Goal: Task Accomplishment & Management: Manage account settings

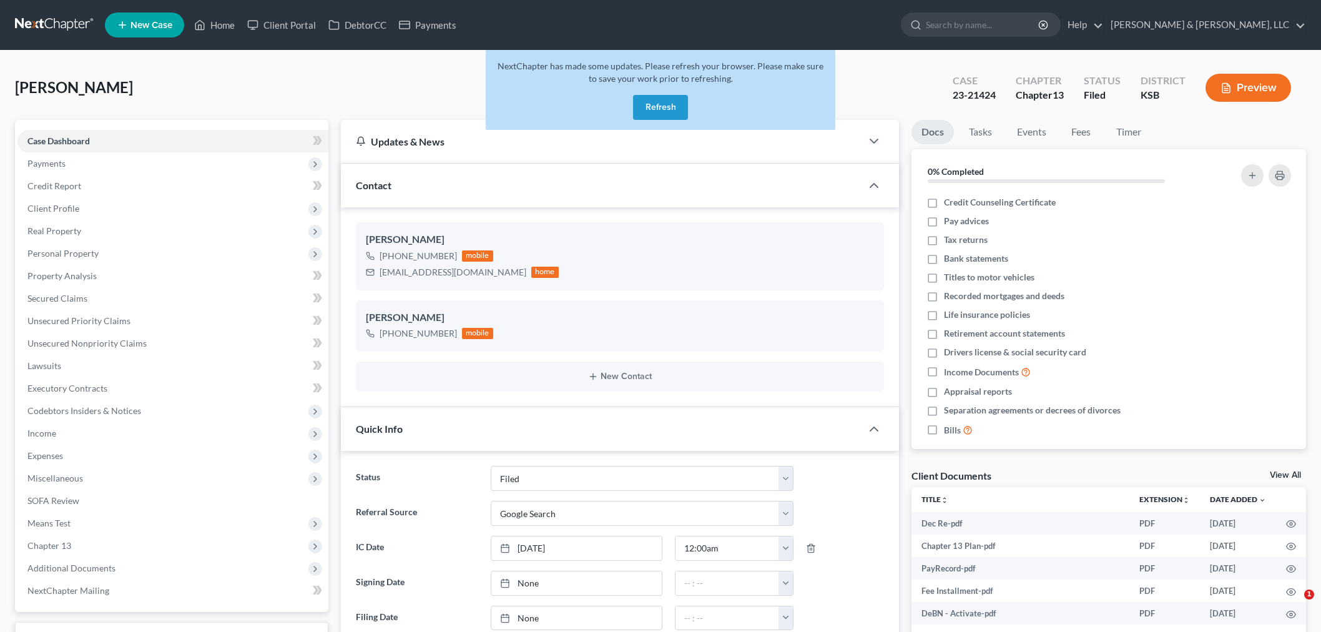
select select "6"
select select "4"
select select "0"
drag, startPoint x: 668, startPoint y: 107, endPoint x: 267, endPoint y: 45, distance: 405.5
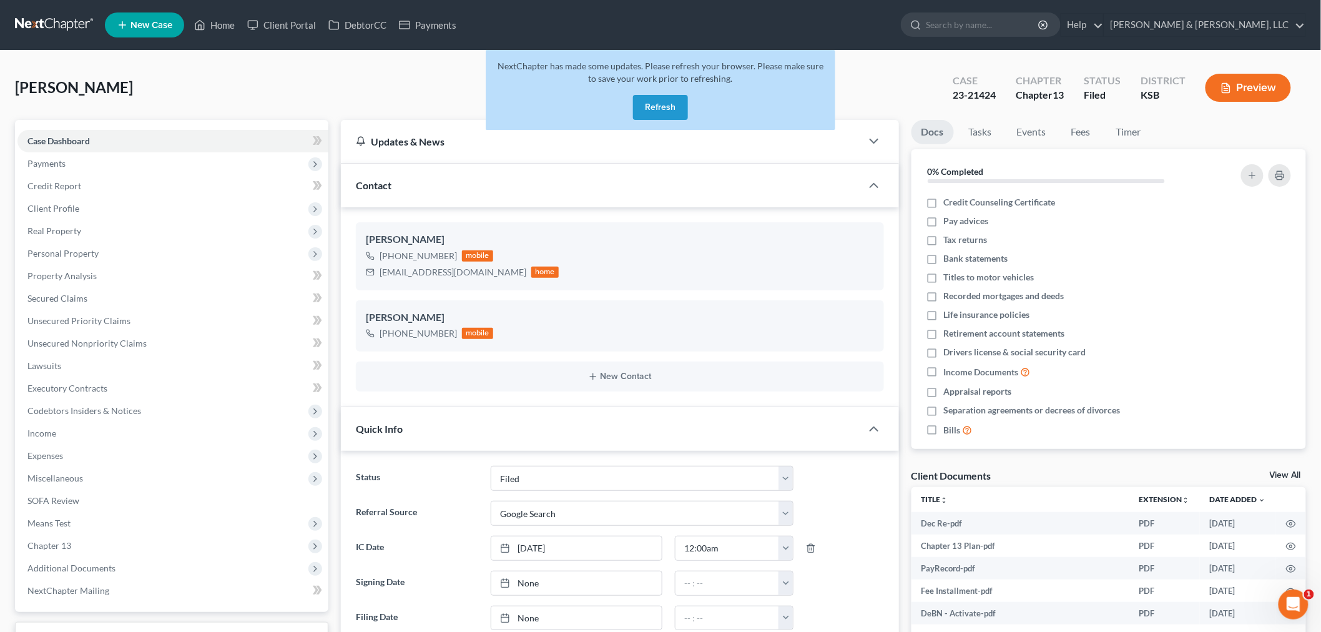
click at [665, 107] on button "Refresh" at bounding box center [660, 107] width 55 height 25
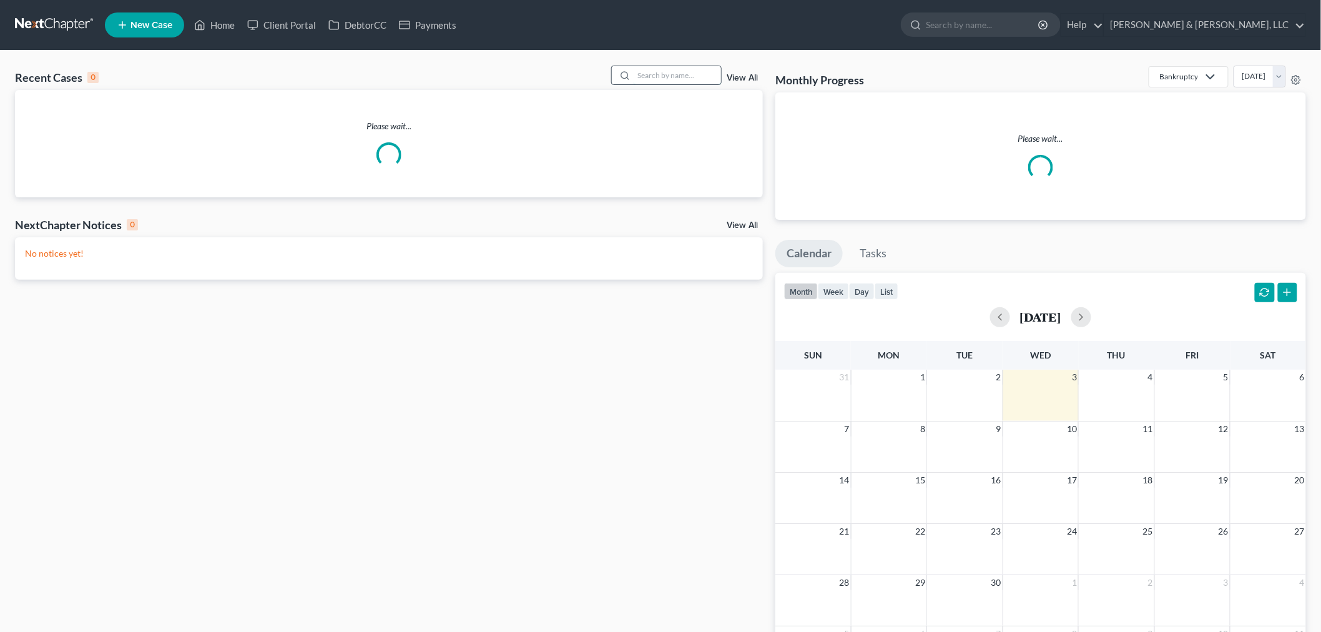
click at [694, 73] on input "search" at bounding box center [676, 75] width 87 height 18
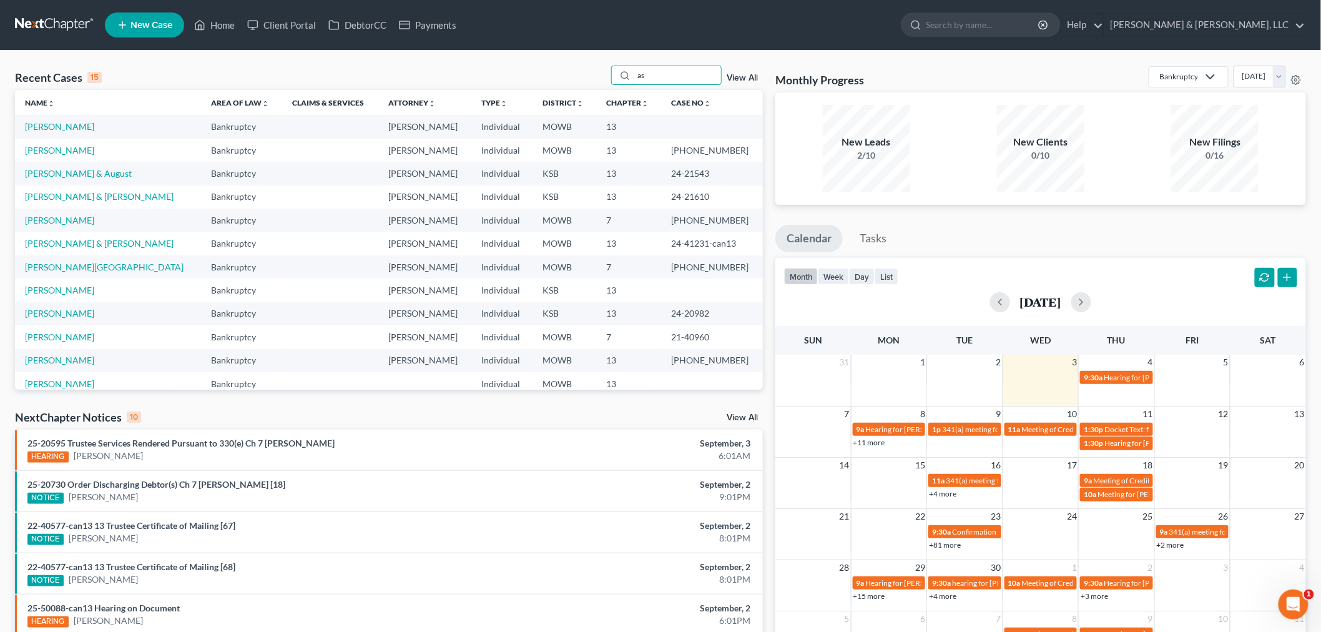
type input "a"
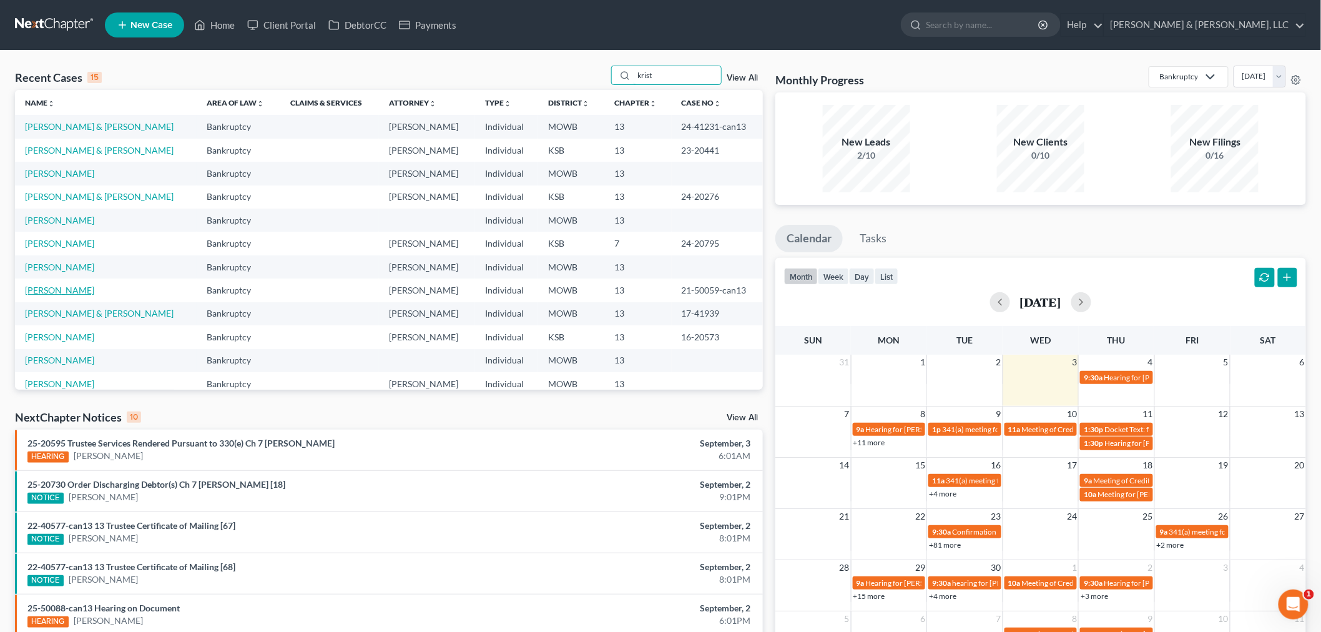
type input "krist"
click at [39, 290] on link "[PERSON_NAME]" at bounding box center [59, 290] width 69 height 11
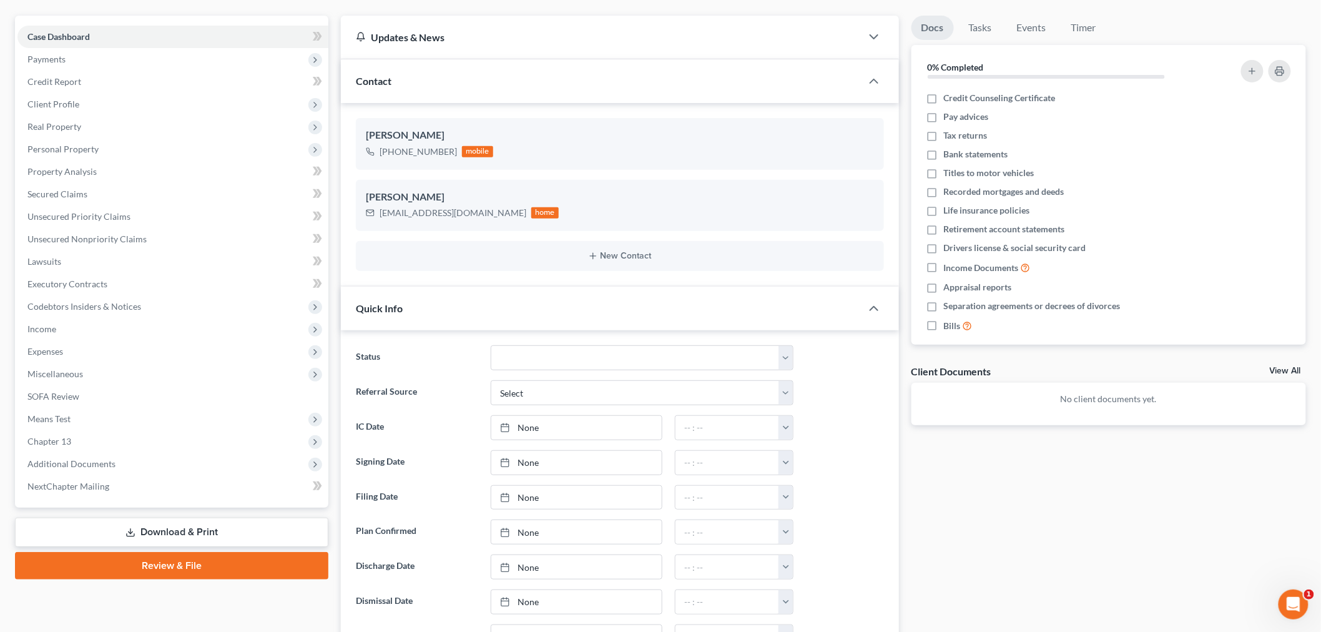
scroll to position [139, 0]
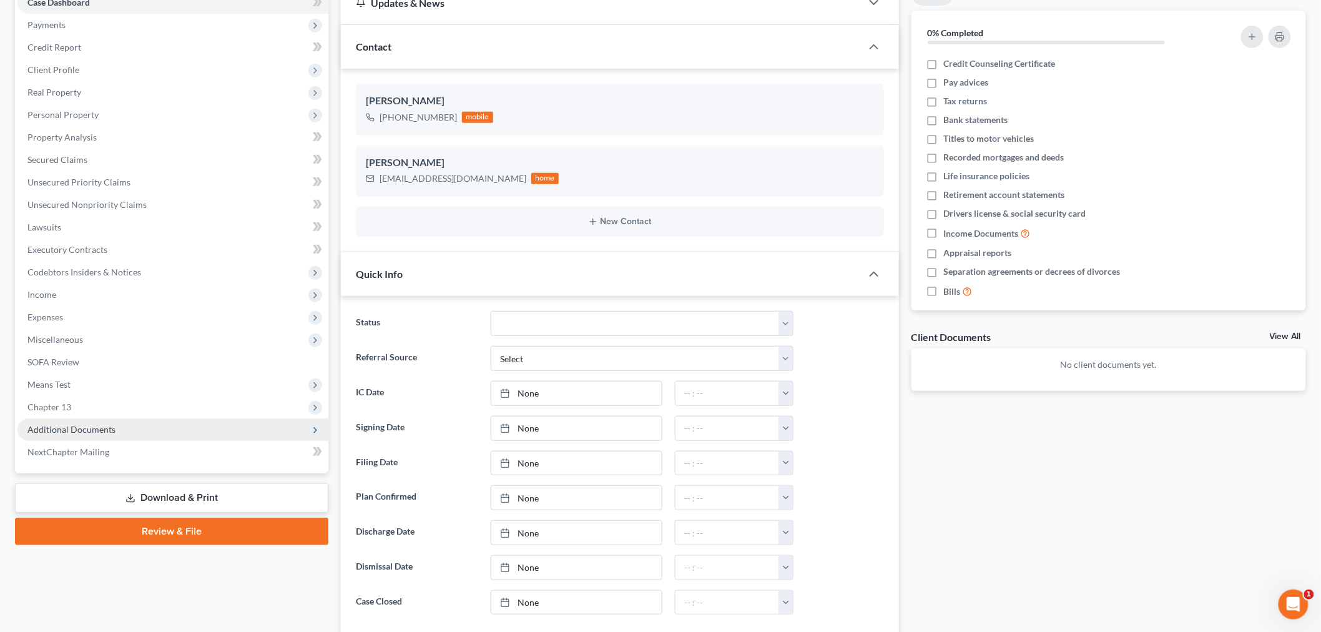
click at [64, 436] on span "Additional Documents" at bounding box center [172, 429] width 311 height 22
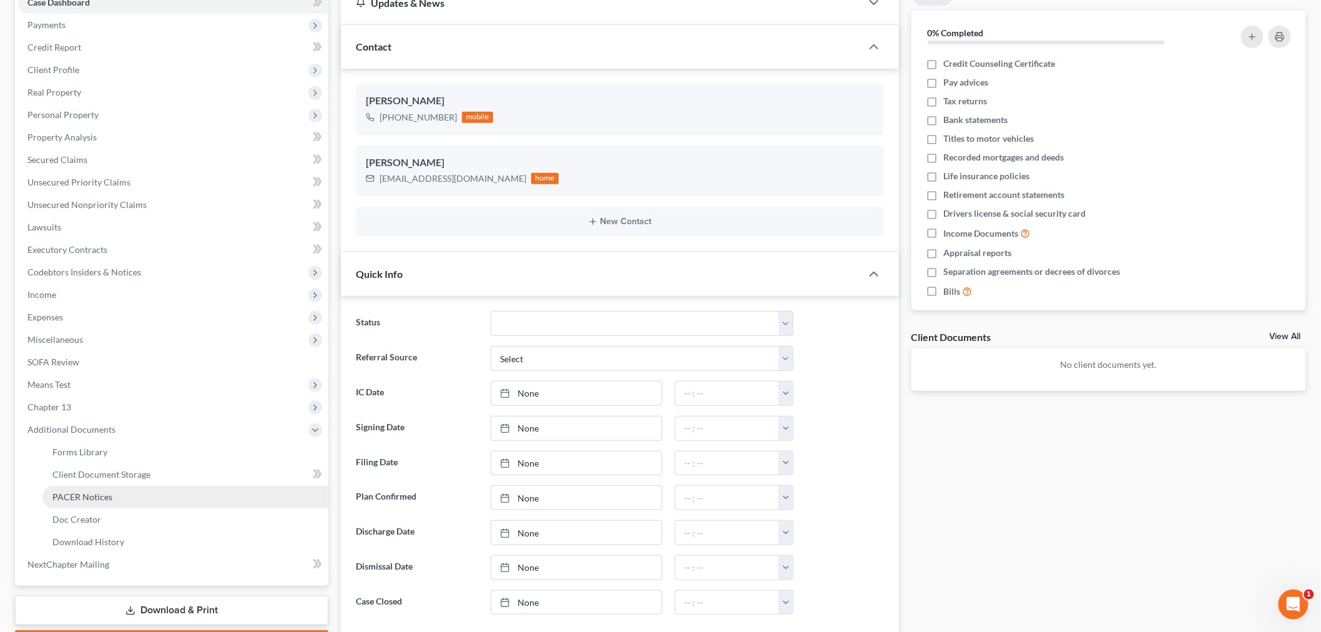
click at [82, 491] on span "PACER Notices" at bounding box center [82, 496] width 60 height 11
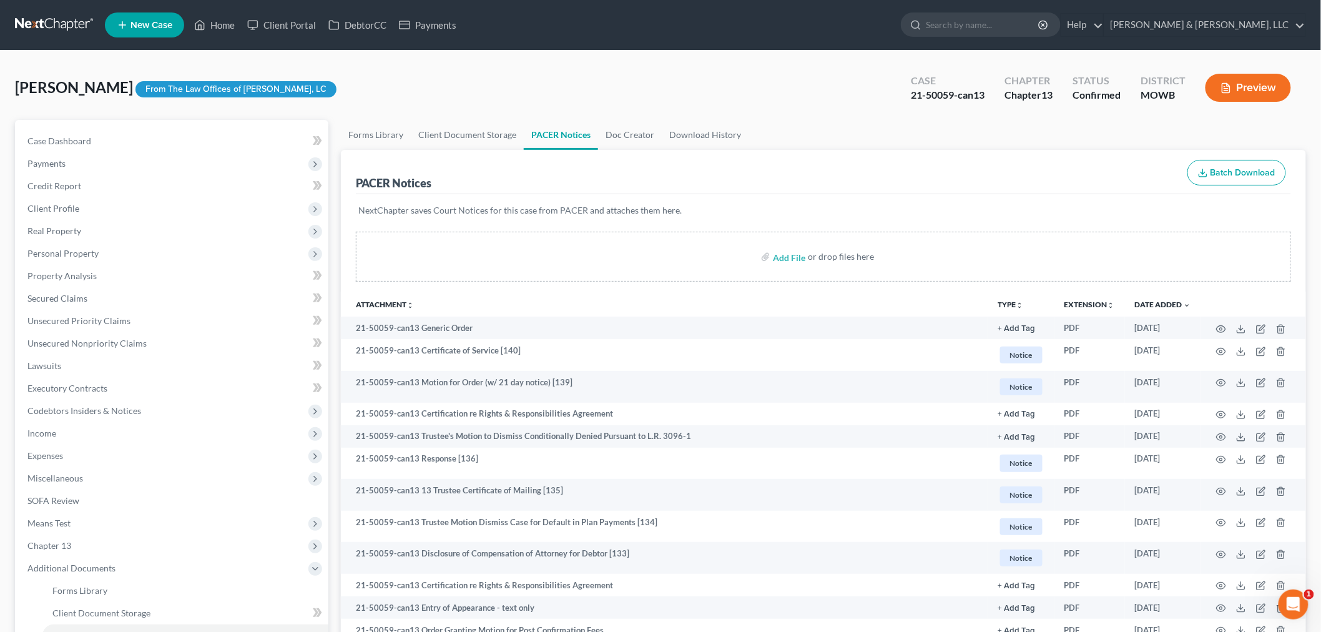
scroll to position [69, 0]
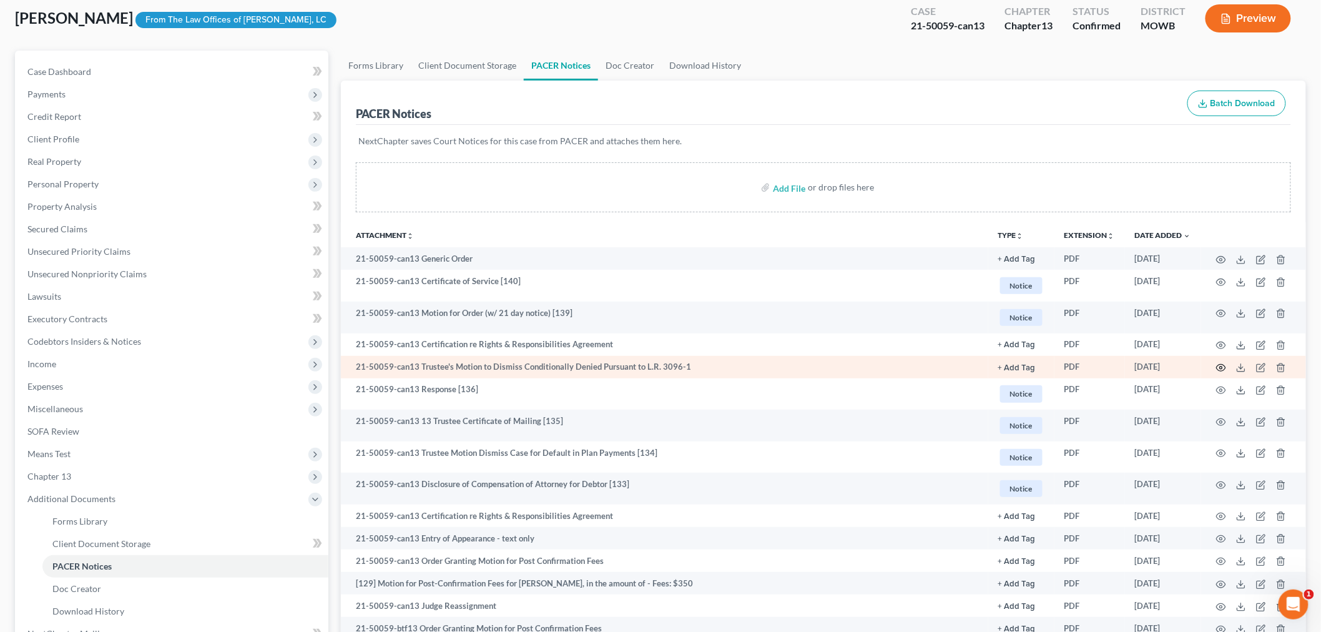
click at [1219, 367] on icon "button" at bounding box center [1221, 368] width 10 height 10
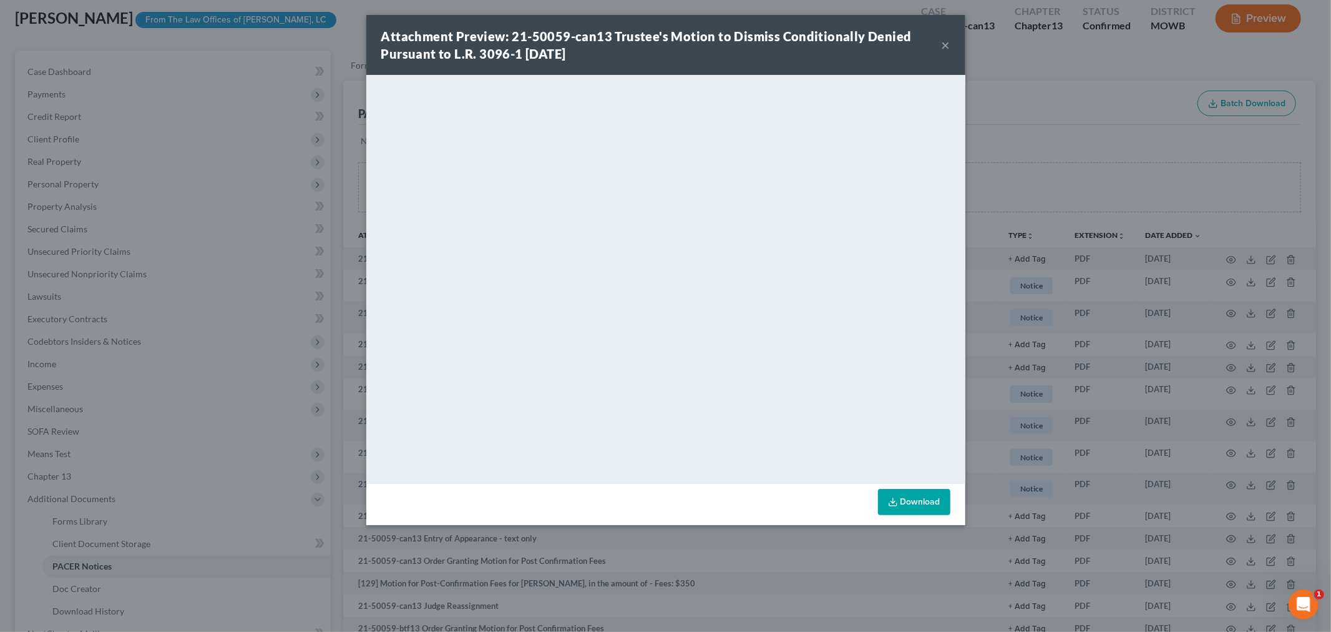
click at [946, 42] on button "×" at bounding box center [946, 44] width 9 height 15
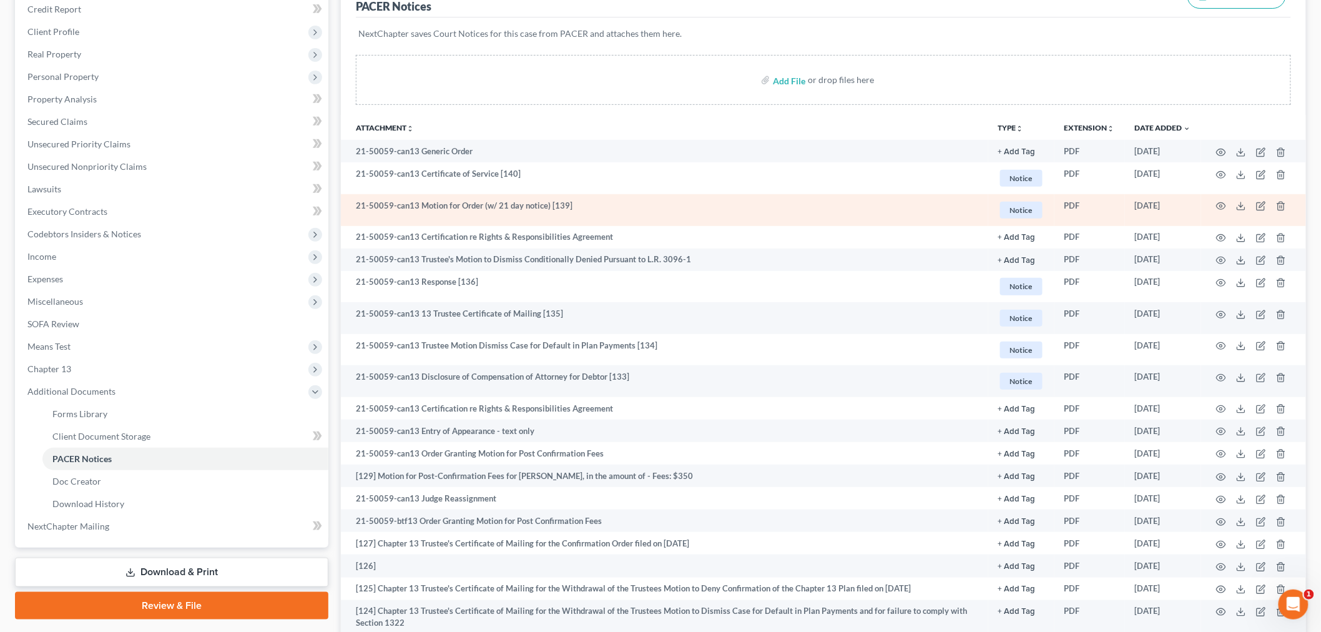
scroll to position [208, 0]
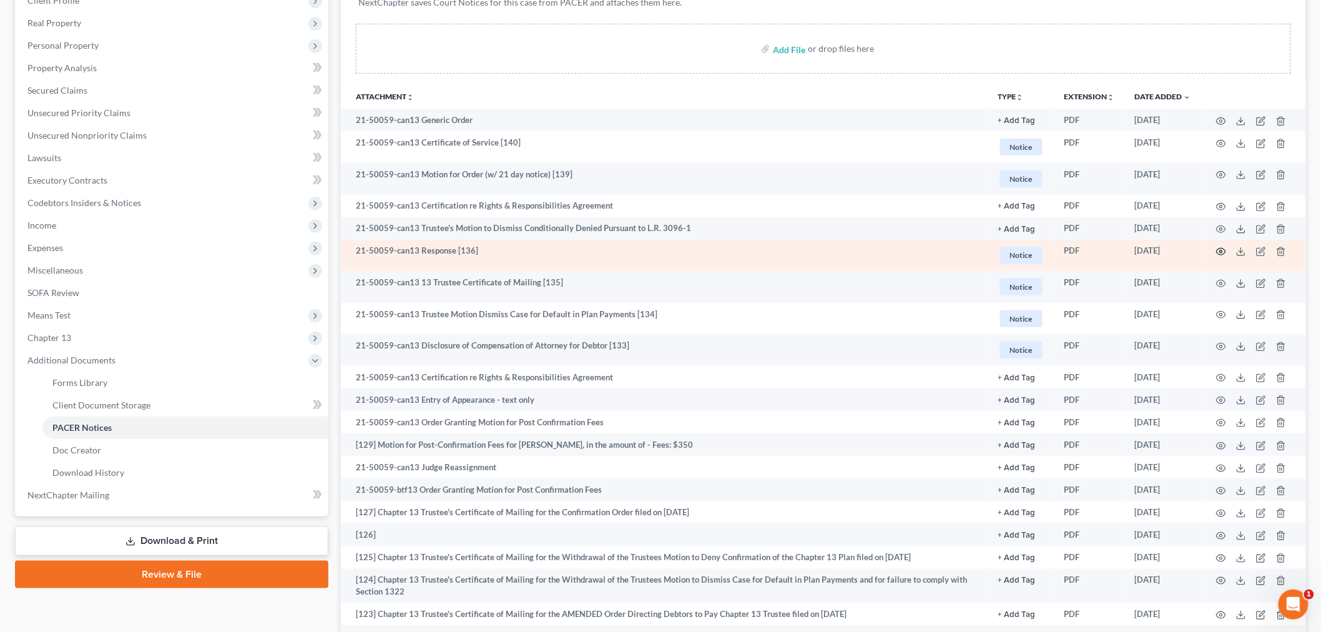
click at [1218, 252] on icon "button" at bounding box center [1221, 252] width 10 height 10
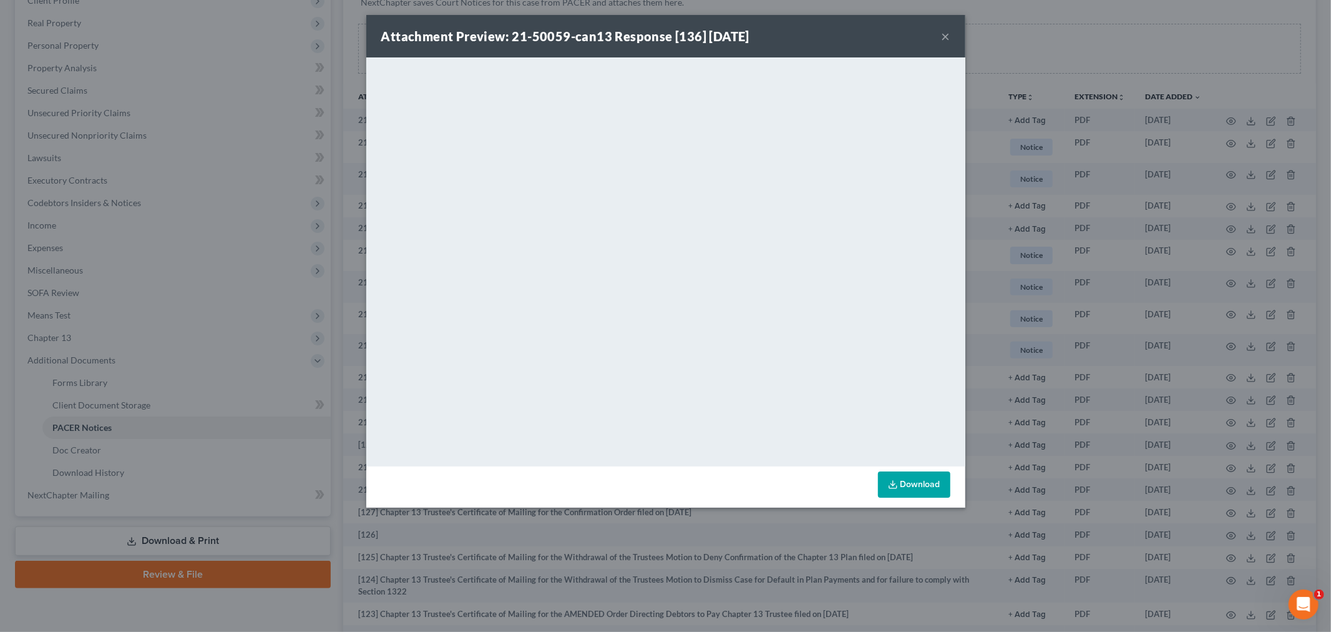
click at [945, 36] on button "×" at bounding box center [946, 36] width 9 height 15
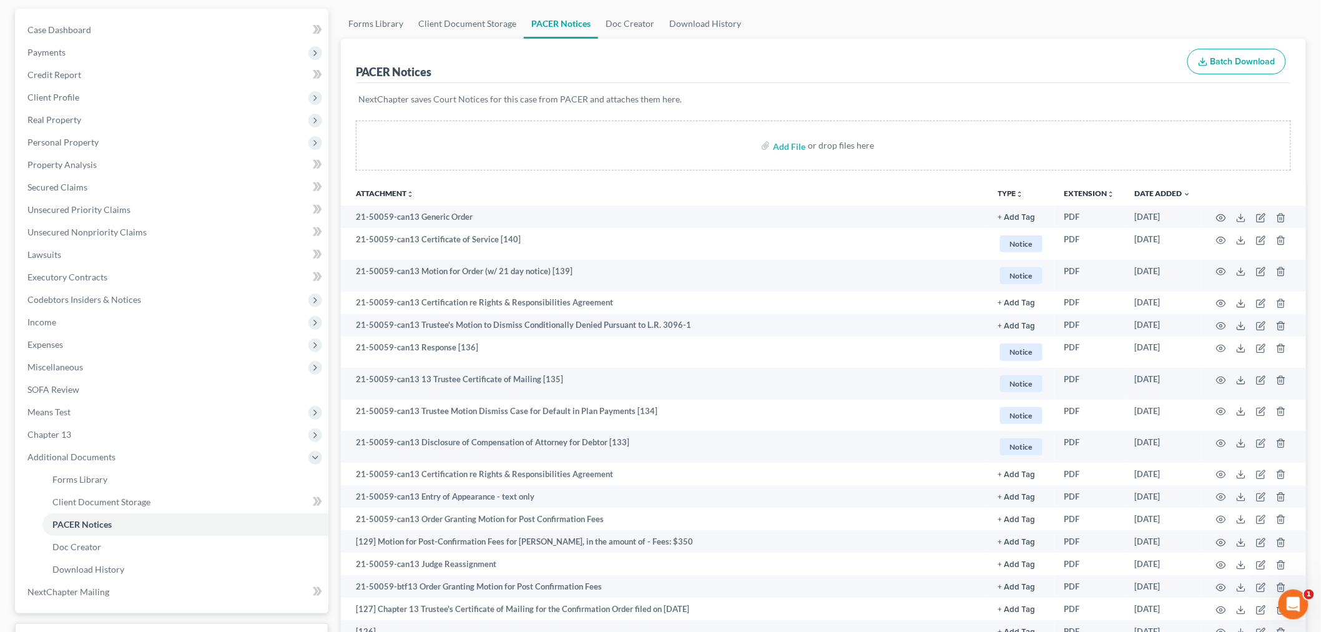
scroll to position [0, 0]
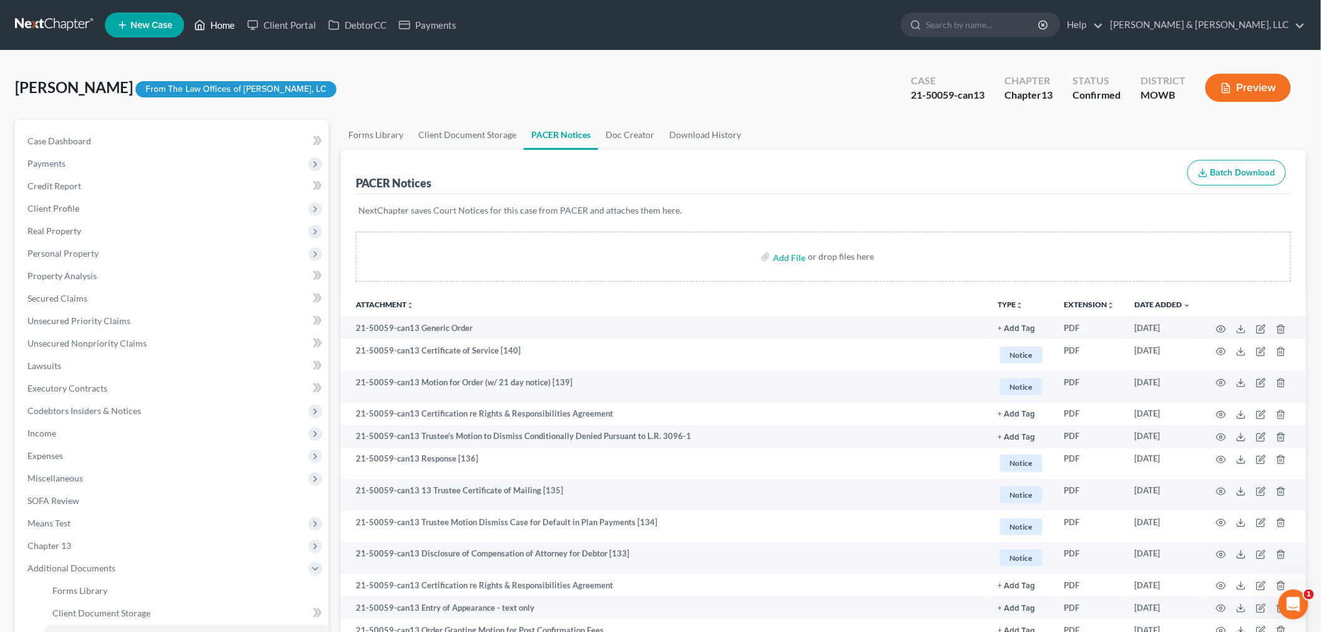
click at [223, 24] on link "Home" at bounding box center [214, 25] width 53 height 22
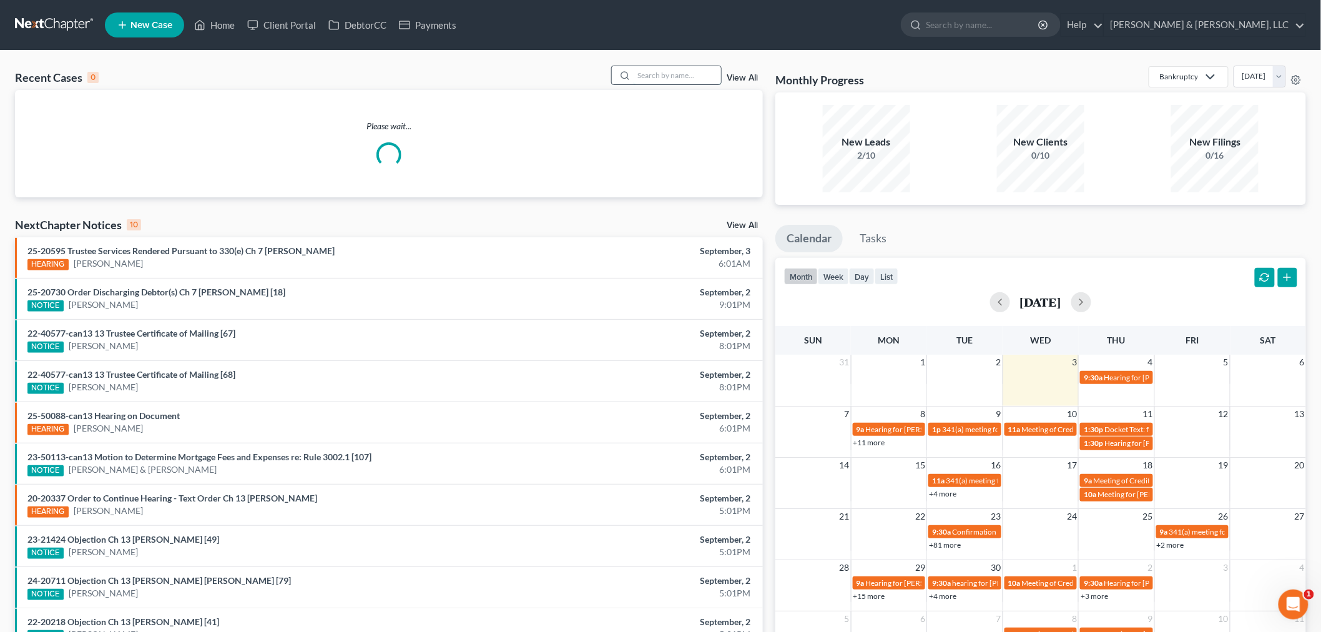
click at [668, 76] on input "search" at bounding box center [676, 75] width 87 height 18
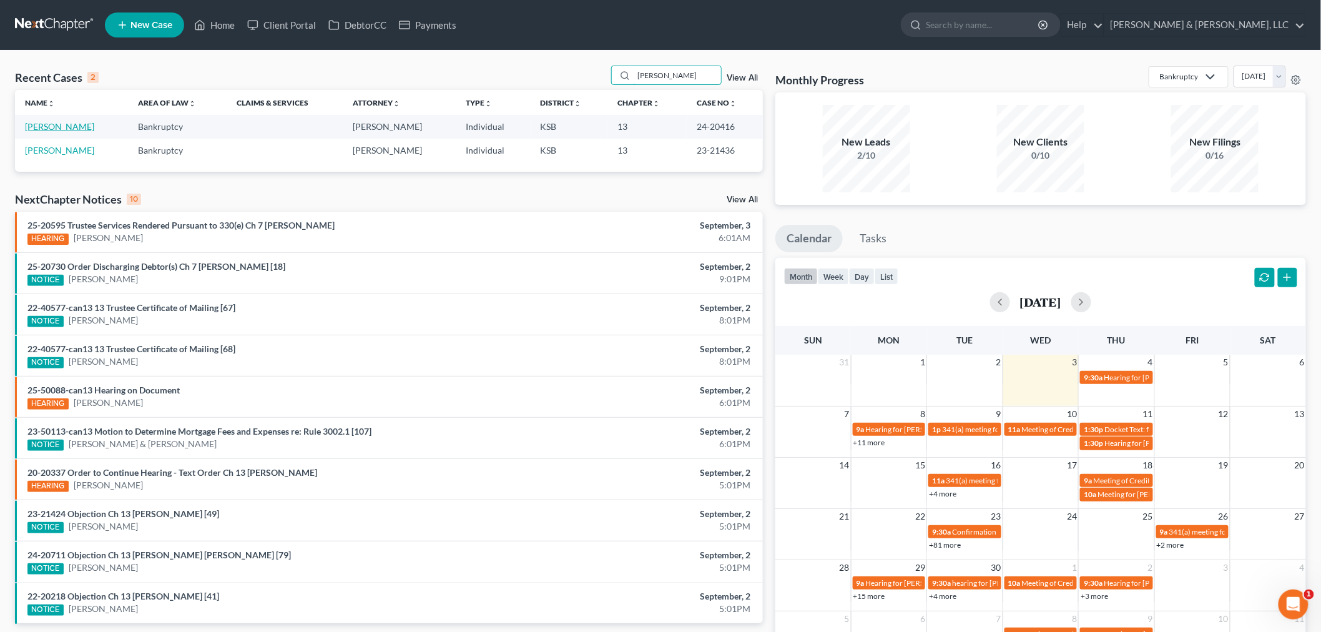
type input "dearing"
click at [53, 127] on link "[PERSON_NAME]" at bounding box center [59, 126] width 69 height 11
select select "4"
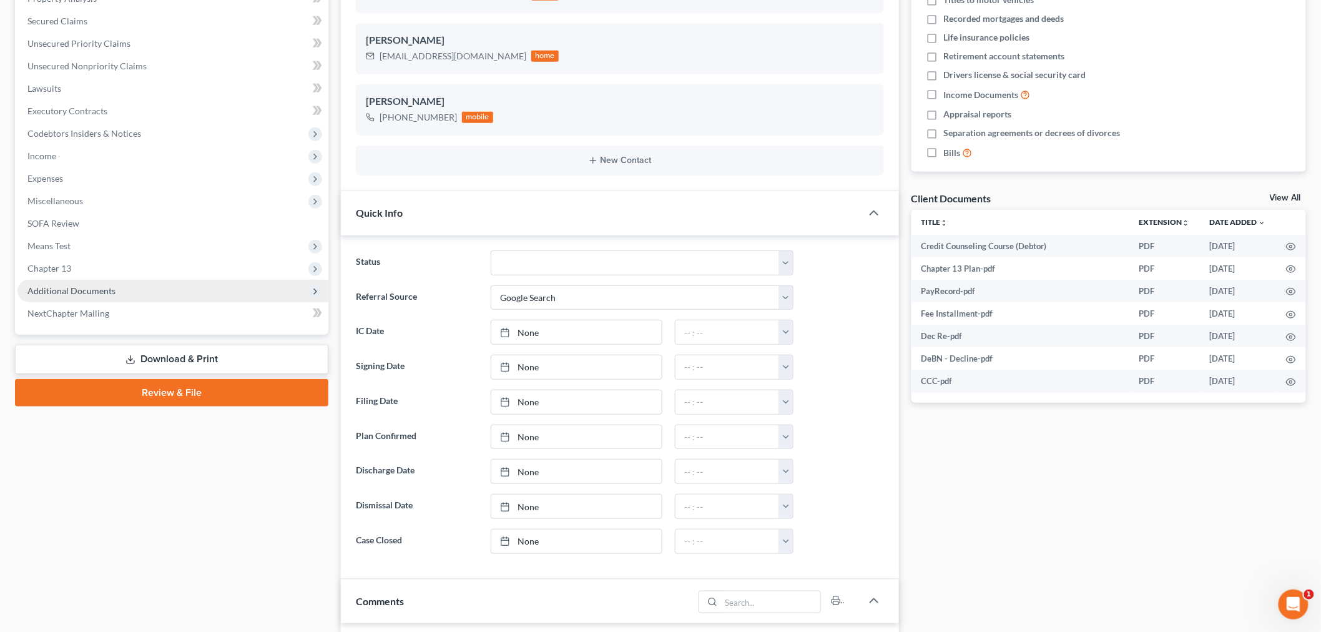
scroll to position [263, 0]
click at [92, 290] on span "Additional Documents" at bounding box center [71, 290] width 88 height 11
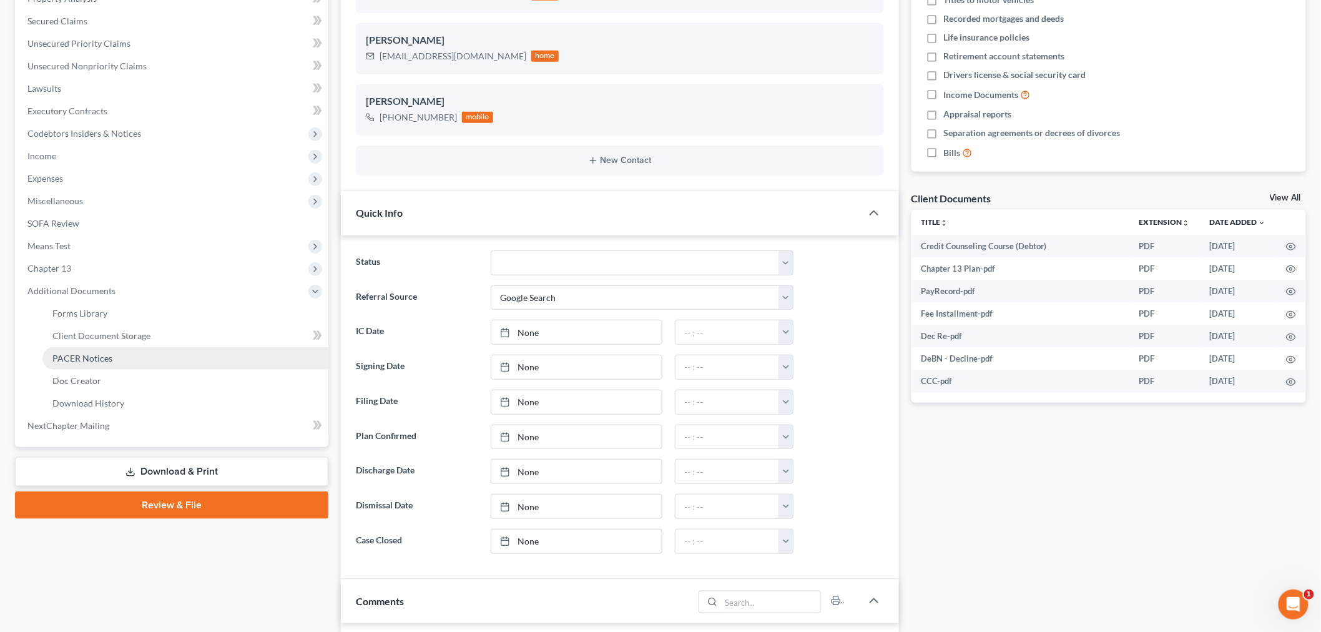
click at [88, 362] on link "PACER Notices" at bounding box center [185, 358] width 286 height 22
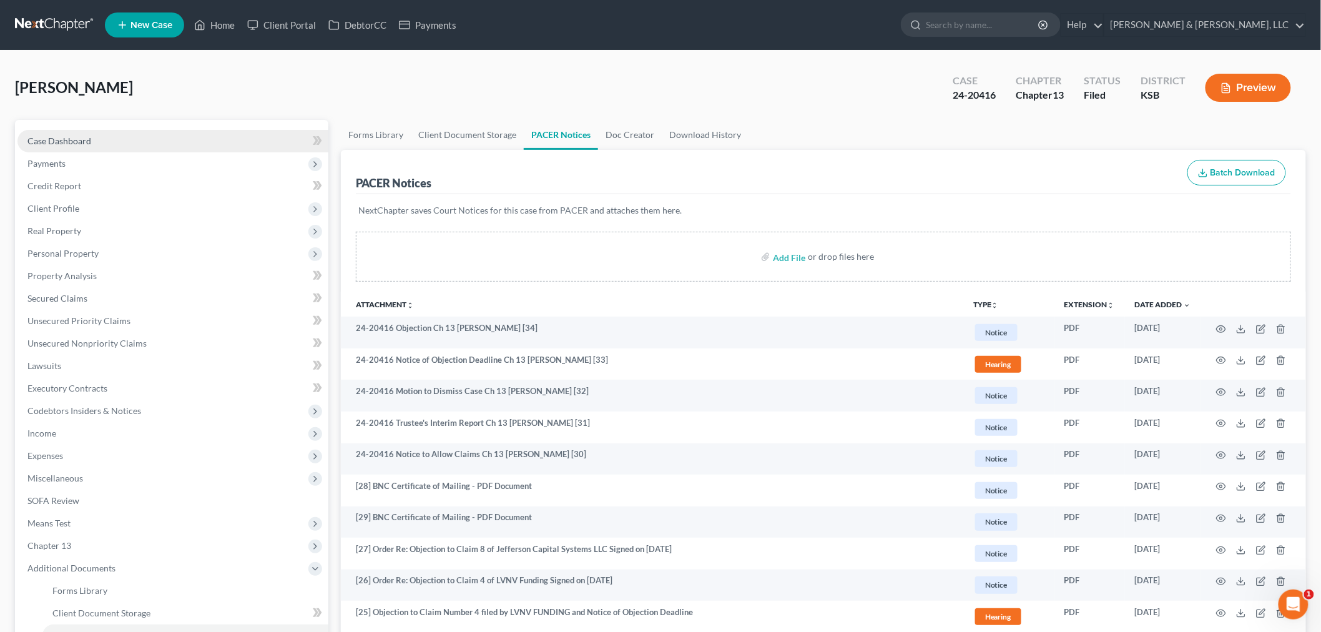
click at [41, 137] on span "Case Dashboard" at bounding box center [59, 140] width 64 height 11
select select "4"
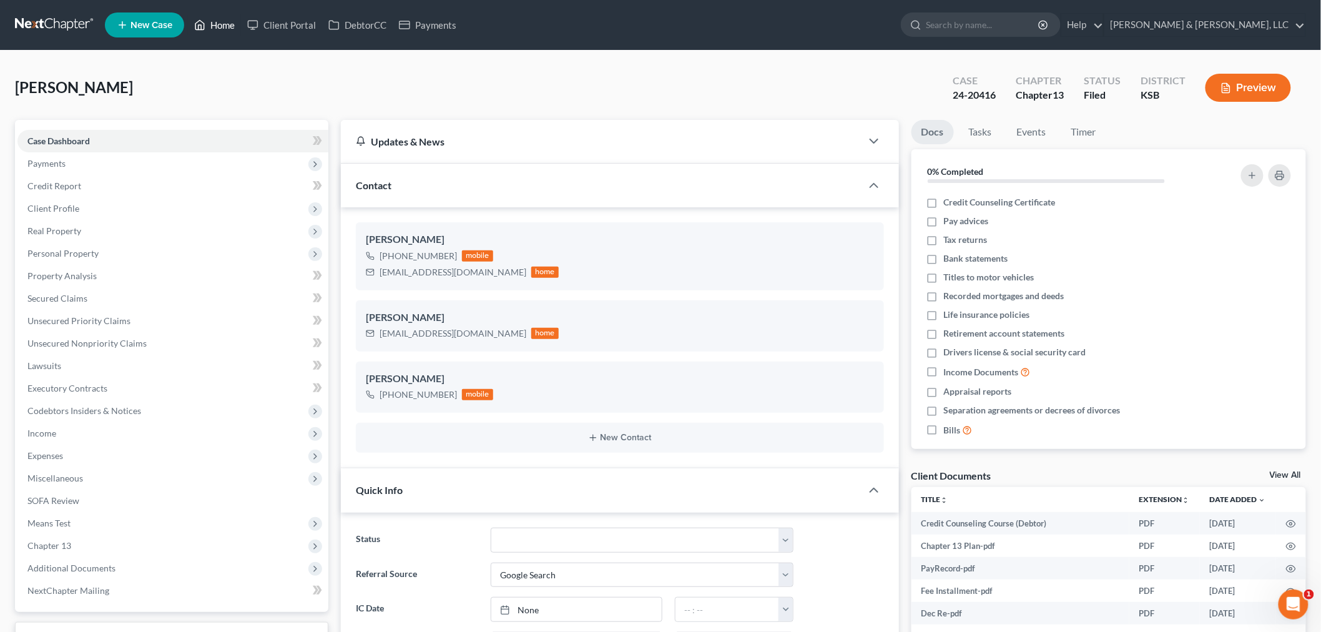
click at [232, 21] on link "Home" at bounding box center [214, 25] width 53 height 22
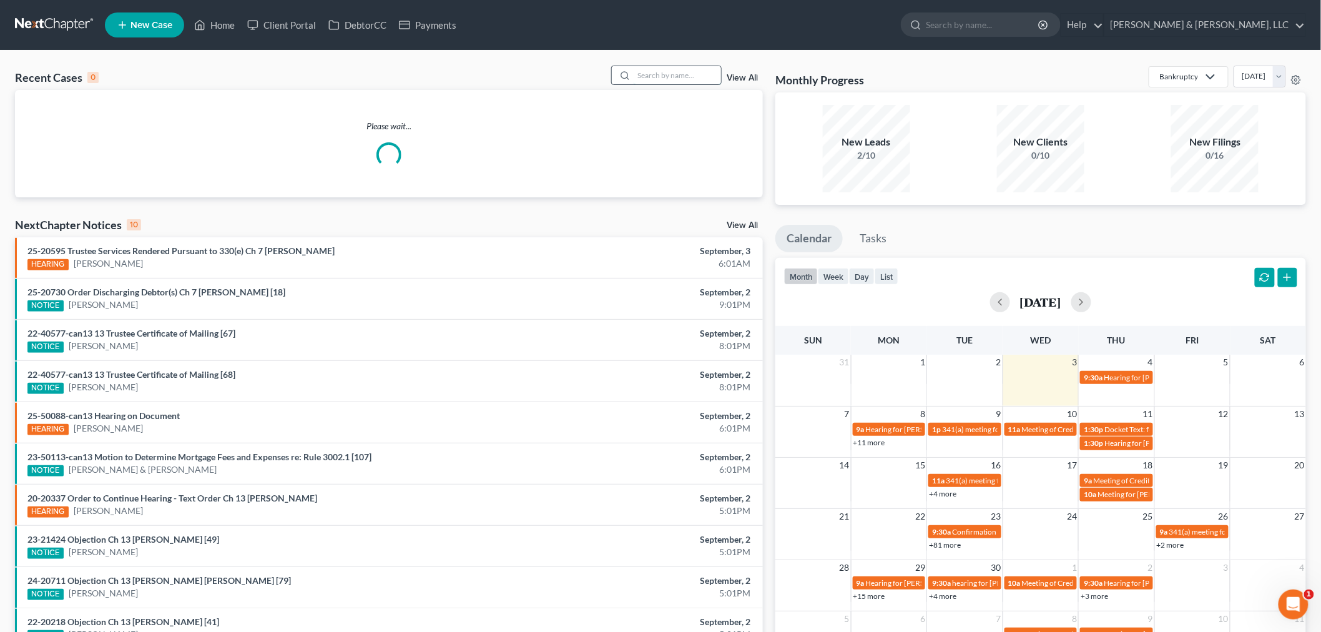
click at [679, 76] on input "search" at bounding box center [676, 75] width 87 height 18
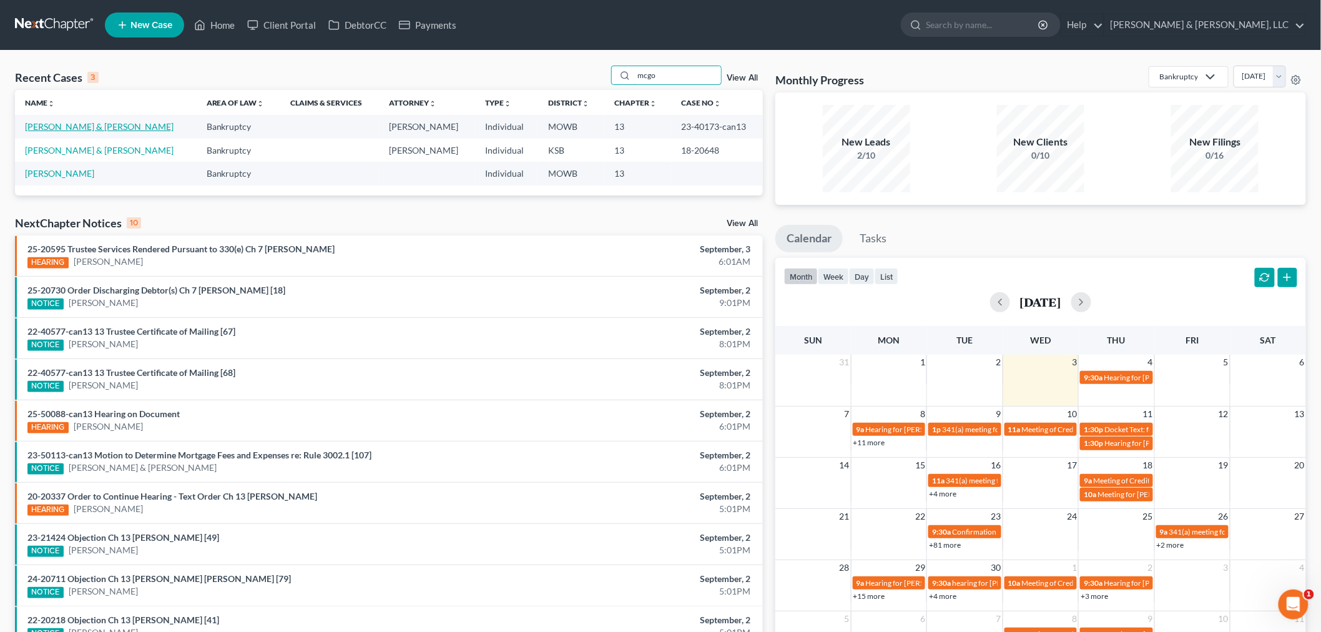
type input "mcgo"
click at [67, 129] on link "McGowen, Jeremy & Angela" at bounding box center [99, 126] width 149 height 11
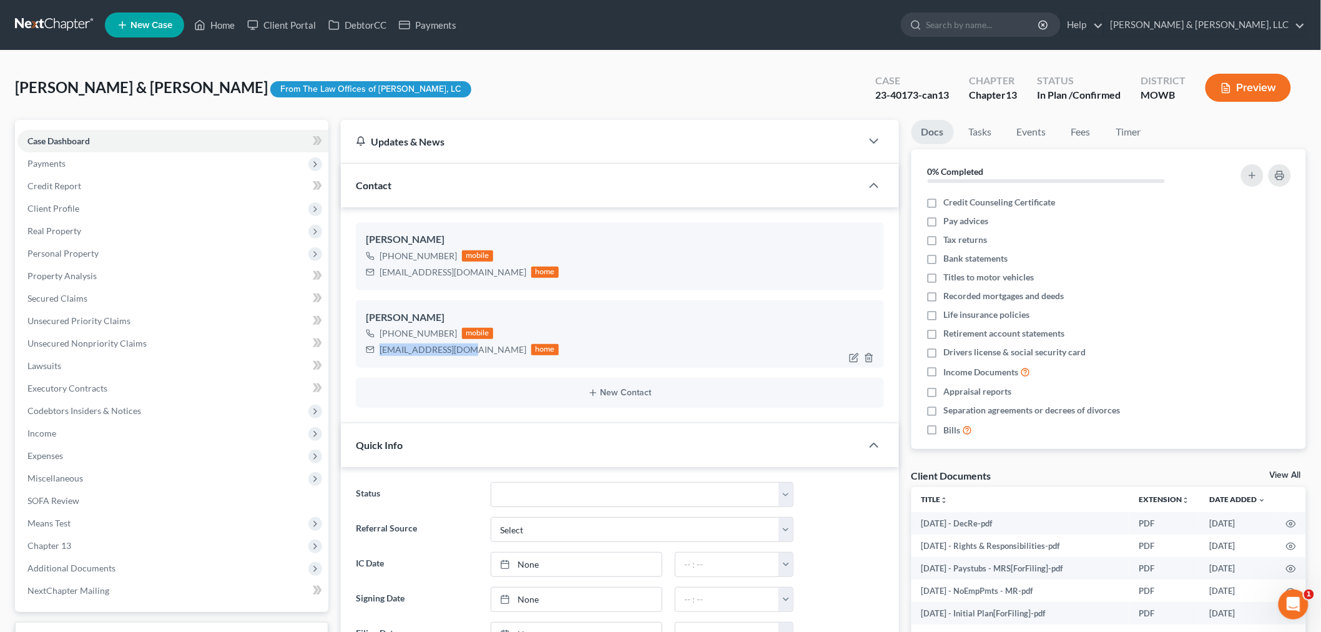
drag, startPoint x: 471, startPoint y: 346, endPoint x: 363, endPoint y: 365, distance: 109.0
click at [363, 365] on div "Angela McGowen +1 (816) 863-3465 mobile apmcgowen@gmail.com home" at bounding box center [620, 333] width 528 height 67
copy div "apmcgowen@gmail.com"
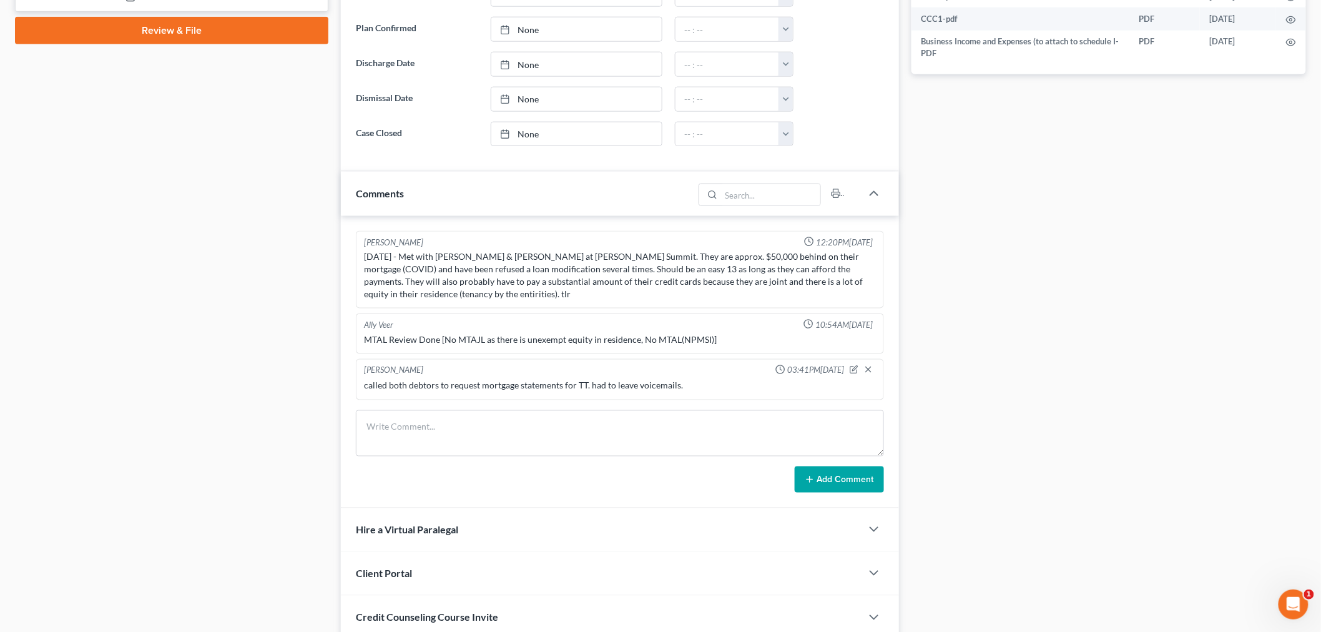
scroll to position [832, 0]
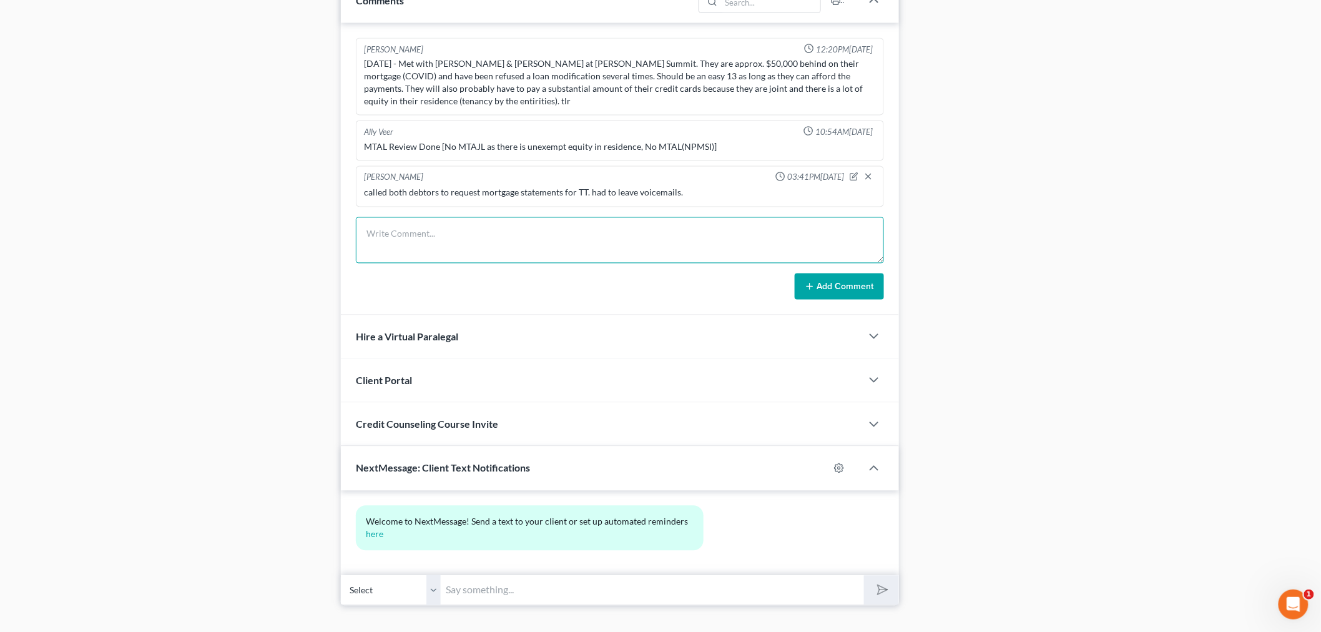
click at [593, 252] on textarea at bounding box center [620, 240] width 528 height 46
paste textarea "The September statement was sent on August 15. At that time we had not made the…"
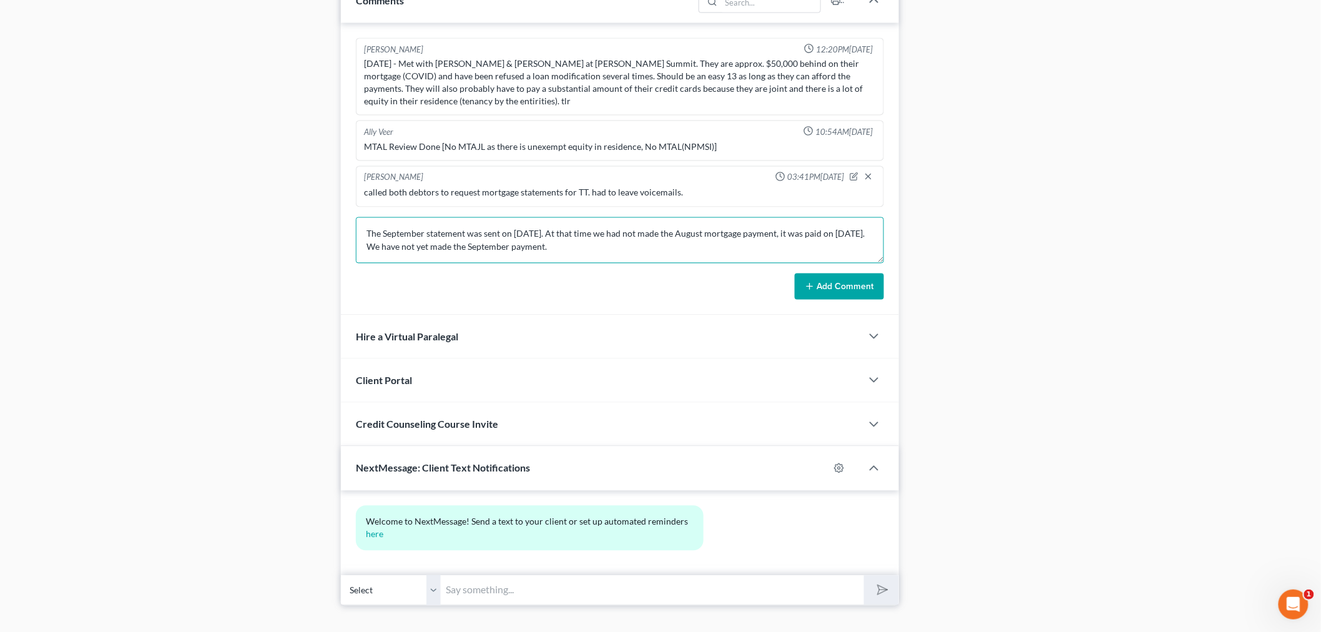
scroll to position [41, 0]
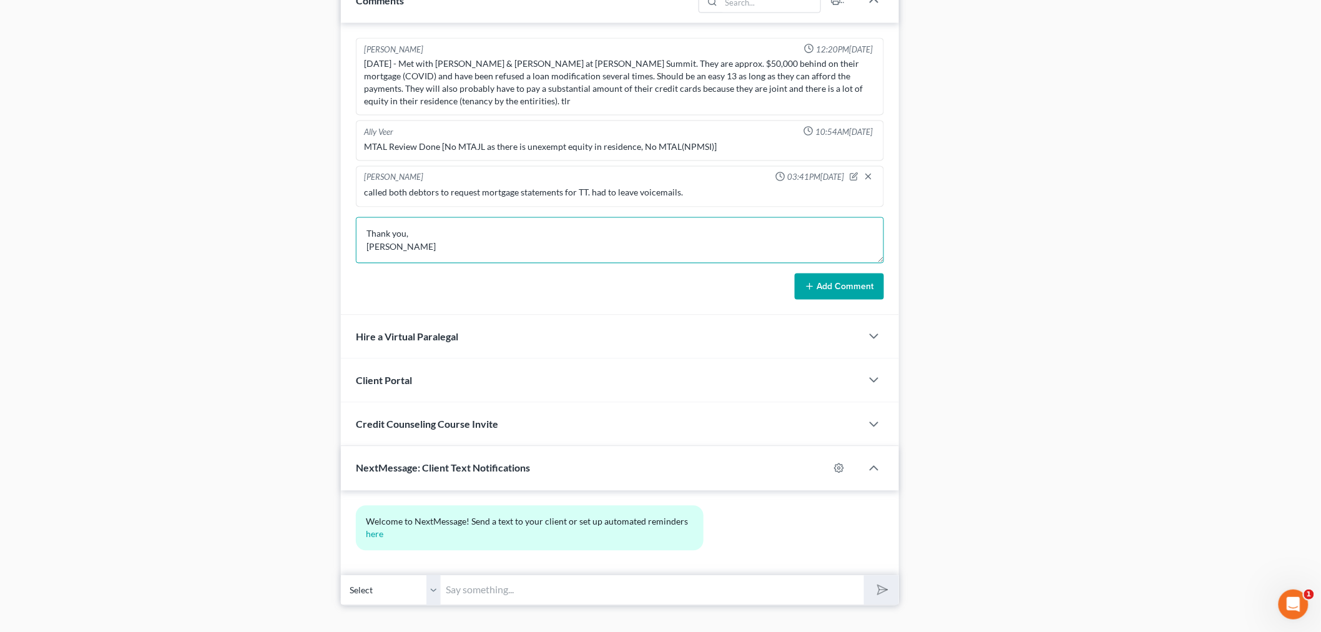
type textarea "The September statement was sent on August 15. At that time we had not made the…"
click at [846, 281] on button "Add Comment" at bounding box center [839, 286] width 89 height 26
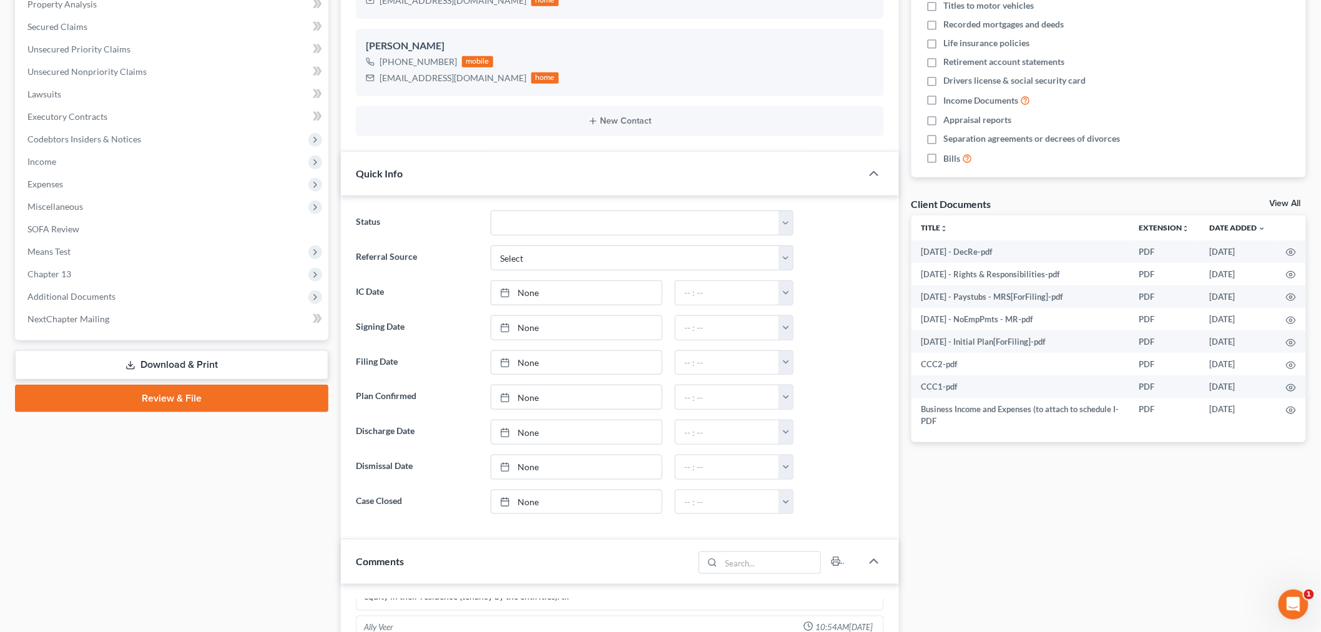
scroll to position [0, 0]
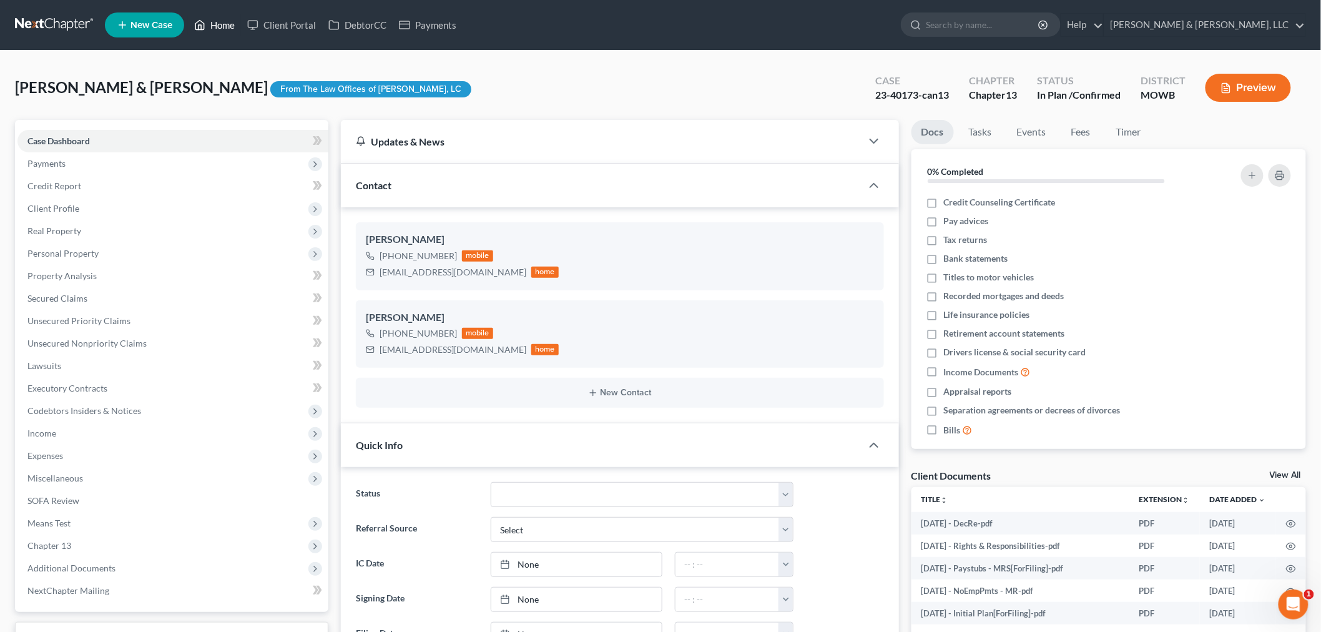
click at [225, 27] on link "Home" at bounding box center [214, 25] width 53 height 22
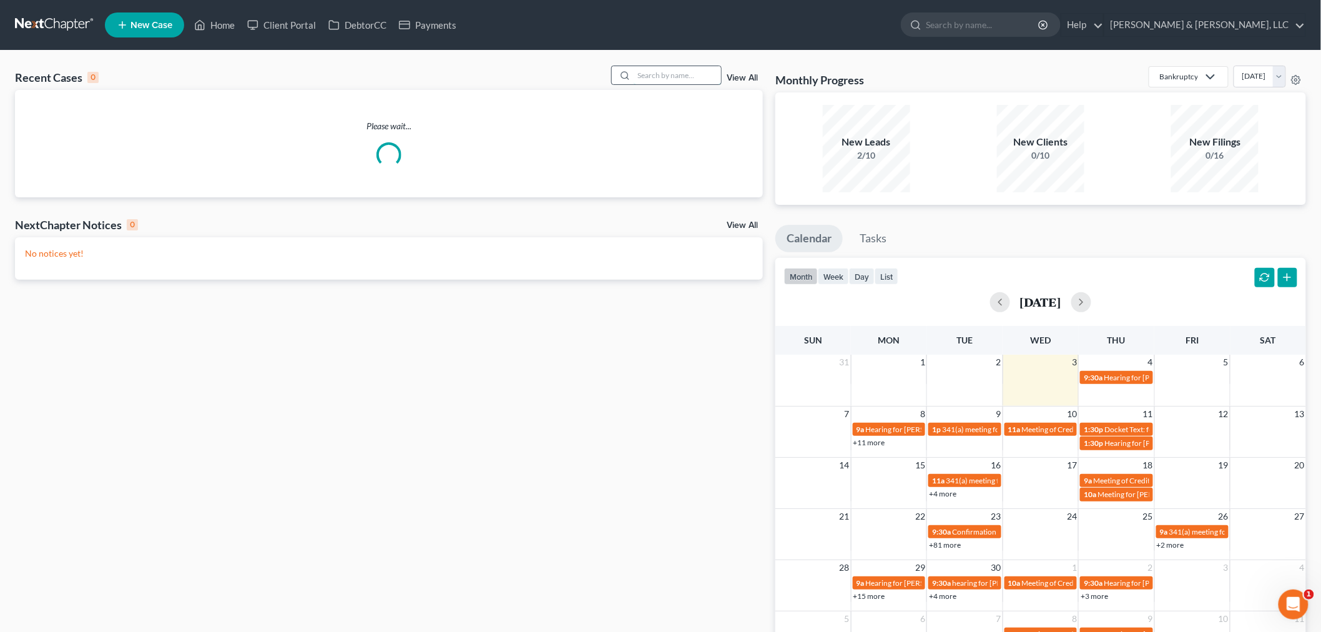
click at [679, 72] on input "search" at bounding box center [676, 75] width 87 height 18
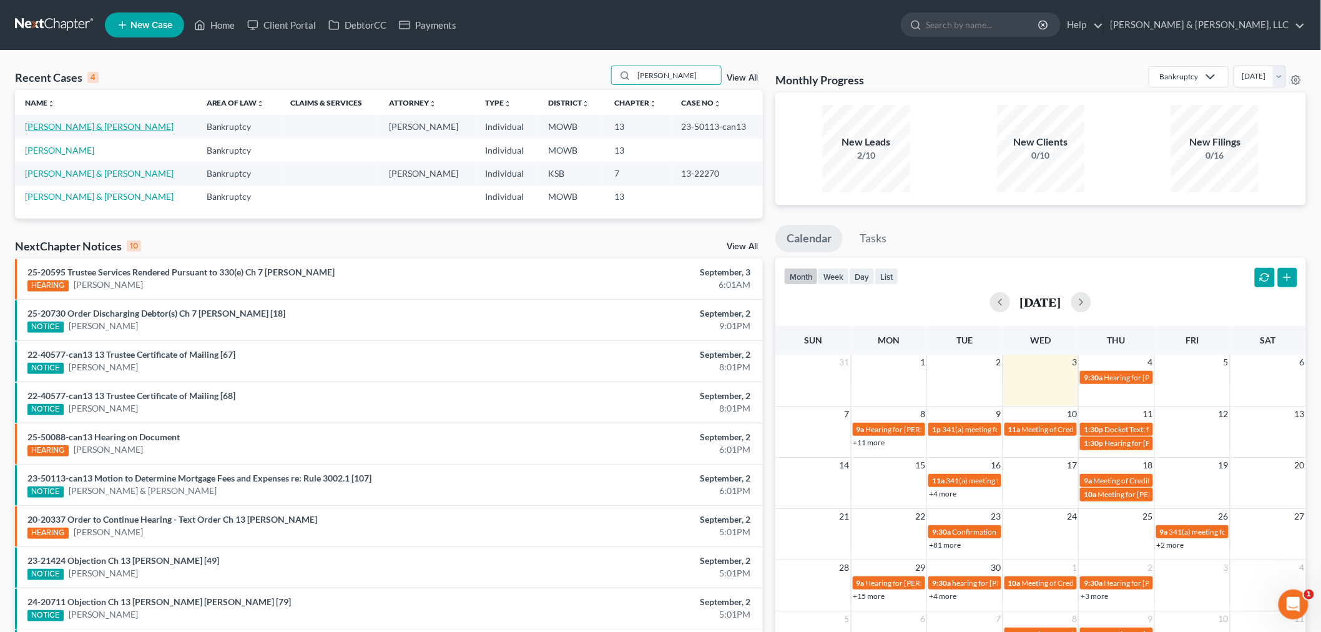
type input "norman"
click at [42, 129] on link "[PERSON_NAME] & [PERSON_NAME]" at bounding box center [99, 126] width 149 height 11
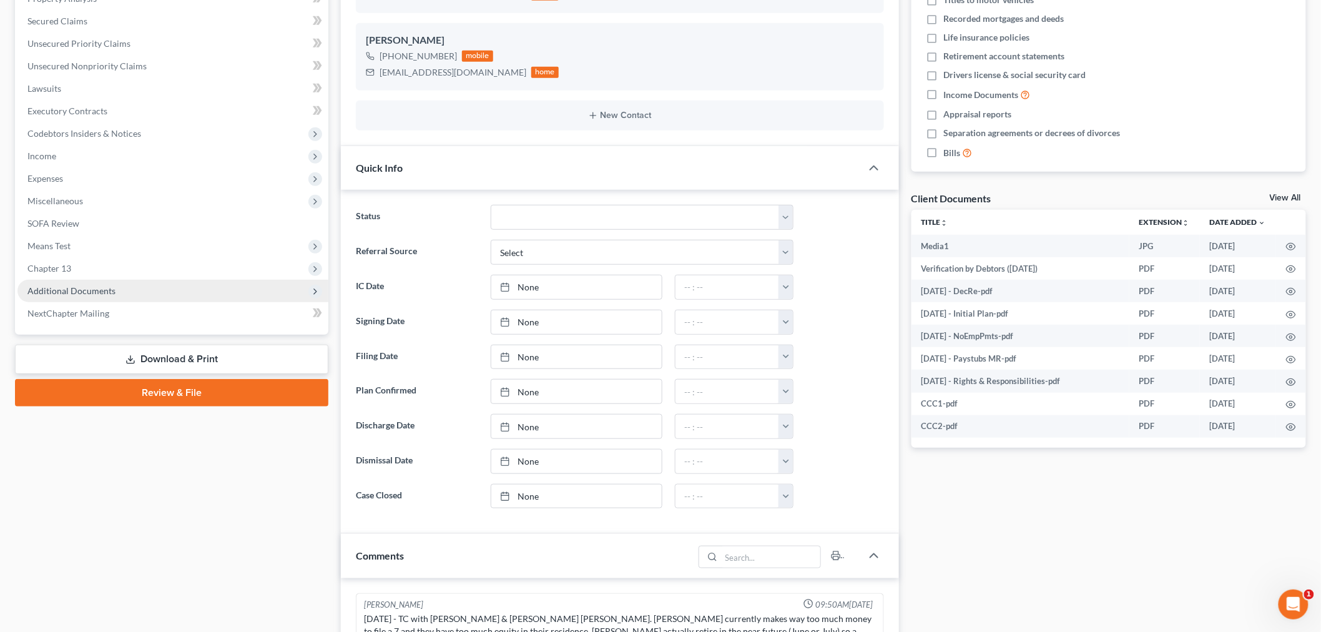
scroll to position [300, 0]
click at [106, 293] on span "Additional Documents" at bounding box center [71, 290] width 88 height 11
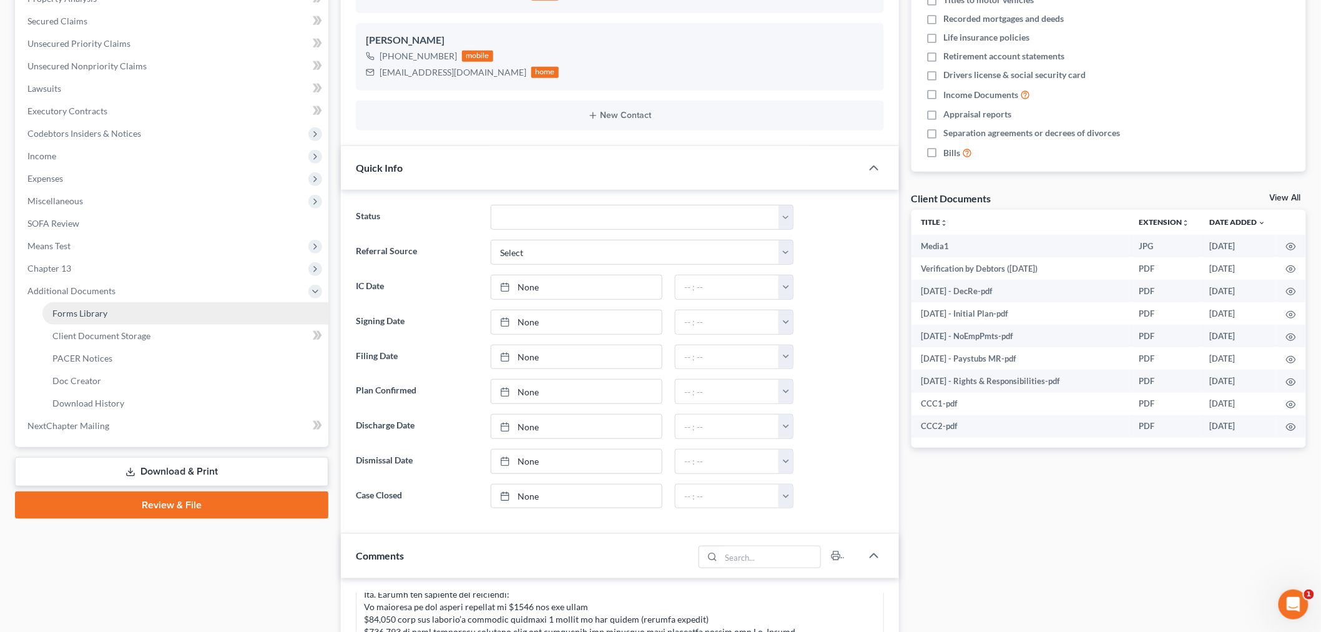
scroll to position [29, 0]
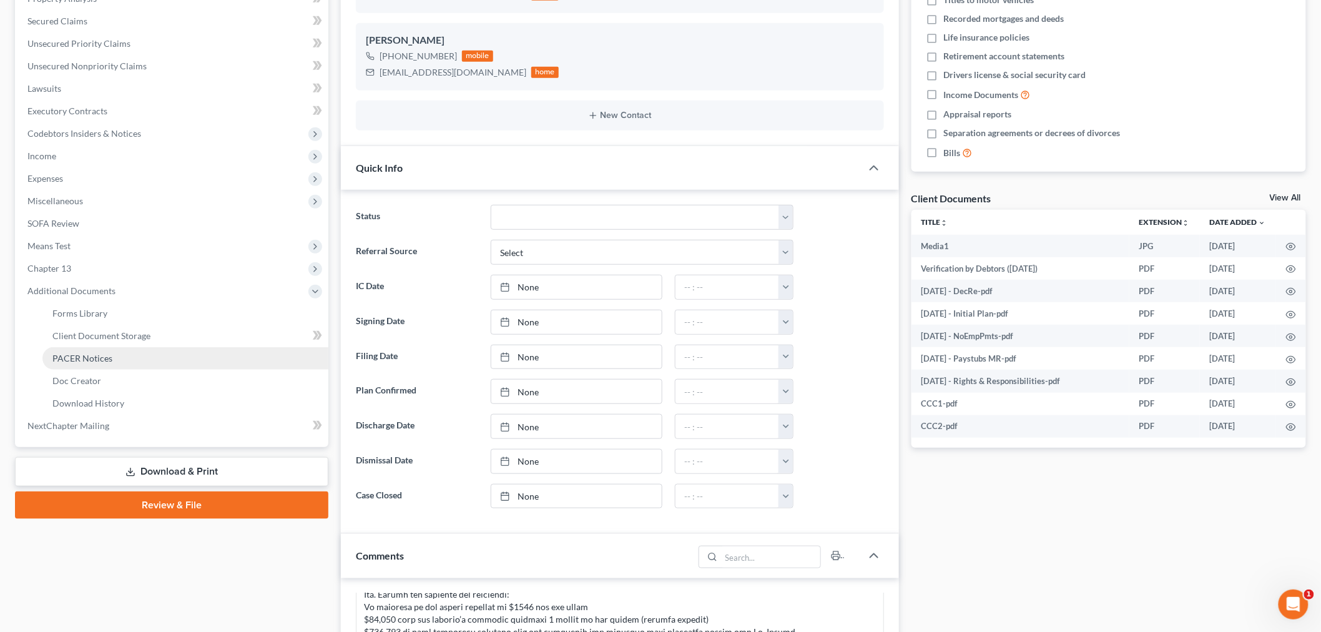
click at [84, 361] on span "PACER Notices" at bounding box center [82, 358] width 60 height 11
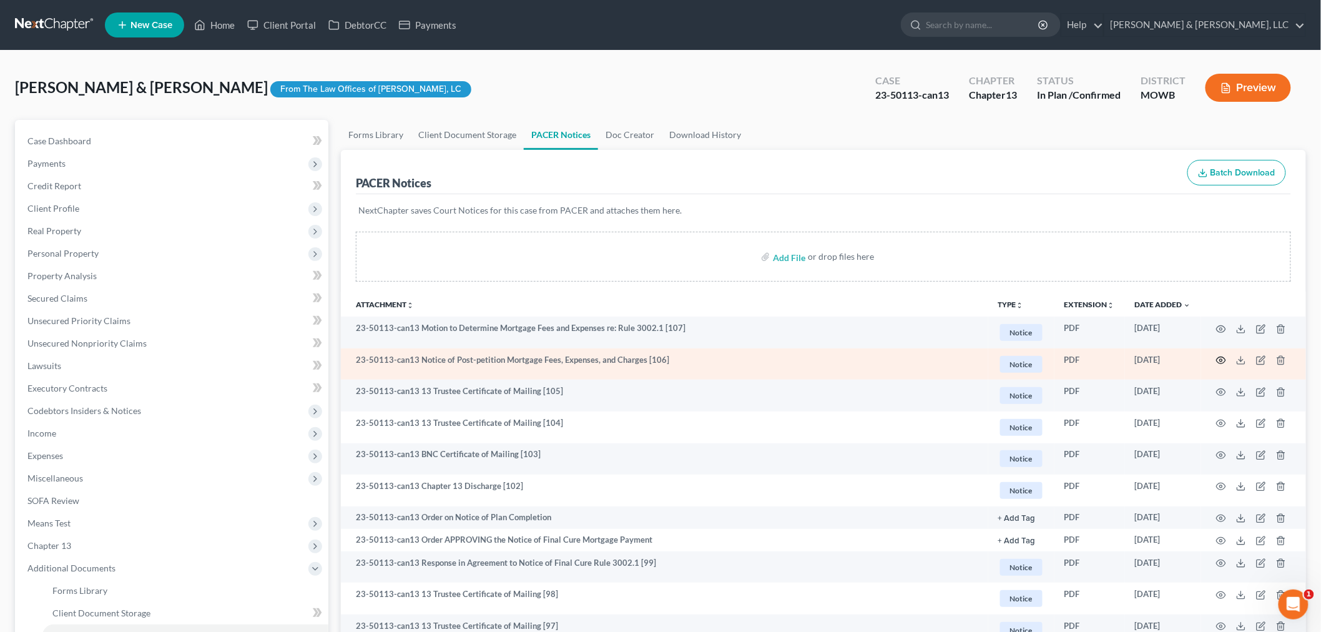
click at [1225, 359] on icon "button" at bounding box center [1220, 360] width 9 height 7
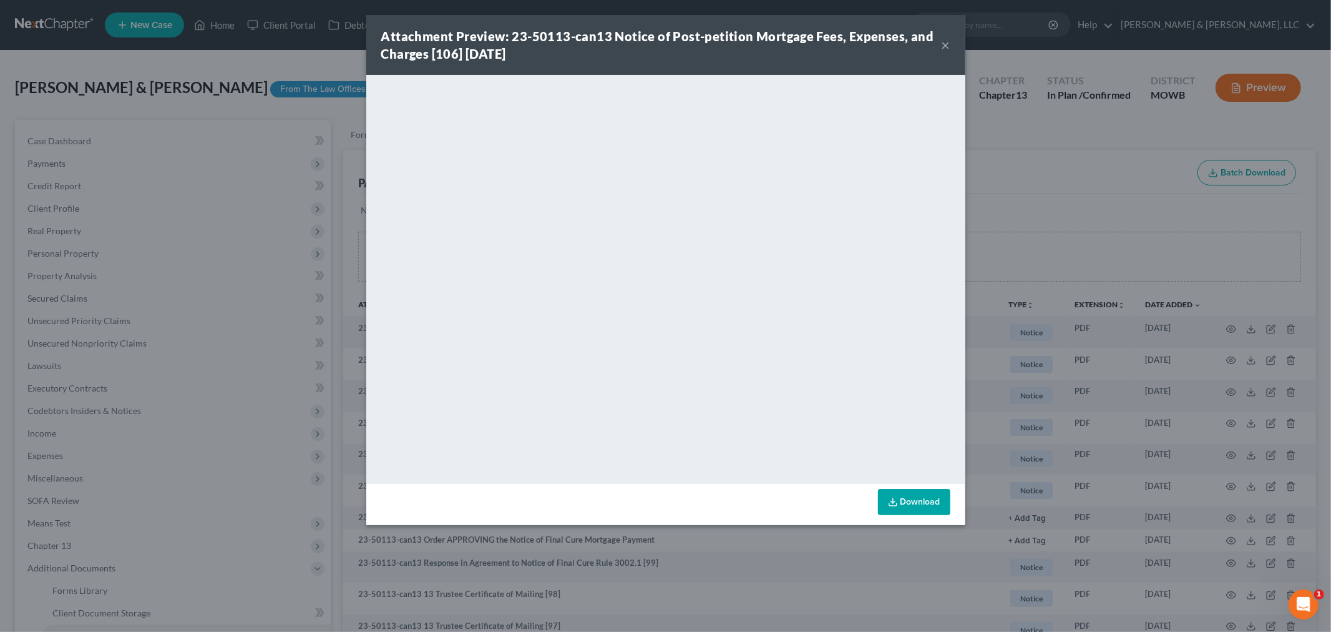
click at [946, 49] on button "×" at bounding box center [946, 44] width 9 height 15
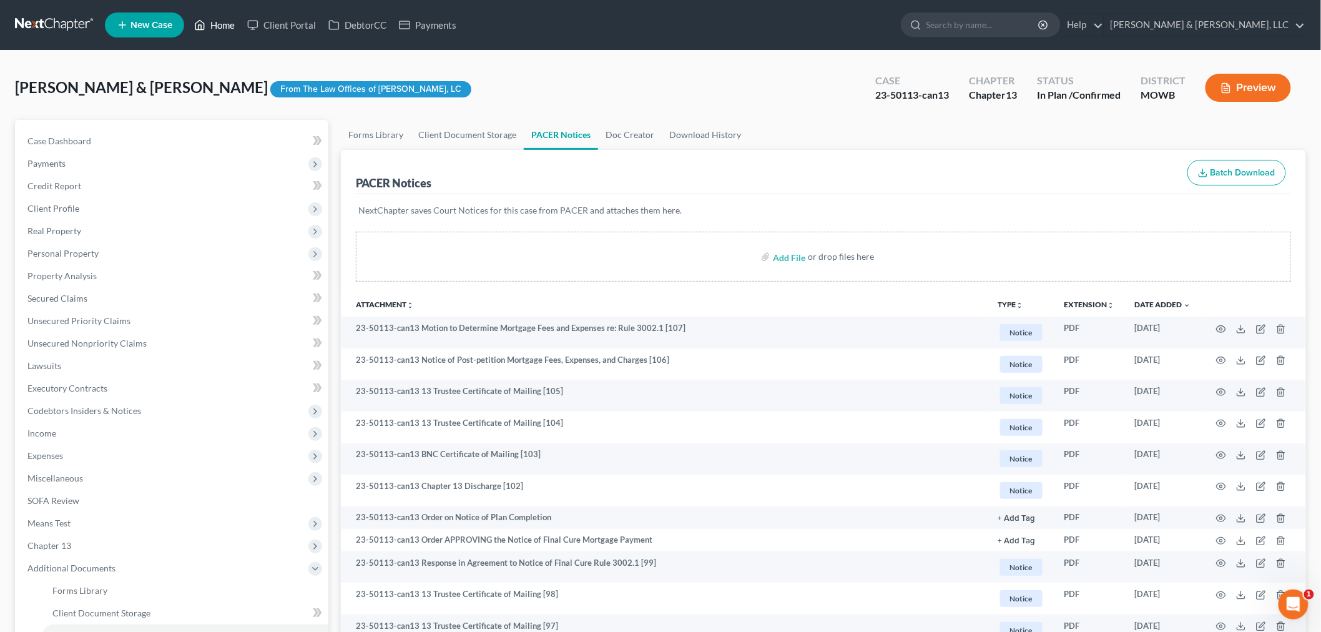
click at [221, 25] on link "Home" at bounding box center [214, 25] width 53 height 22
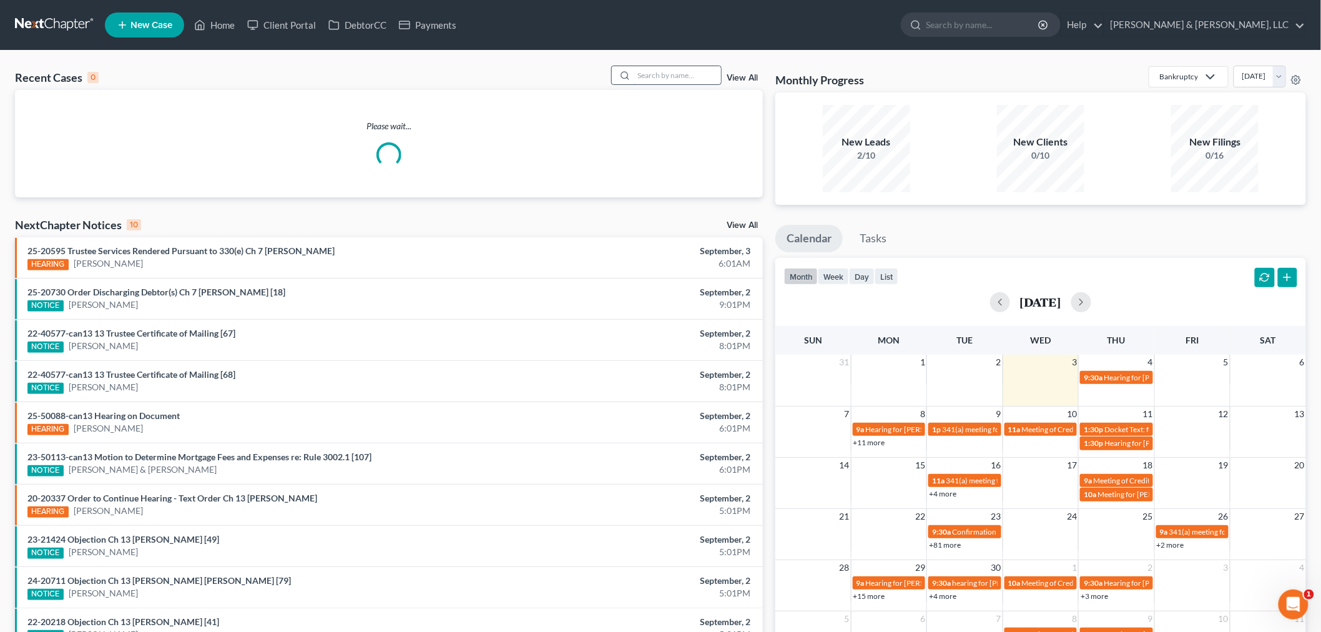
click at [672, 79] on input "search" at bounding box center [676, 75] width 87 height 18
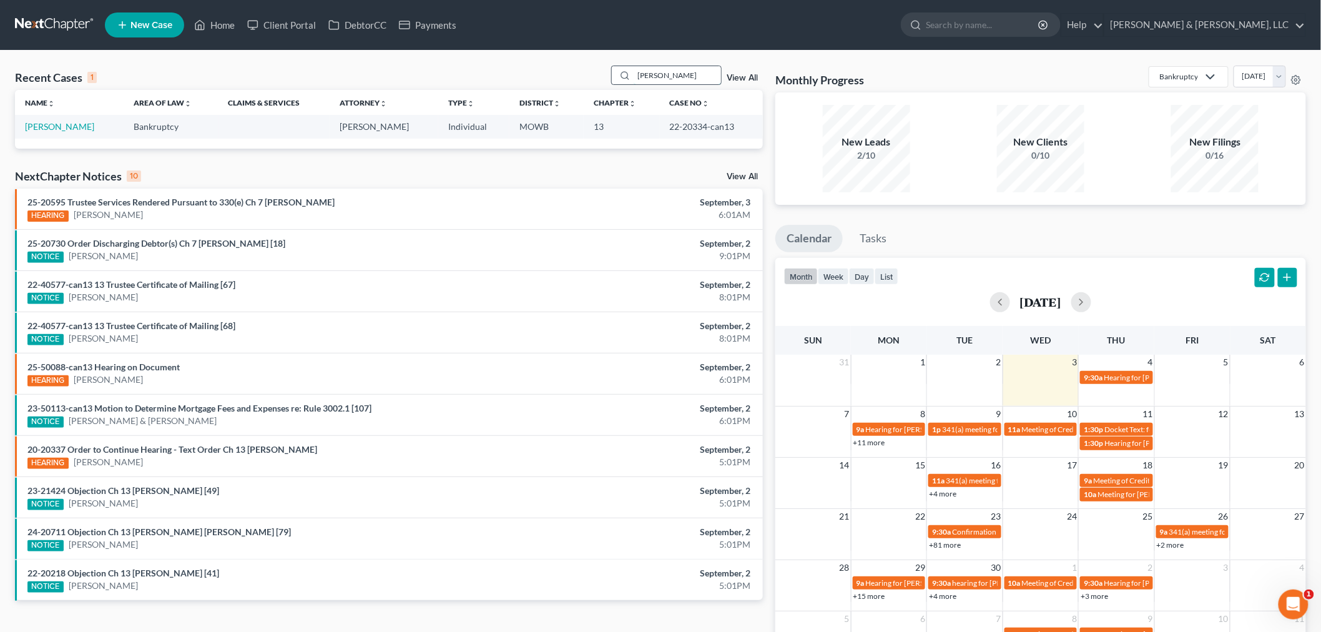
drag, startPoint x: 672, startPoint y: 78, endPoint x: 614, endPoint y: 76, distance: 58.7
click at [621, 76] on div "agnew" at bounding box center [666, 75] width 111 height 19
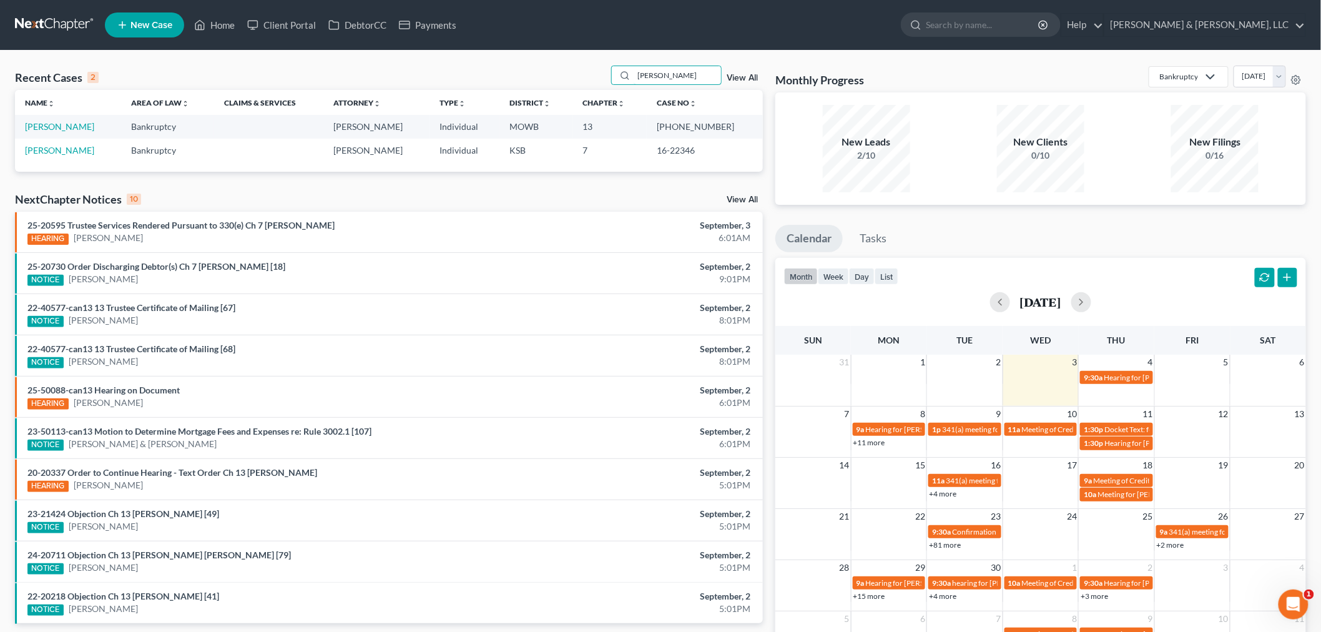
type input "schmidt"
click at [41, 132] on td "[PERSON_NAME]" at bounding box center [68, 126] width 106 height 23
click at [50, 116] on td "[PERSON_NAME]" at bounding box center [68, 126] width 106 height 23
click at [47, 123] on link "[PERSON_NAME]" at bounding box center [59, 126] width 69 height 11
select select "2"
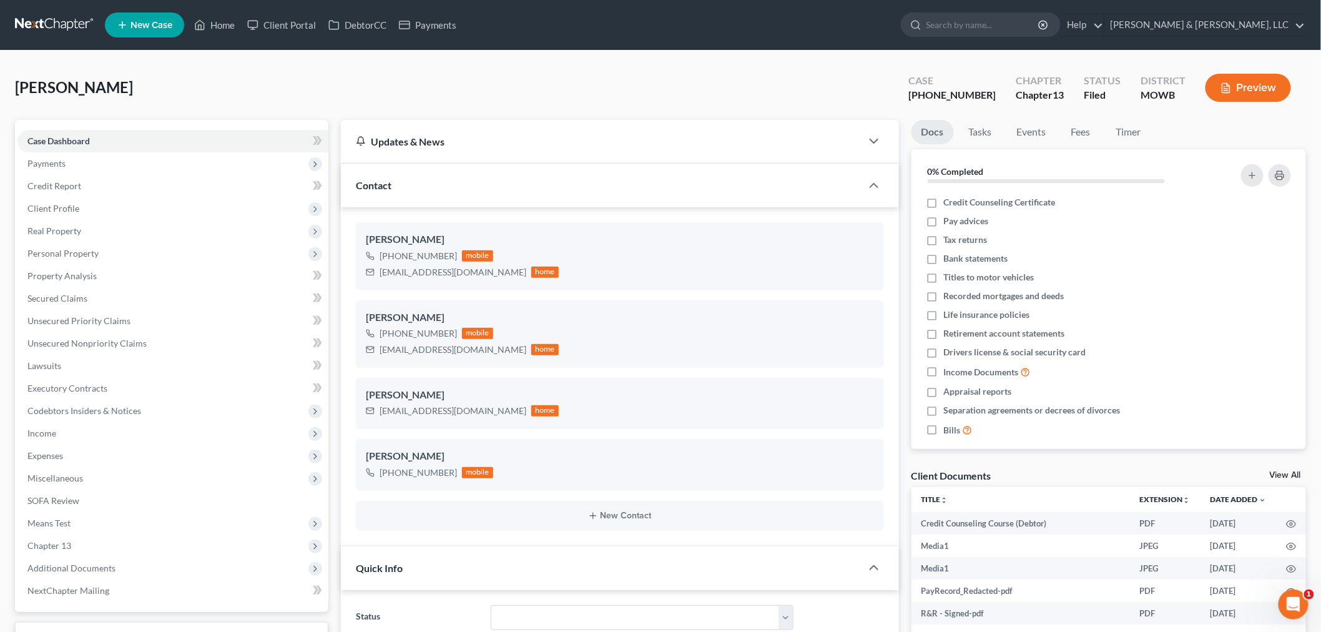
scroll to position [208, 0]
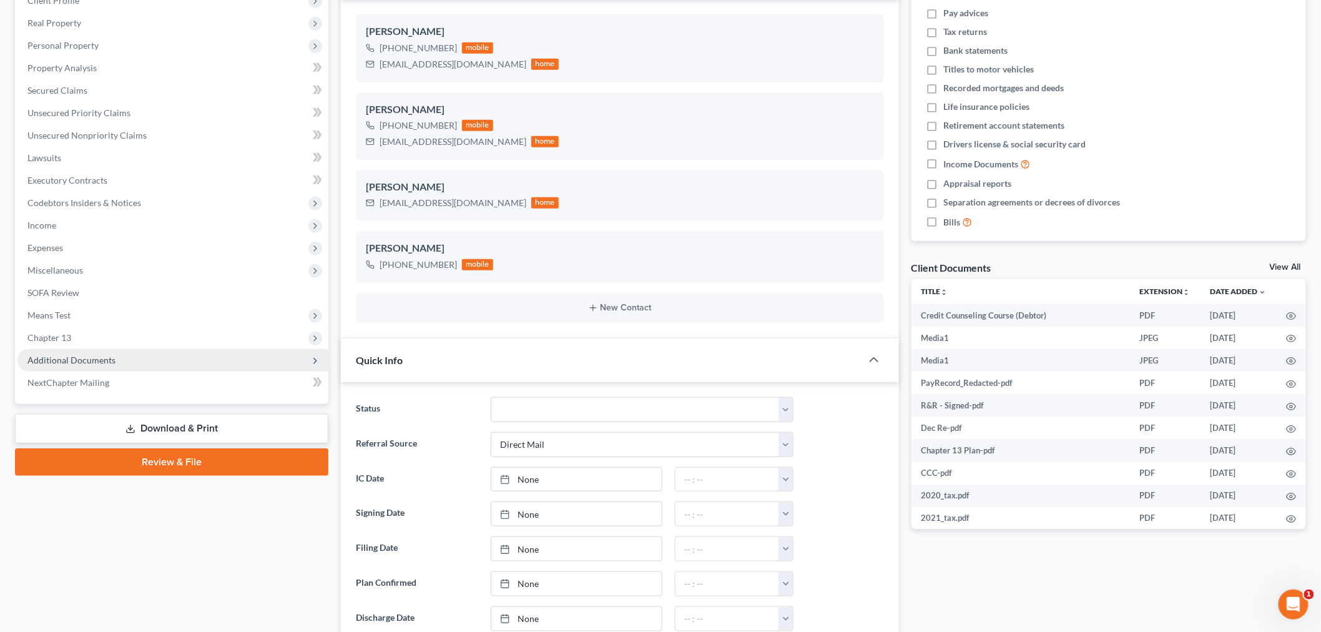
click at [104, 359] on span "Additional Documents" at bounding box center [71, 360] width 88 height 11
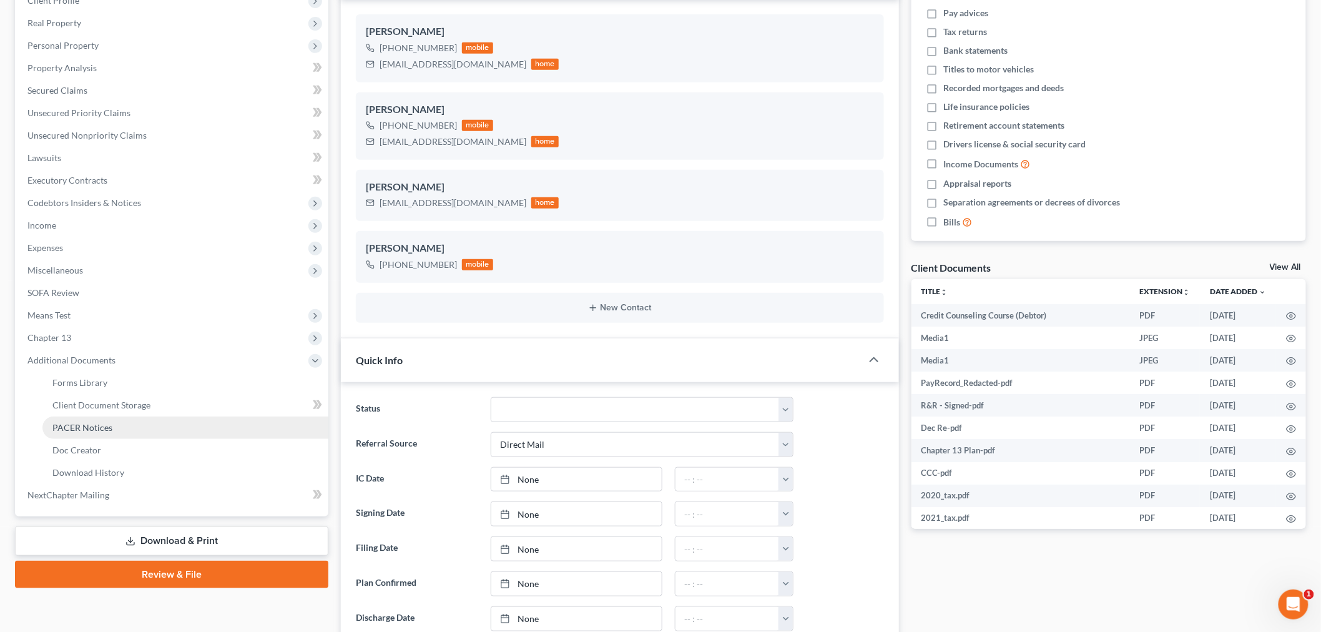
click at [94, 428] on span "PACER Notices" at bounding box center [82, 427] width 60 height 11
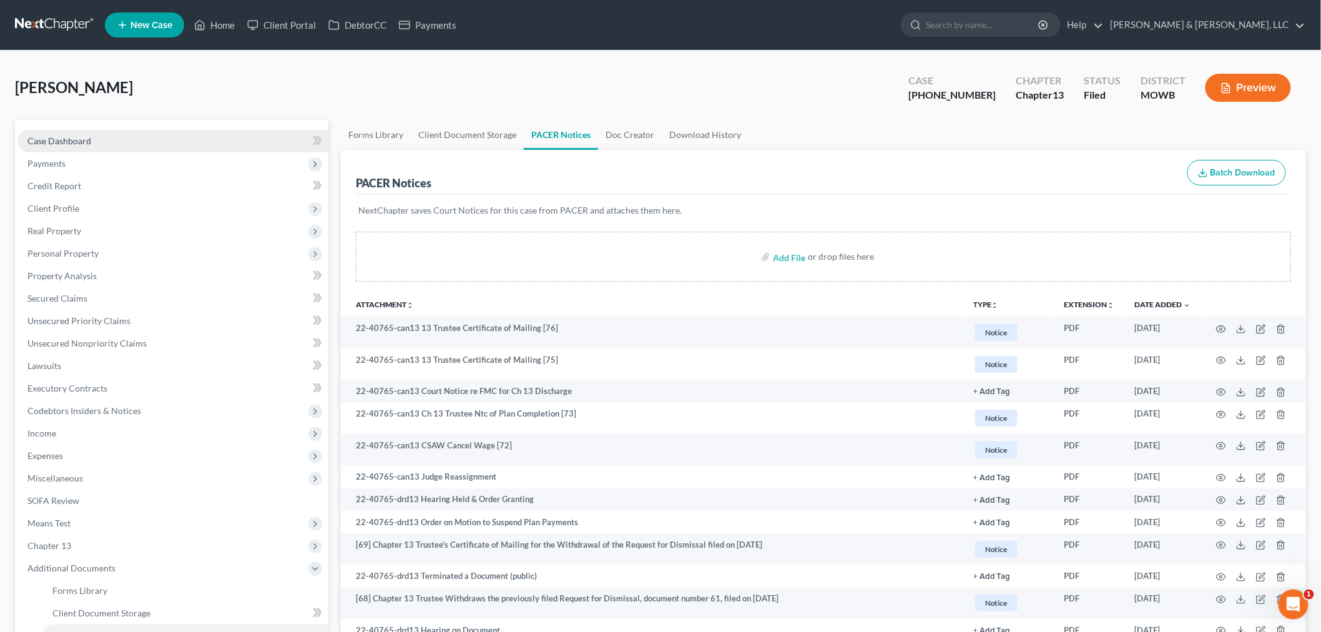
click at [95, 145] on link "Case Dashboard" at bounding box center [172, 141] width 311 height 22
select select "2"
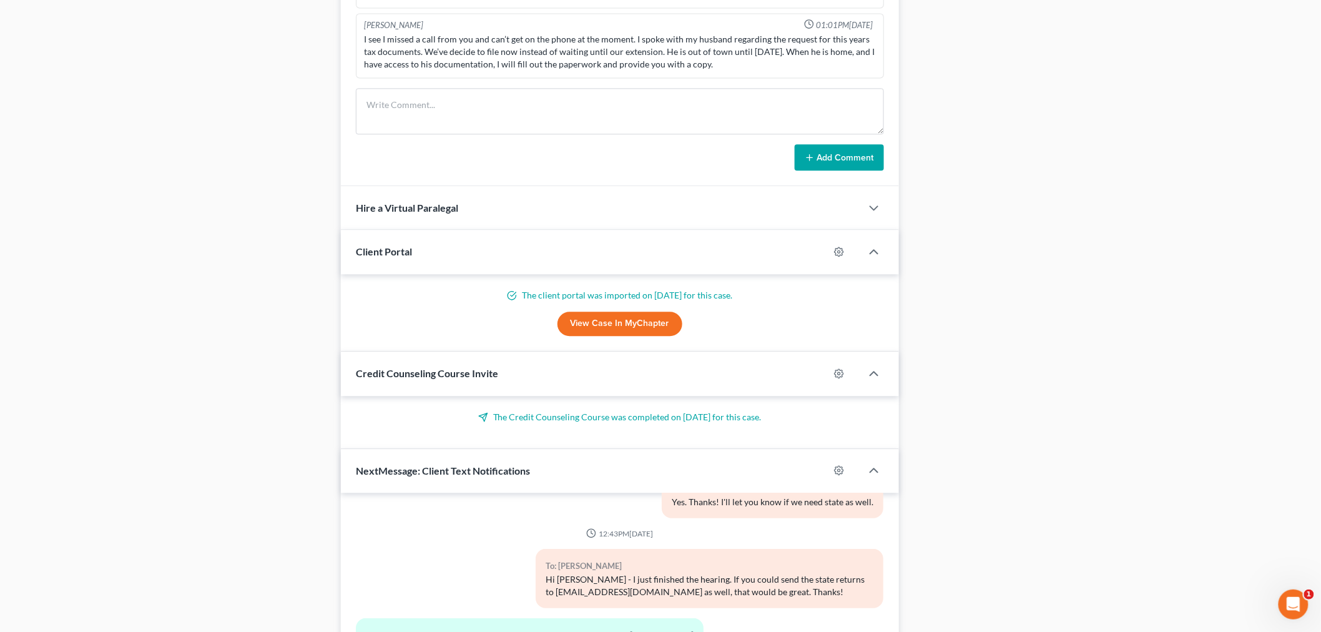
scroll to position [1178, 0]
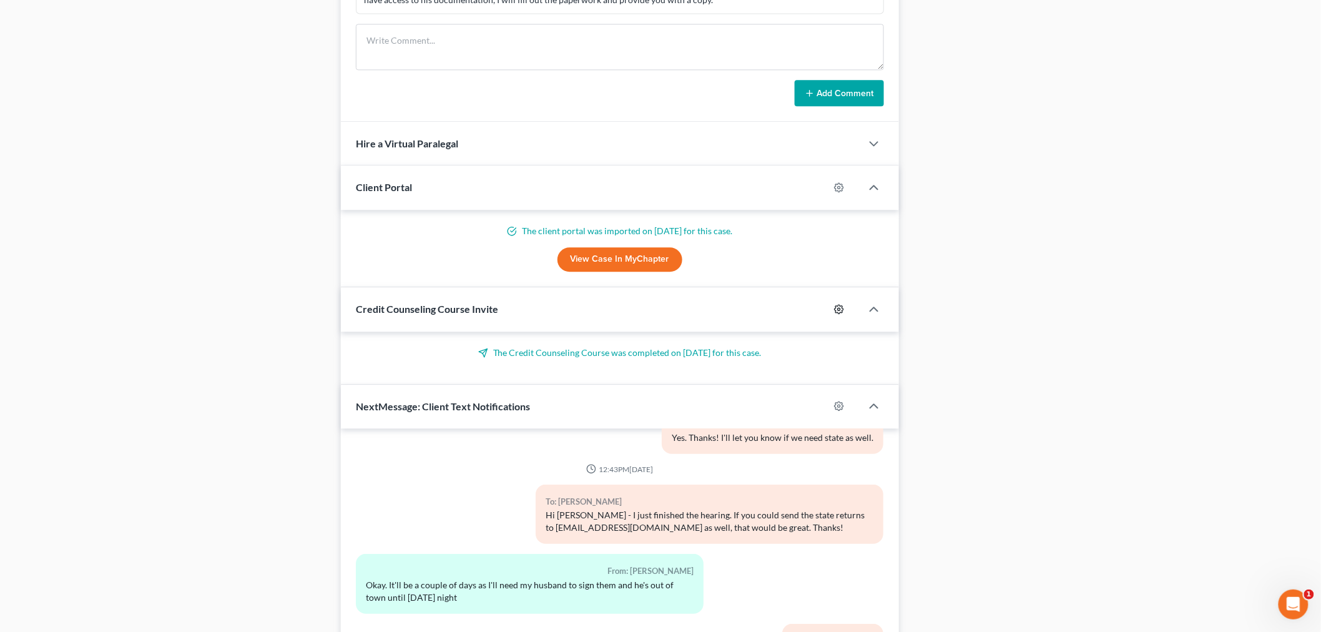
click at [840, 309] on icon "button" at bounding box center [839, 309] width 10 height 10
select select "0"
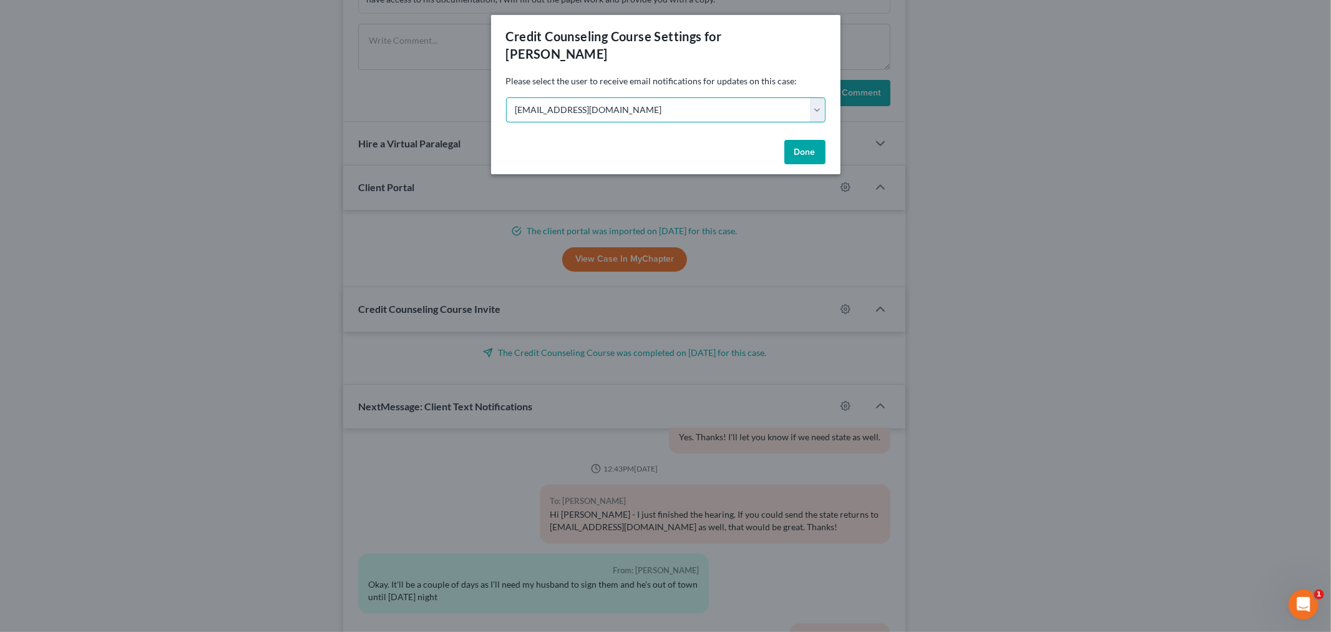
click at [818, 97] on select "Select rpatton@pattondean.com ddean@pattondean.com neckert@pattonknipp.com admi…" at bounding box center [666, 109] width 320 height 25
click at [506, 97] on select "Select rpatton@pattondean.com ddean@pattondean.com neckert@pattonknipp.com admi…" at bounding box center [666, 109] width 320 height 25
click at [799, 140] on button "Done" at bounding box center [805, 152] width 41 height 25
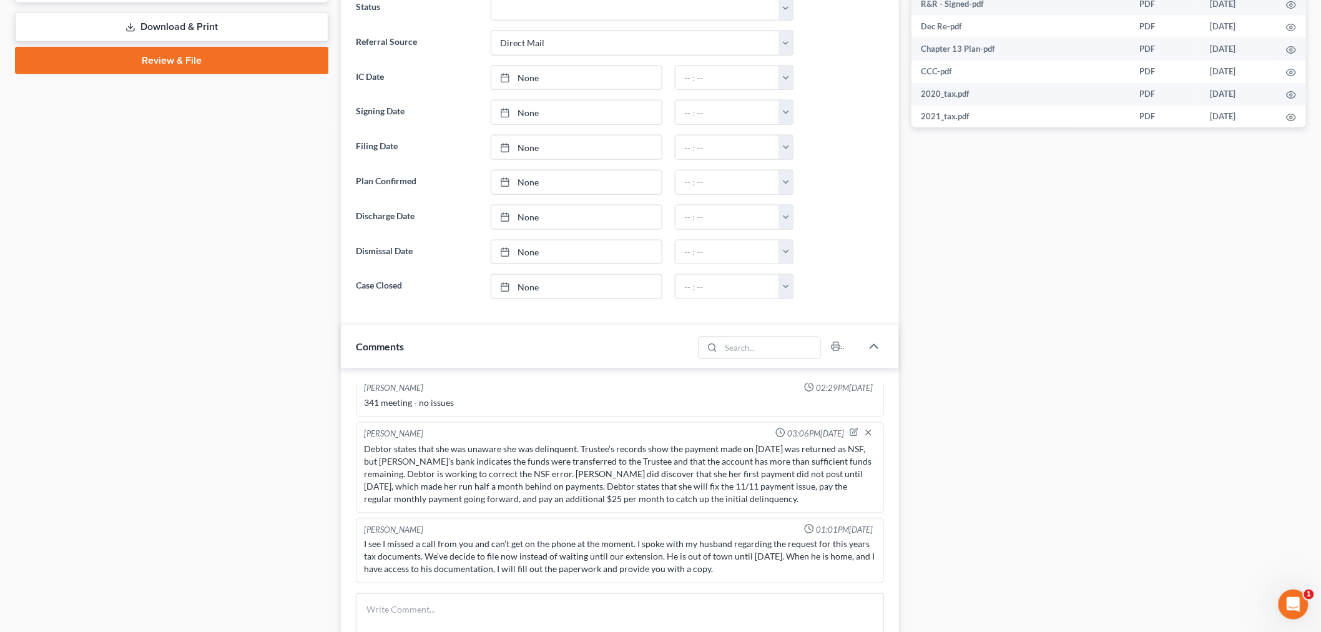
scroll to position [332, 0]
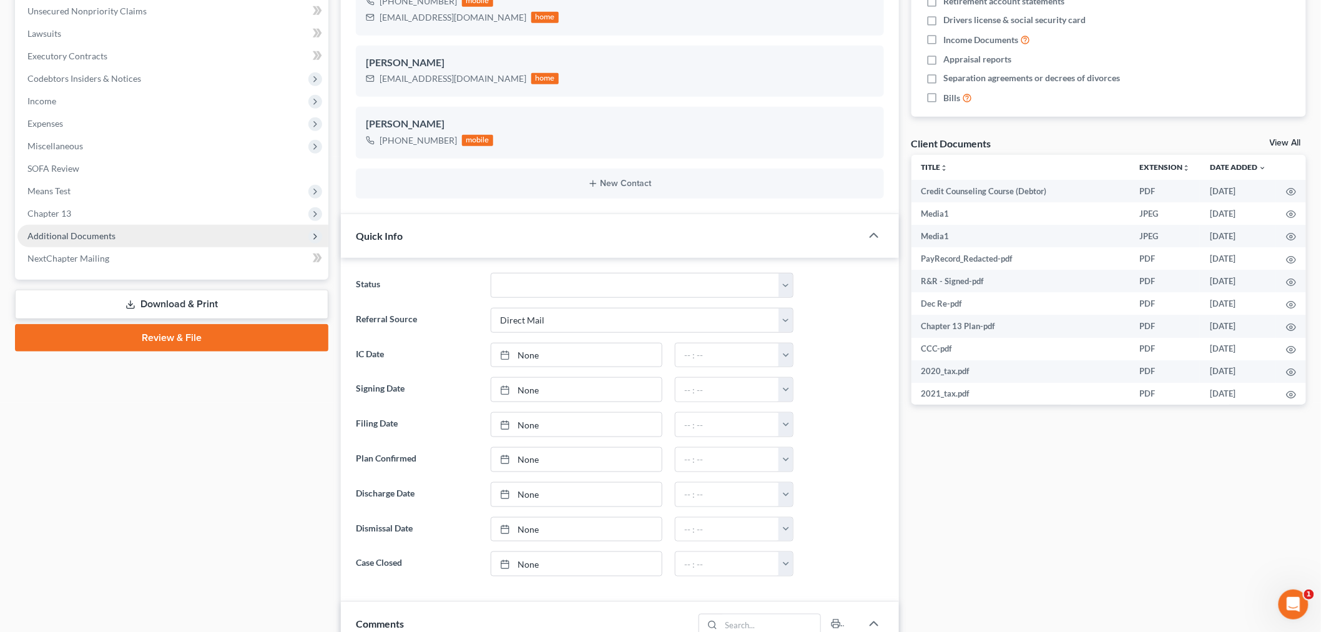
click at [51, 230] on span "Additional Documents" at bounding box center [71, 235] width 88 height 11
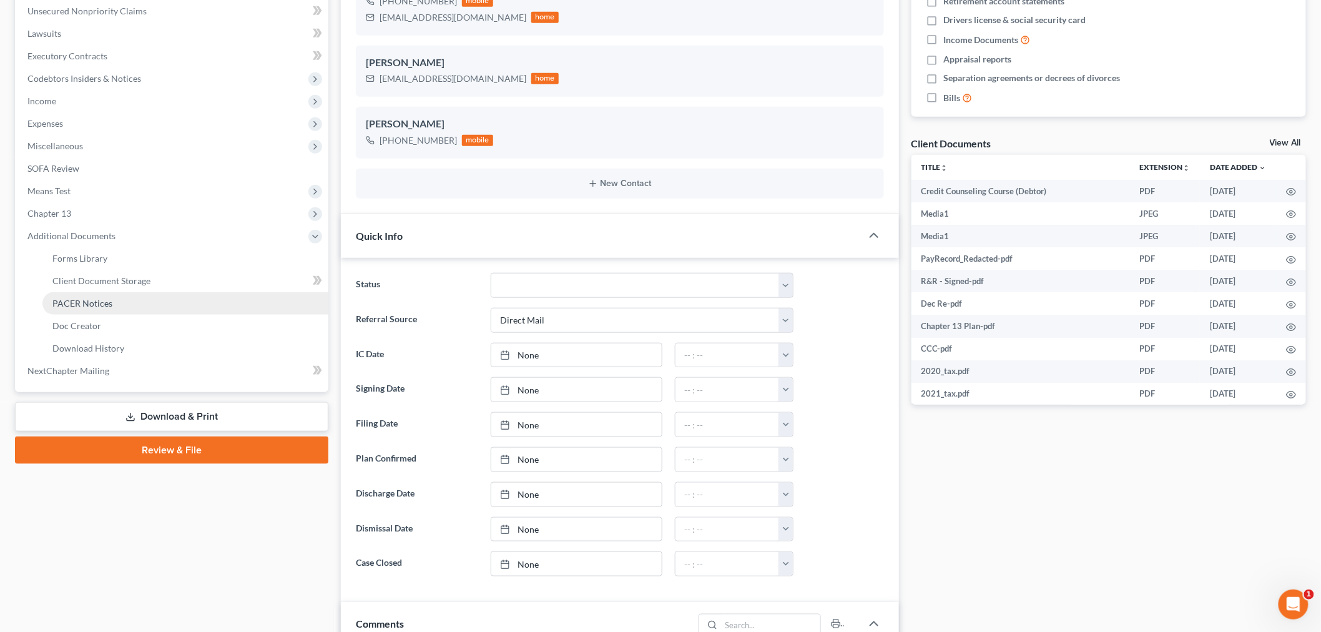
click at [59, 292] on link "PACER Notices" at bounding box center [185, 303] width 286 height 22
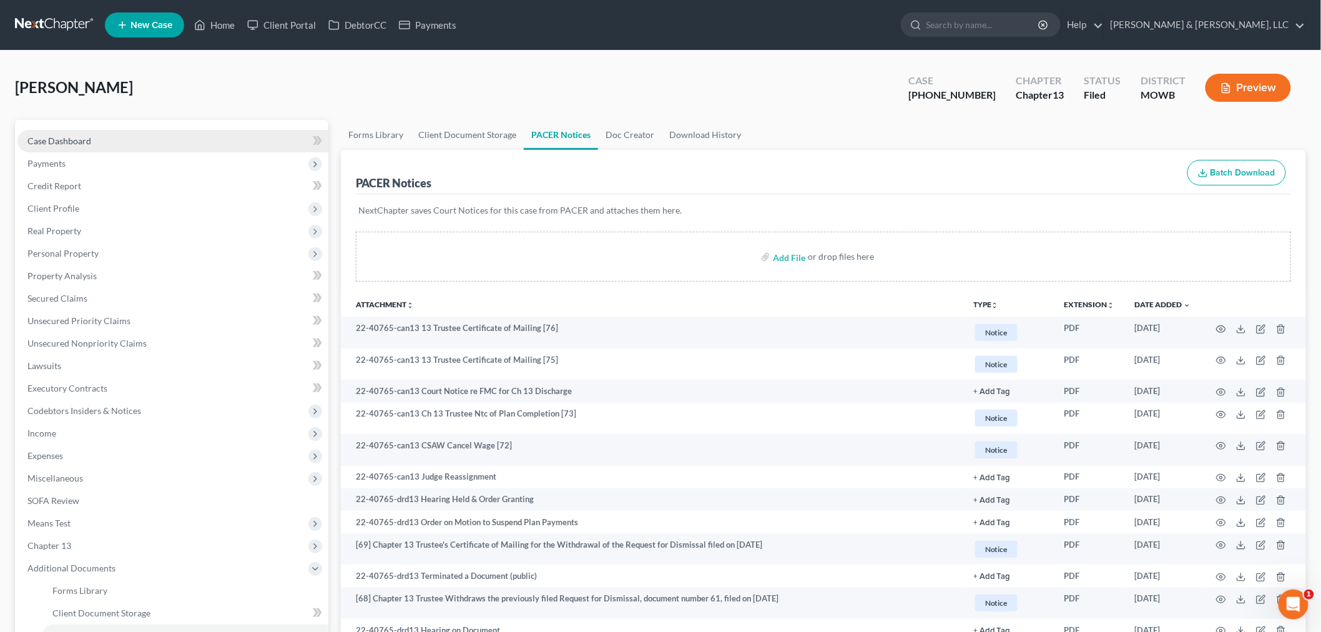
click at [89, 144] on span "Case Dashboard" at bounding box center [59, 140] width 64 height 11
select select "2"
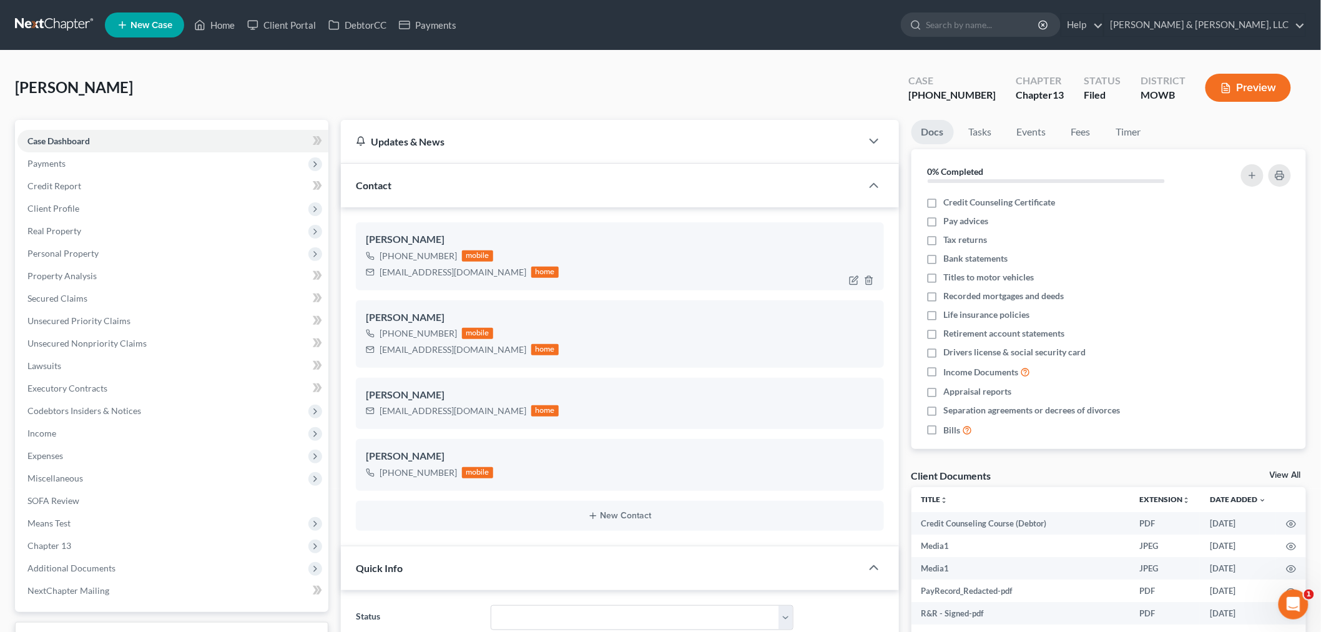
scroll to position [2614, 0]
drag, startPoint x: 489, startPoint y: 273, endPoint x: 363, endPoint y: 285, distance: 126.6
click at [363, 285] on div "Brandie Schmidt +1 (816) 267-1684 mobile brandieschmidt4@gmail.com home" at bounding box center [620, 255] width 528 height 67
copy div "brandieschmidt4@gmail.com"
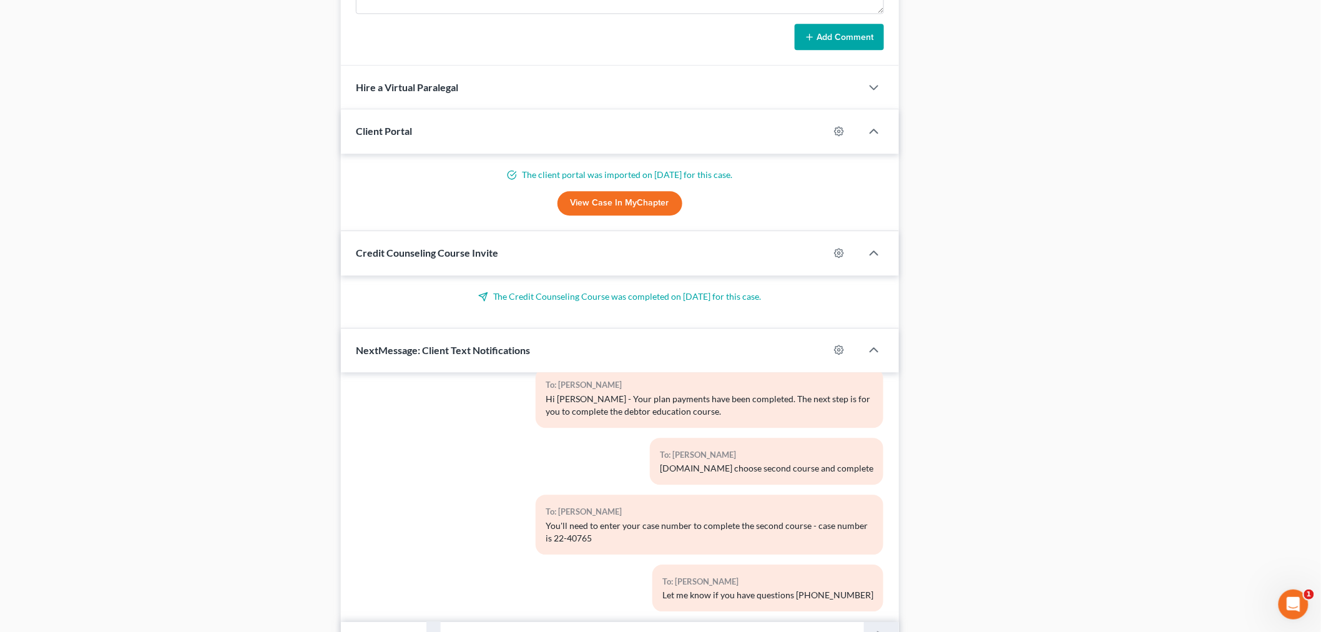
scroll to position [1303, 0]
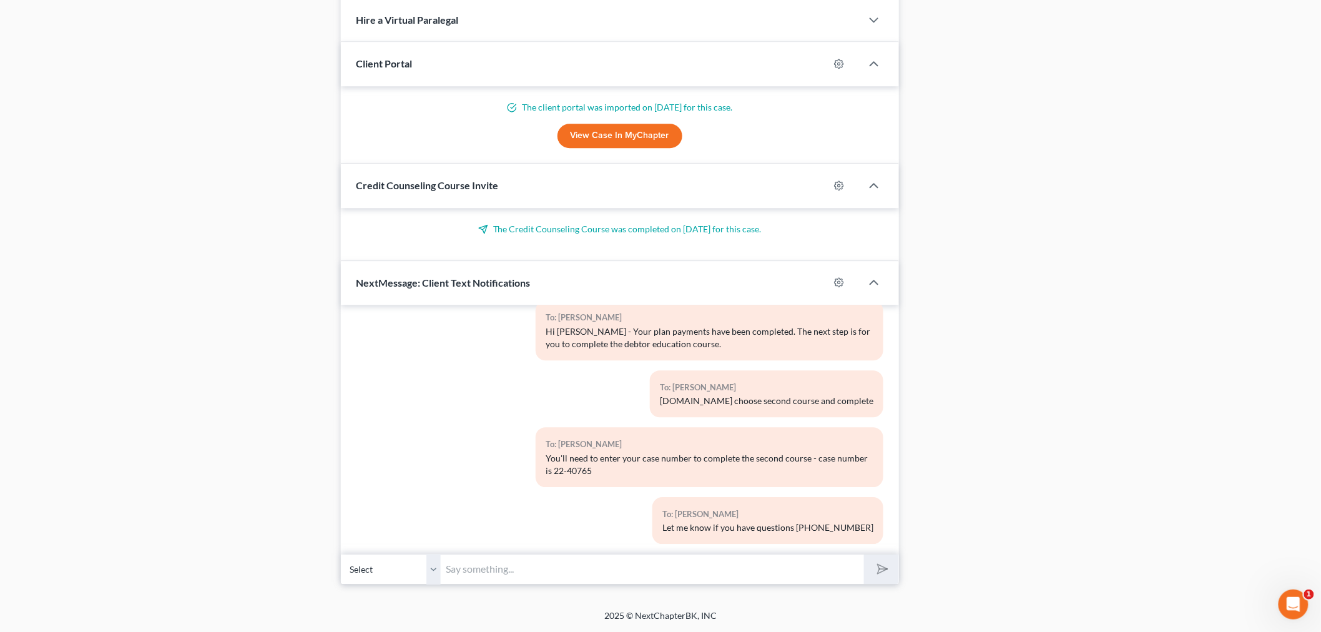
click at [692, 331] on div "Hi Brandie - Your plan payments have been completed. The next step is for you t…" at bounding box center [709, 337] width 328 height 25
drag, startPoint x: 869, startPoint y: 389, endPoint x: 645, endPoint y: 390, distance: 223.4
click at [650, 390] on div "To: Brandie Schmidt www.debtorcc.org choose second course and complete" at bounding box center [766, 393] width 233 height 47
copy div "www.debtorcc.org choose second course and complete"
drag, startPoint x: 589, startPoint y: 458, endPoint x: 537, endPoint y: 444, distance: 53.6
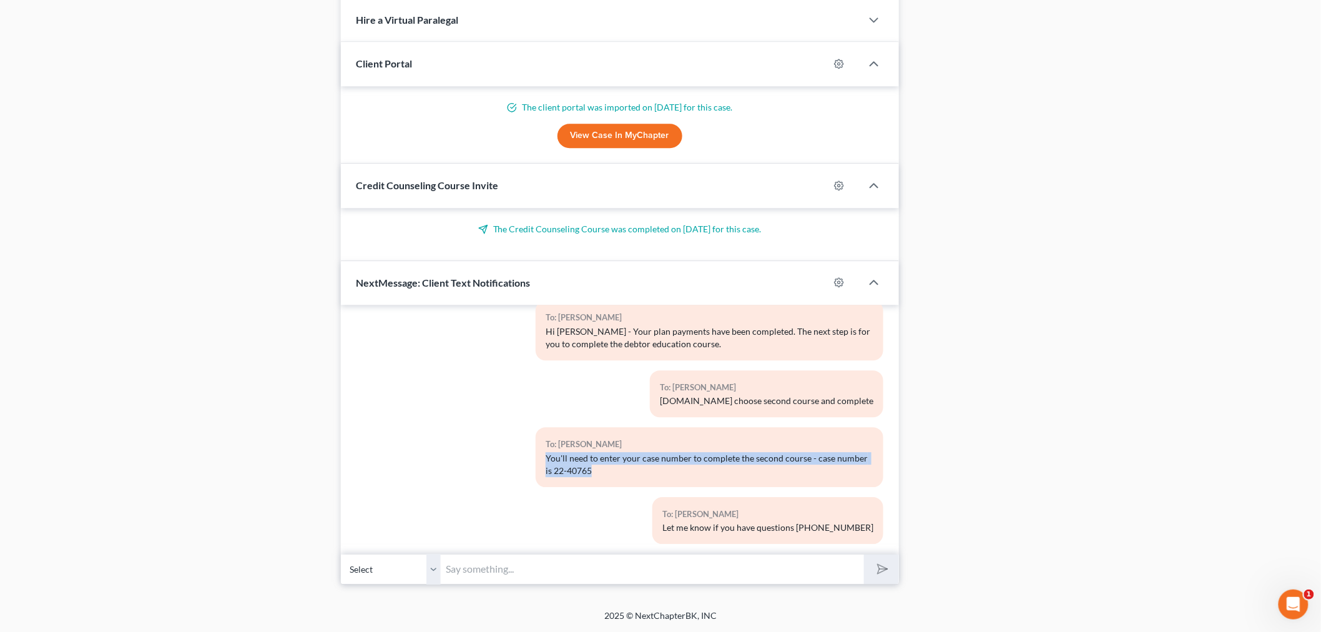
click at [537, 444] on div "To: Brandie Schmidt You'll need to enter your case number to complete the secon…" at bounding box center [710, 456] width 348 height 59
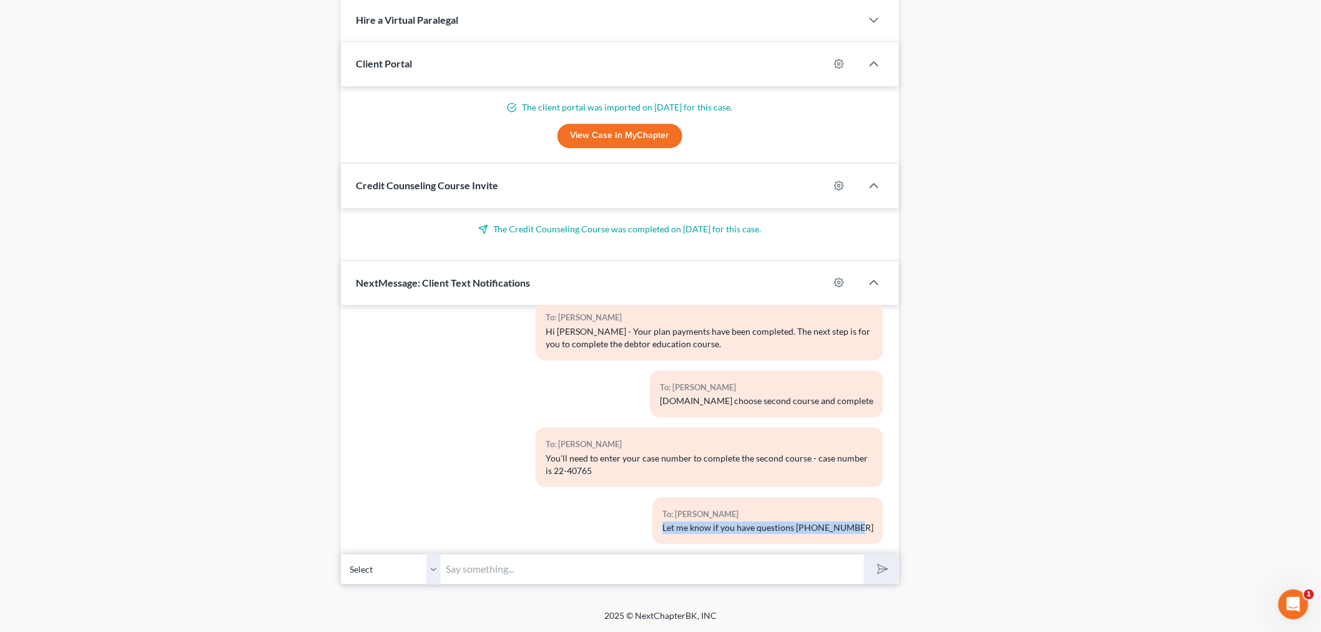
drag, startPoint x: 866, startPoint y: 512, endPoint x: 663, endPoint y: 533, distance: 204.6
click at [663, 533] on div "To: Brandie Schmidt Let me know if you have questions 913-495-9998" at bounding box center [709, 525] width 360 height 57
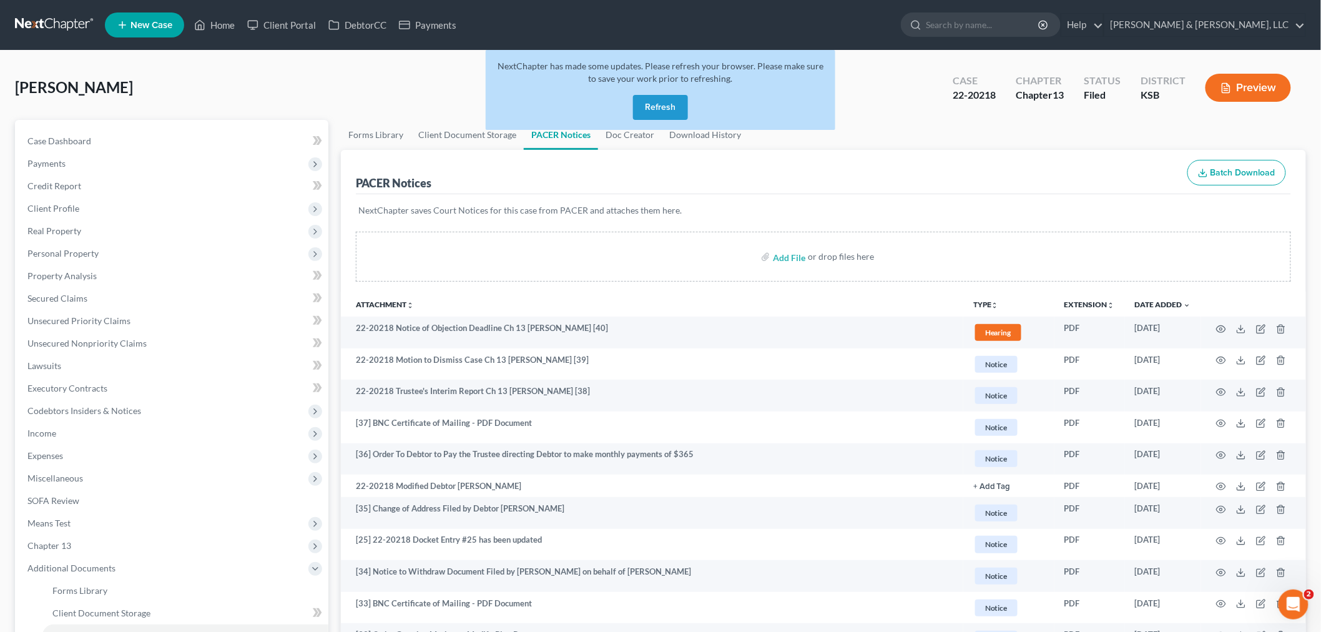
click at [669, 97] on button "Refresh" at bounding box center [660, 107] width 55 height 25
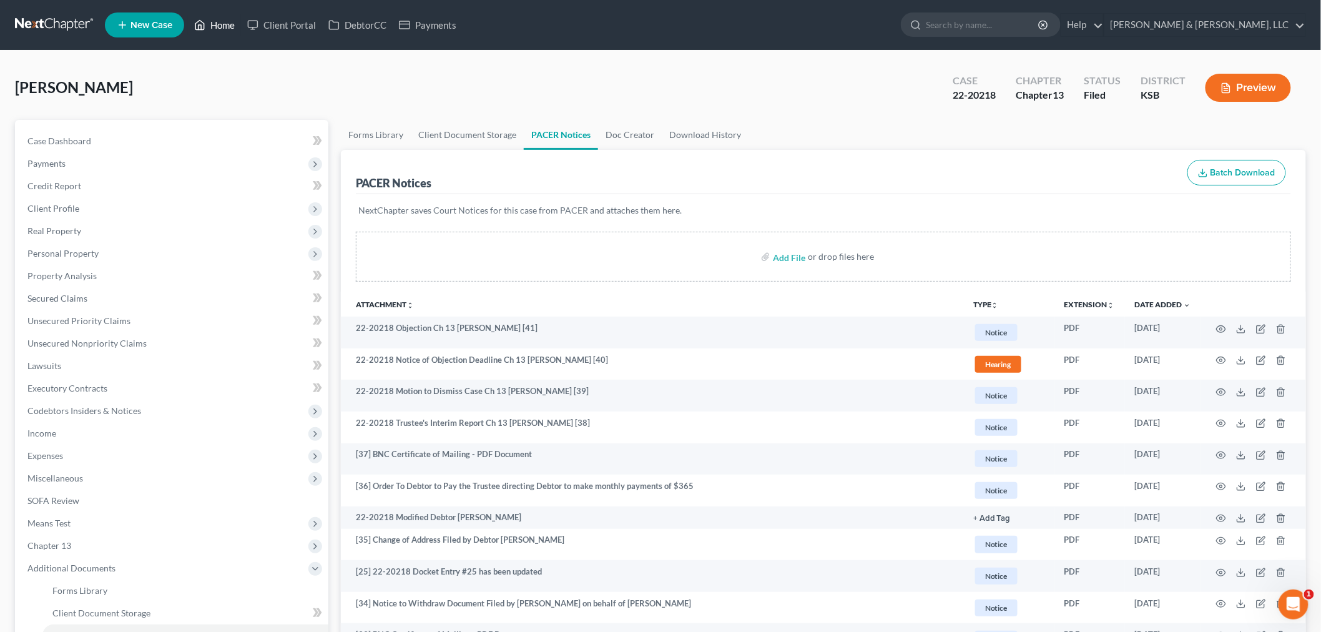
click at [227, 21] on link "Home" at bounding box center [214, 25] width 53 height 22
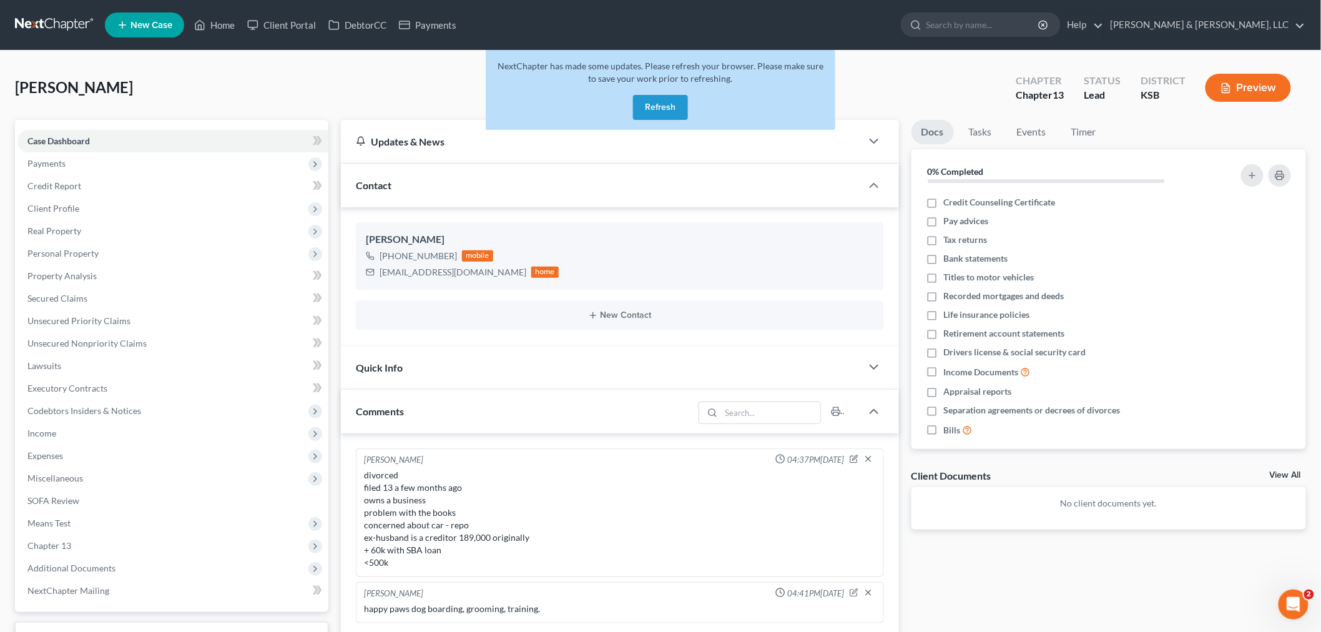
drag, startPoint x: 691, startPoint y: 102, endPoint x: 670, endPoint y: 98, distance: 20.9
click at [689, 102] on div "NextChapter has made some updates. Please refresh your browser. Please make sur…" at bounding box center [661, 90] width 350 height 80
click at [667, 98] on button "Refresh" at bounding box center [660, 107] width 55 height 25
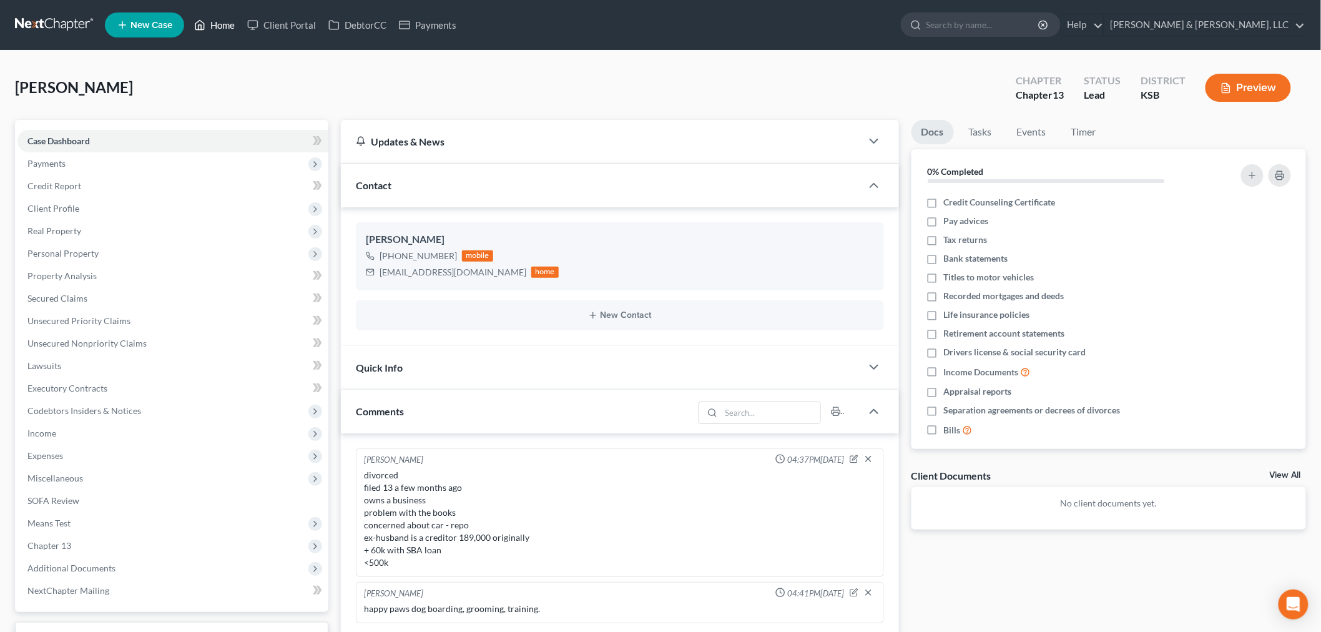
click at [221, 21] on link "Home" at bounding box center [214, 25] width 53 height 22
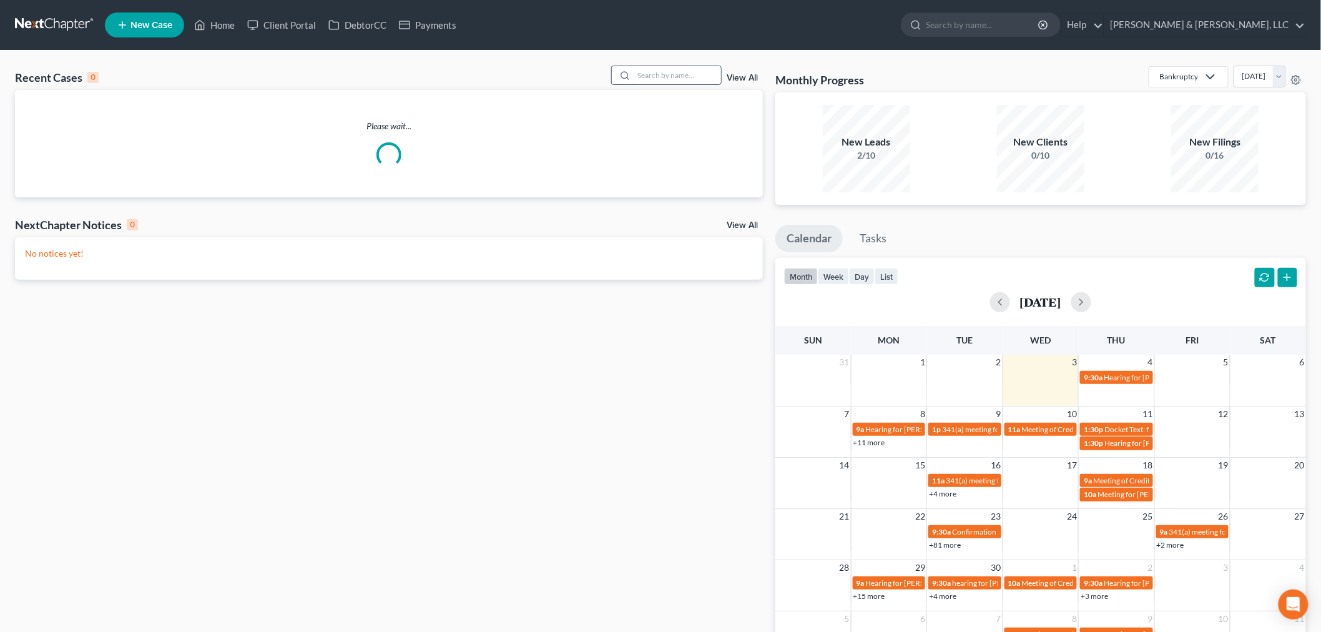
click at [656, 77] on input "search" at bounding box center [676, 75] width 87 height 18
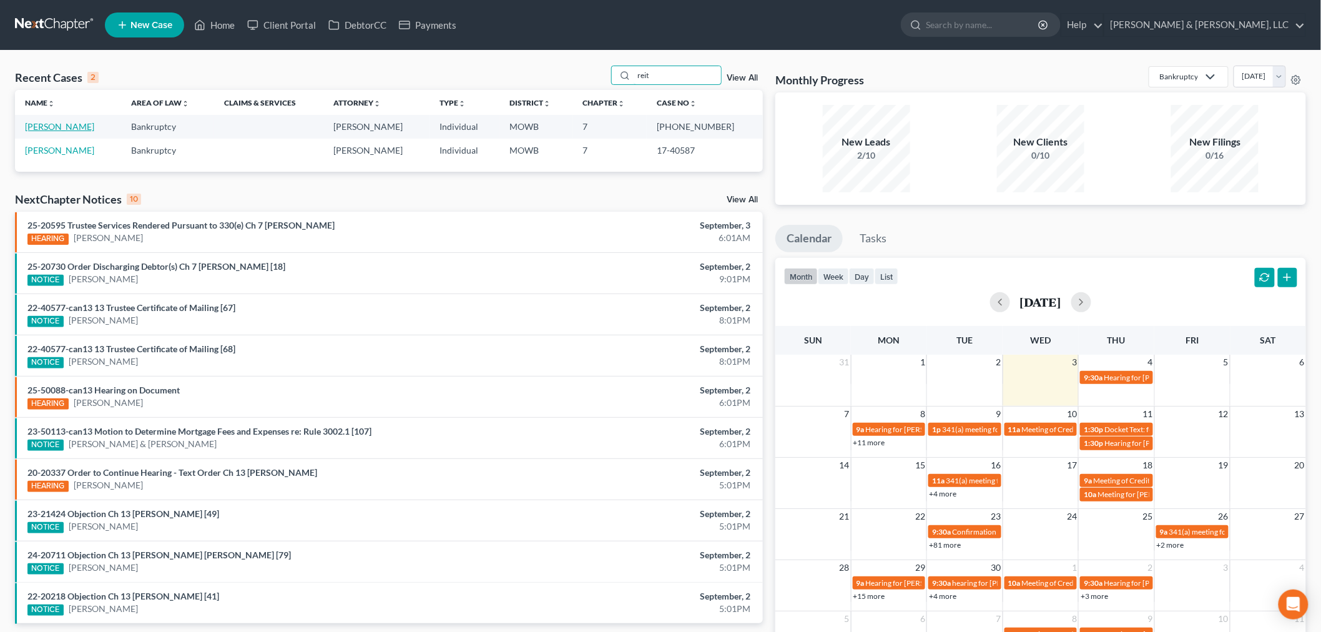
type input "reit"
click at [59, 121] on link "Reitz, Travis" at bounding box center [59, 126] width 69 height 11
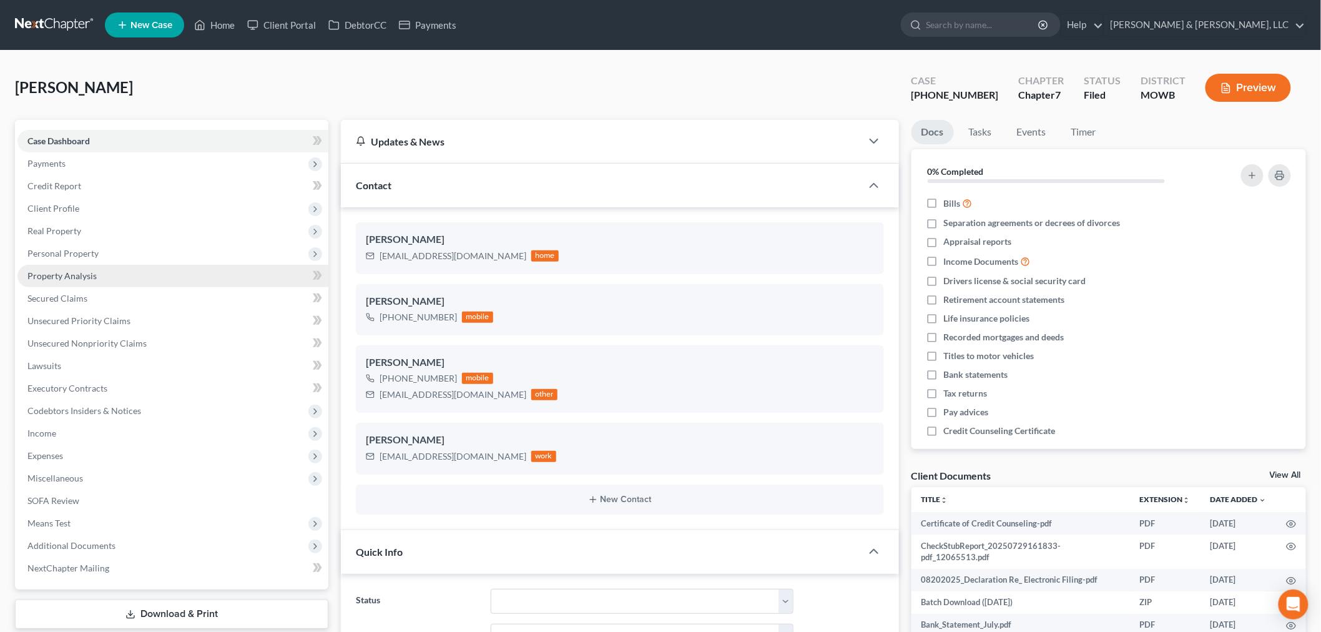
scroll to position [1494, 0]
click at [66, 263] on span "Personal Property" at bounding box center [172, 253] width 311 height 22
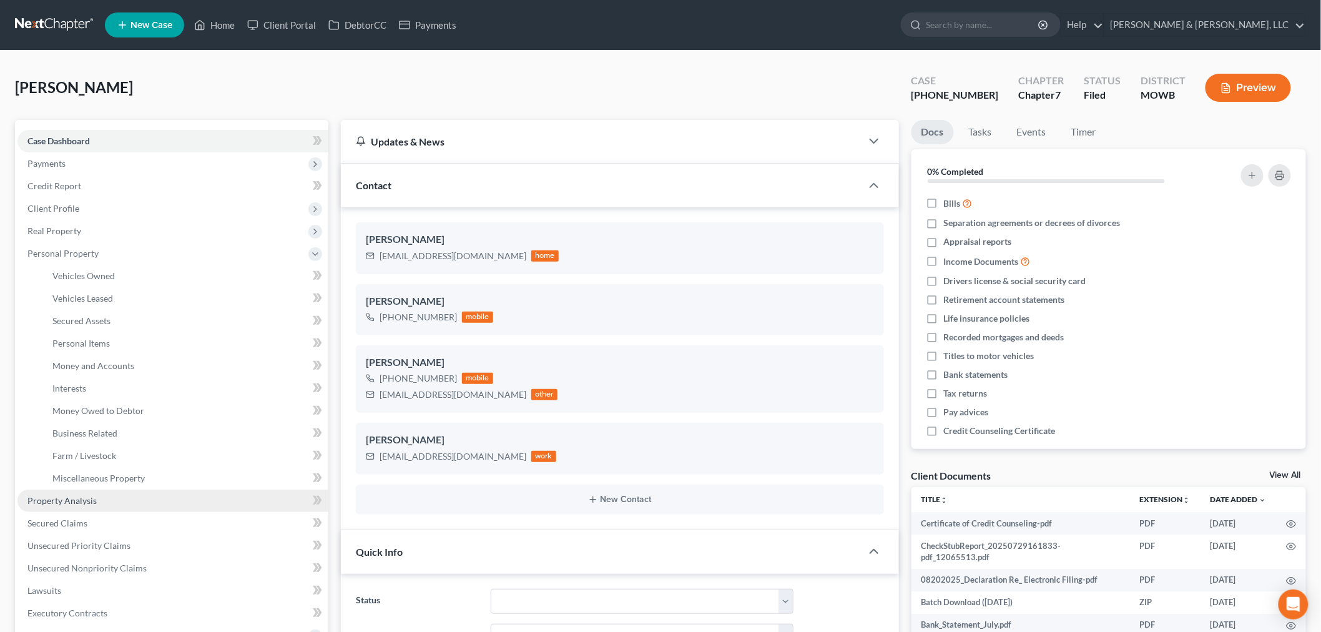
click at [67, 493] on link "Property Analysis" at bounding box center [172, 500] width 311 height 22
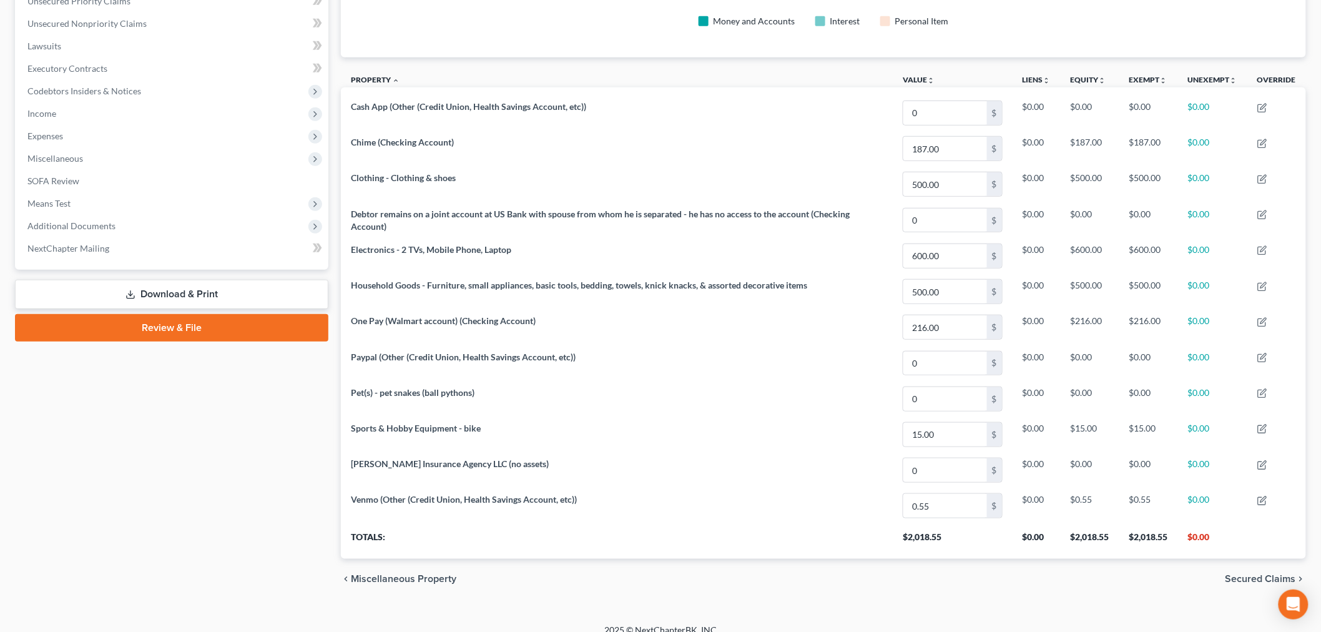
scroll to position [335, 0]
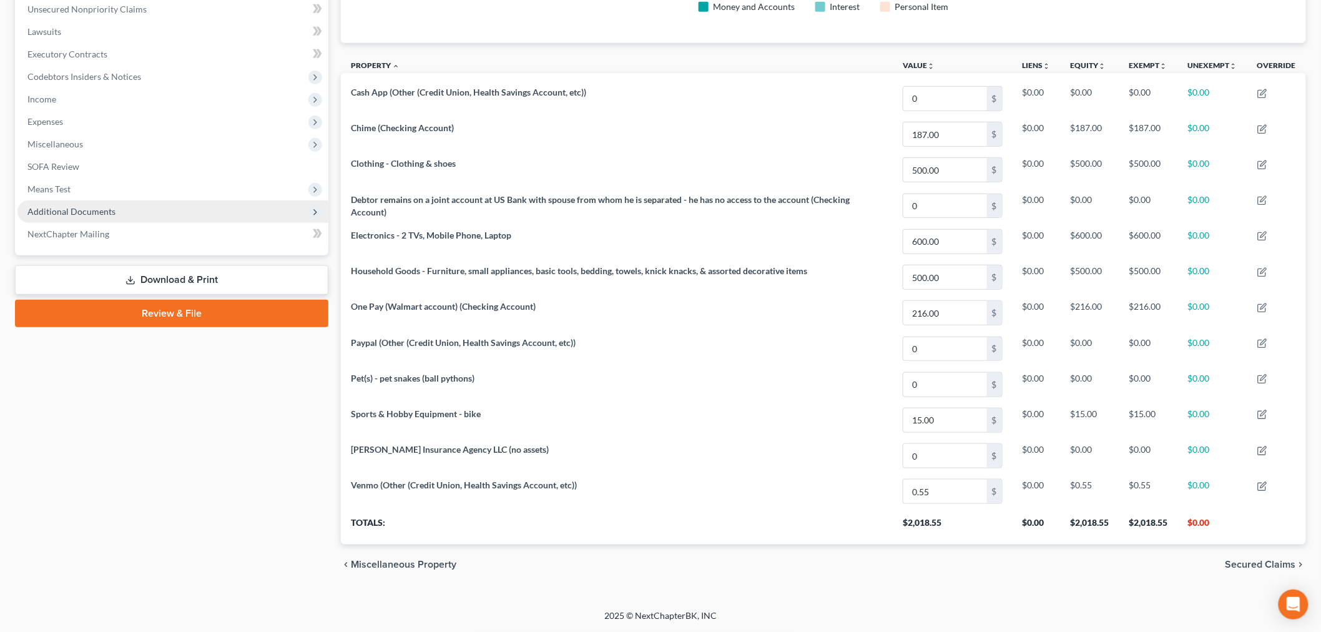
click at [65, 211] on span "Additional Documents" at bounding box center [71, 211] width 88 height 11
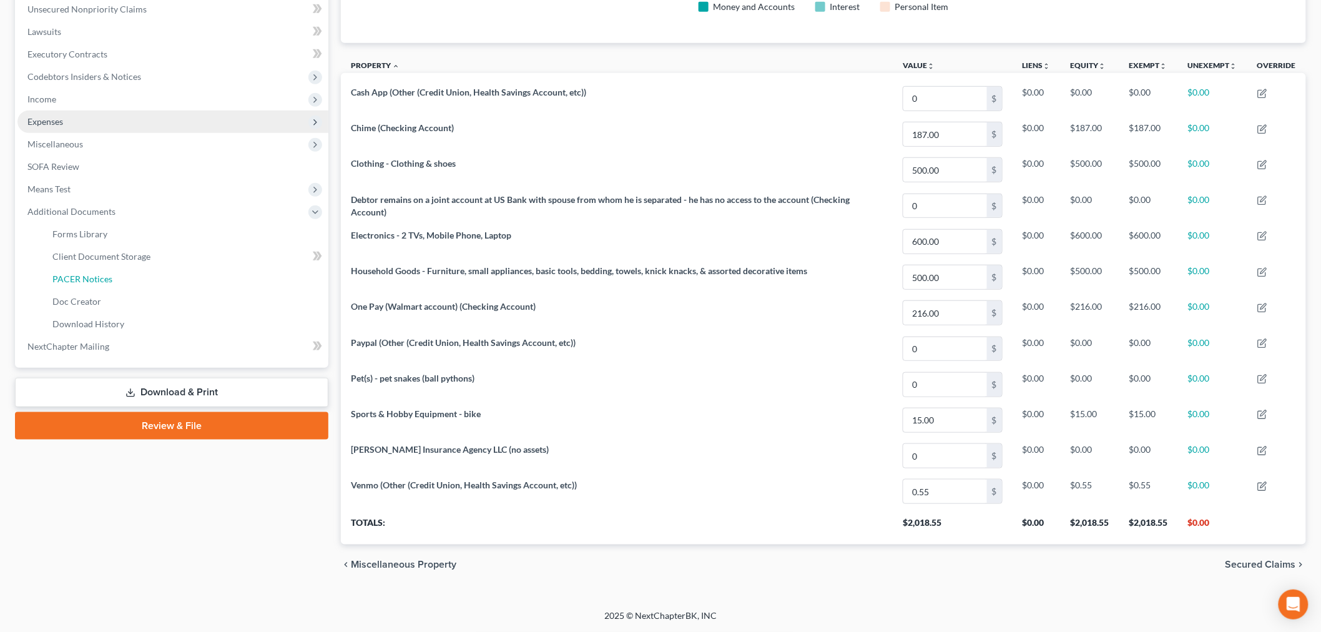
click at [70, 275] on span "PACER Notices" at bounding box center [82, 278] width 60 height 11
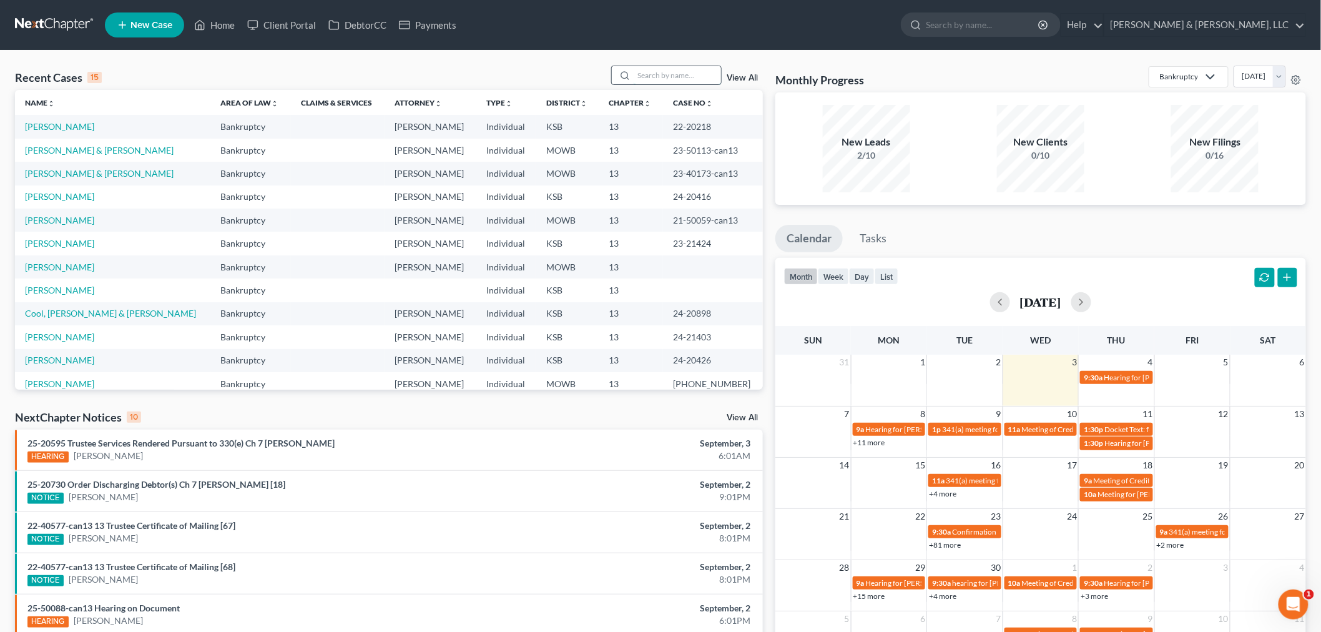
click at [689, 77] on input "search" at bounding box center [676, 75] width 87 height 18
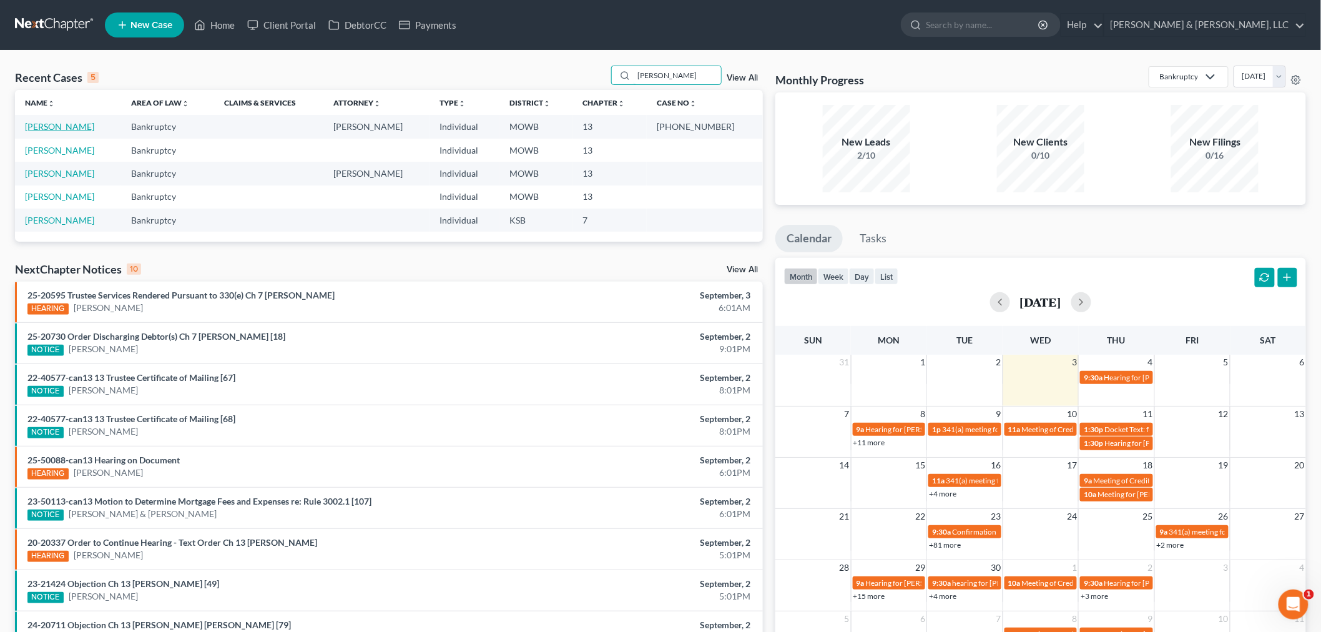
type input "[PERSON_NAME]"
click at [32, 127] on link "[PERSON_NAME]" at bounding box center [59, 126] width 69 height 11
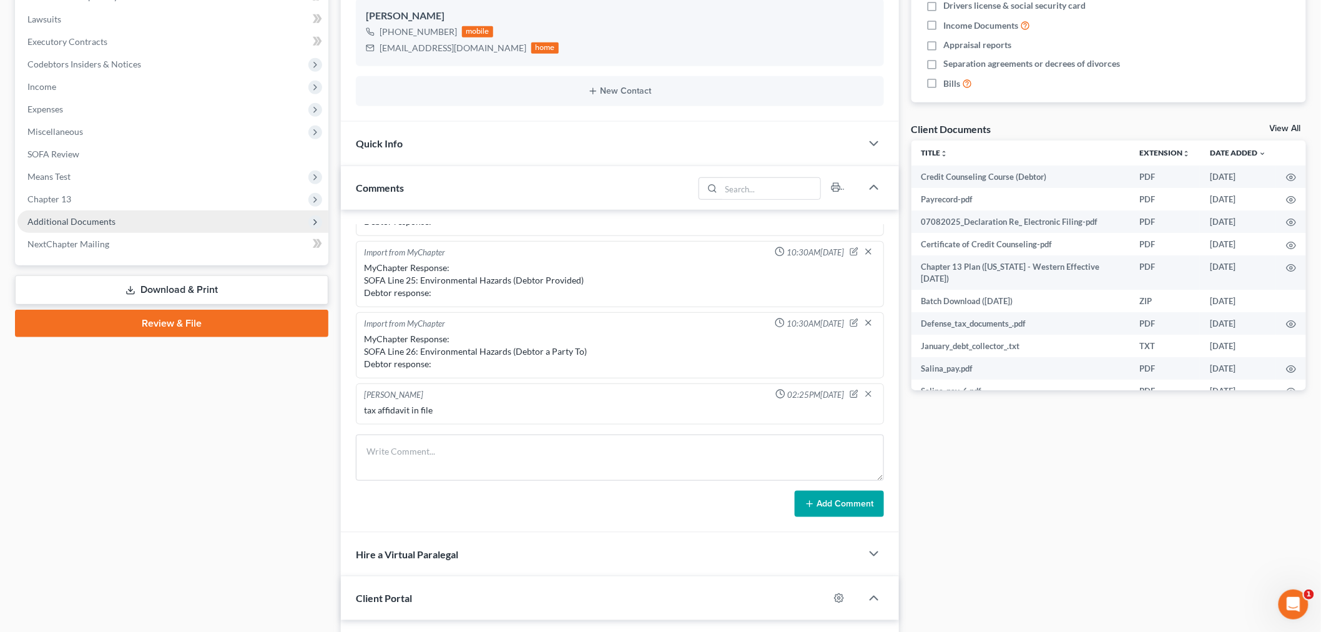
scroll to position [341, 0]
click at [57, 225] on span "Additional Documents" at bounding box center [172, 221] width 311 height 22
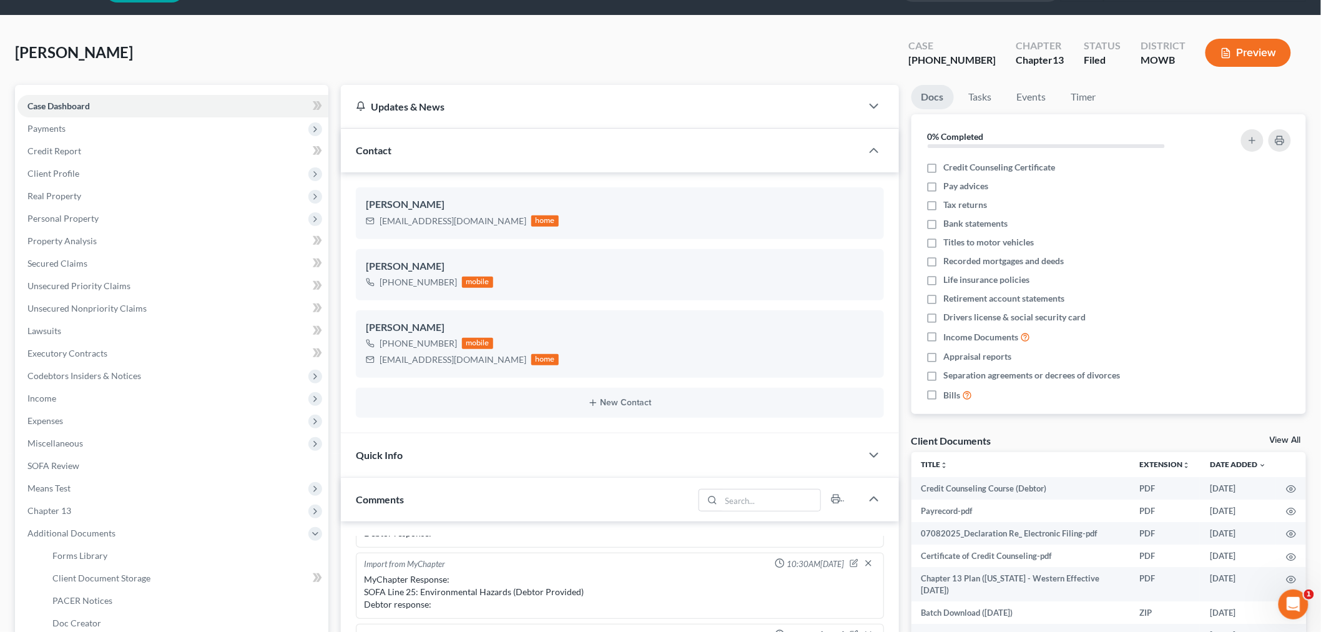
scroll to position [0, 0]
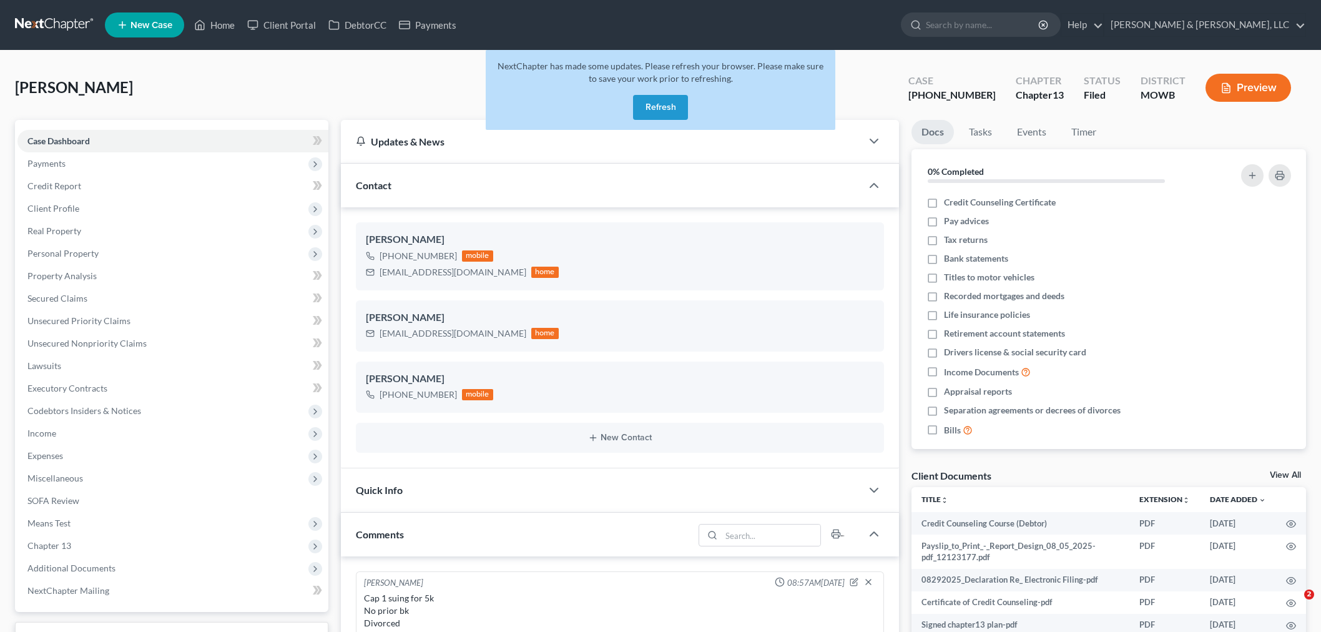
select select "0"
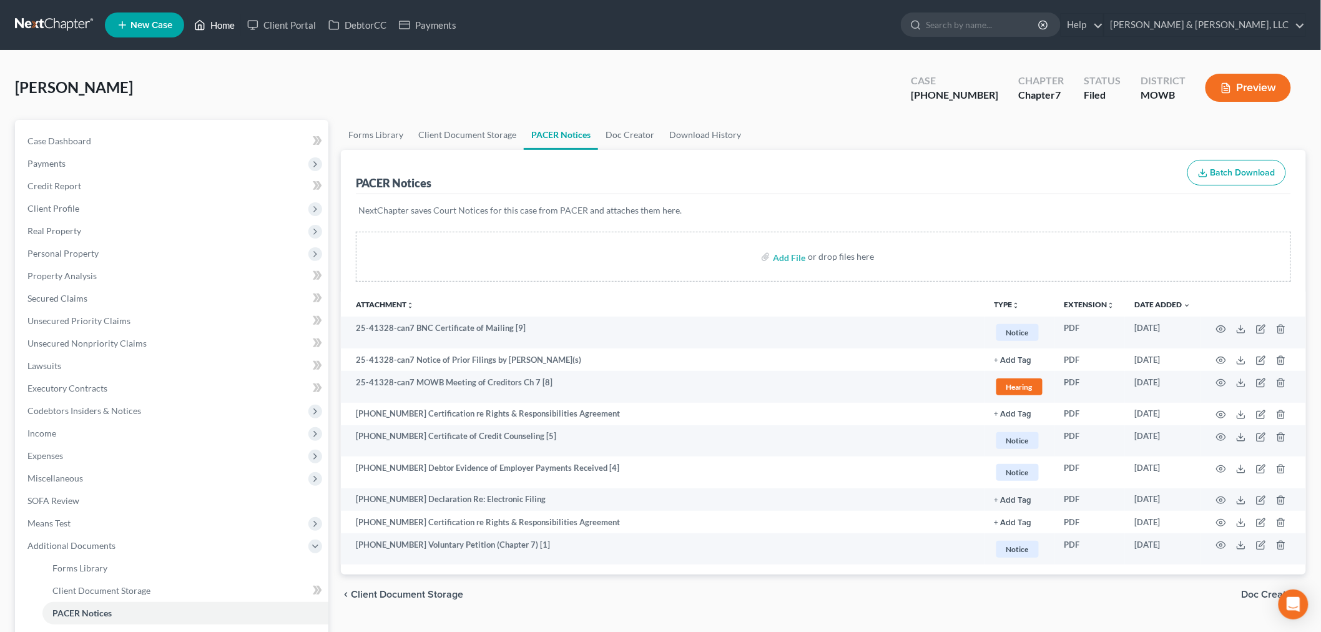
click at [227, 22] on link "Home" at bounding box center [214, 25] width 53 height 22
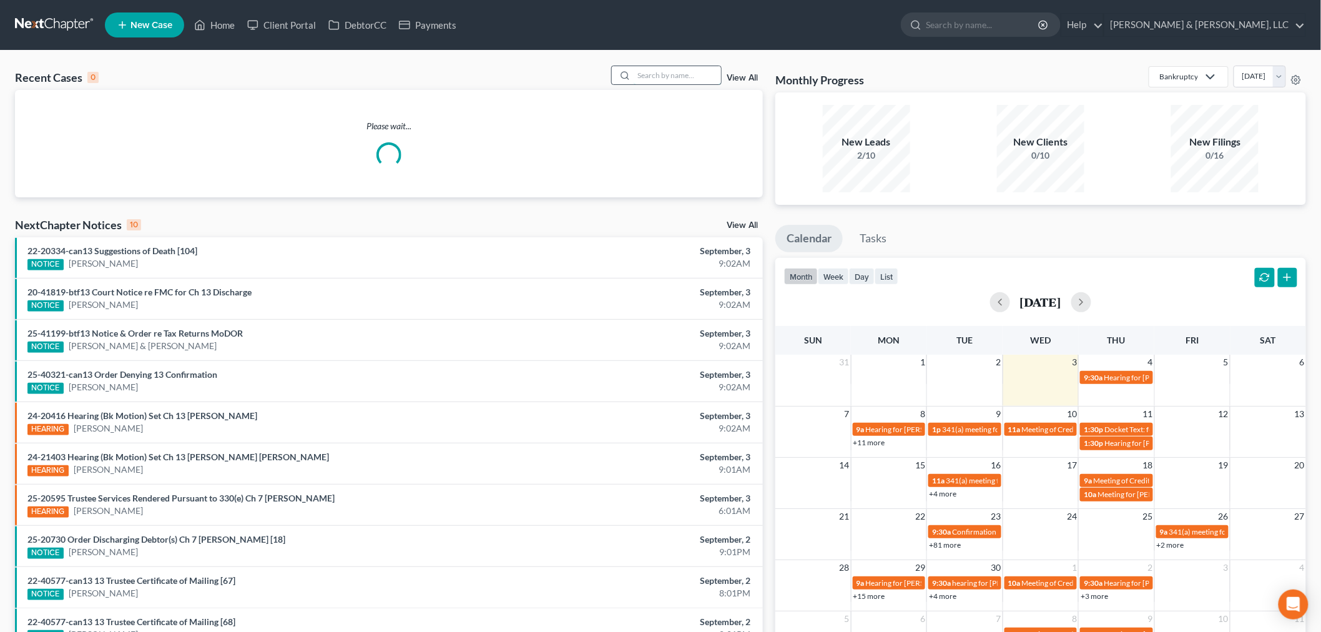
click at [663, 82] on input "search" at bounding box center [676, 75] width 87 height 18
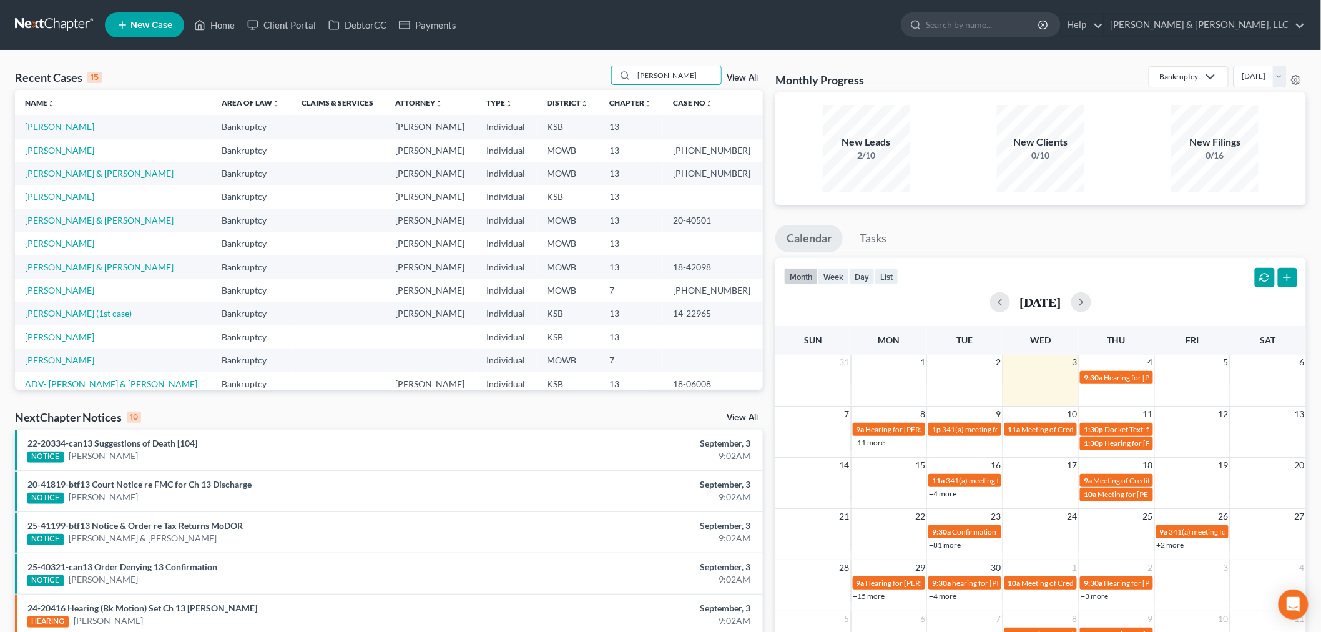
type input "lewis"
click at [41, 126] on link "[PERSON_NAME]" at bounding box center [59, 126] width 69 height 11
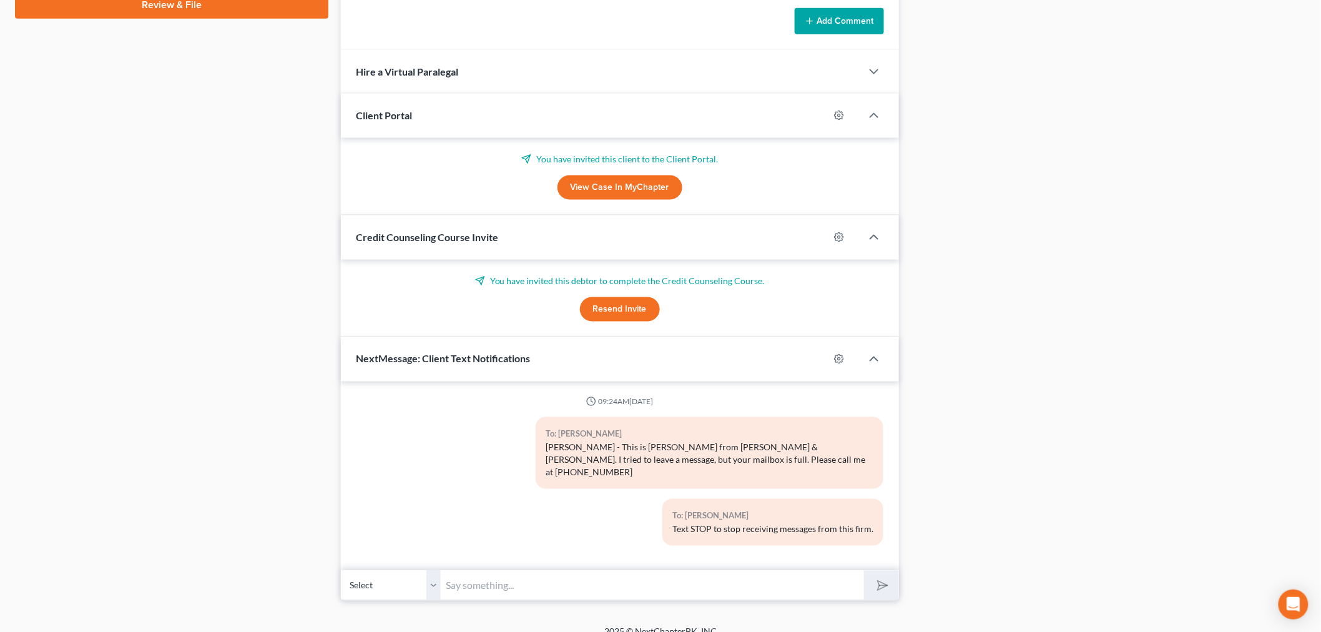
scroll to position [669, 0]
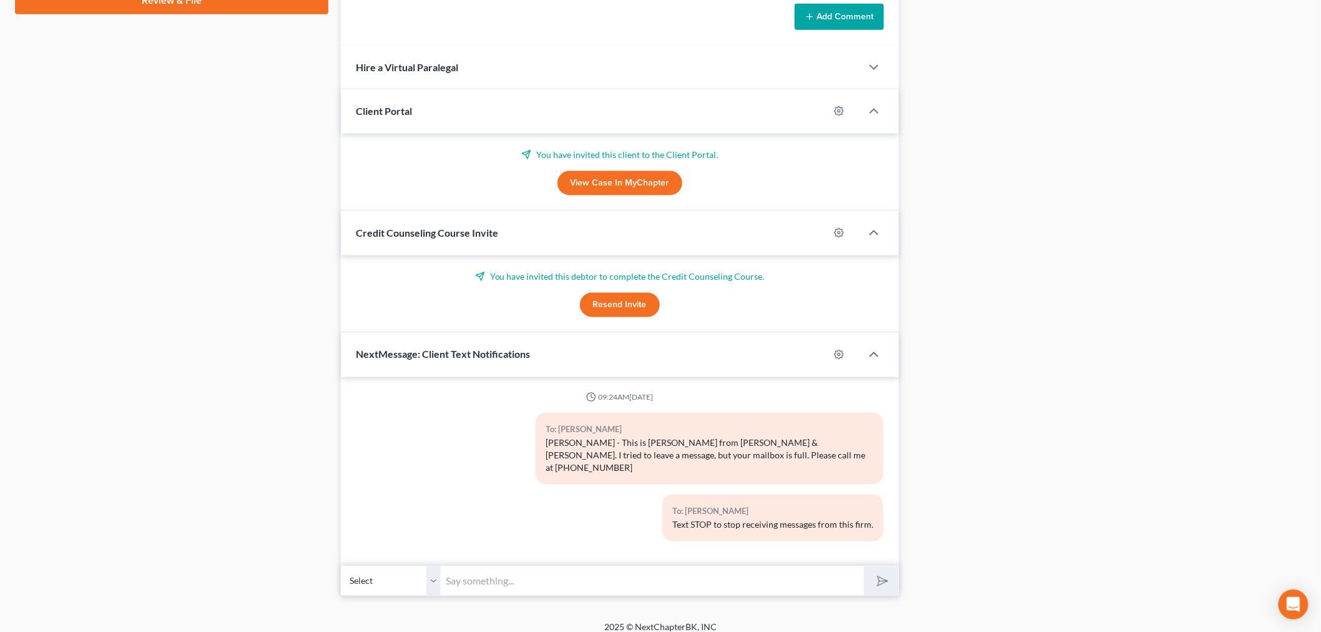
click at [539, 581] on input "text" at bounding box center [652, 580] width 423 height 31
type input "j"
type input "Jennifer - Can we push the Friday meeting to 2:30. I have a conflict."
click at [864, 566] on button "submit" at bounding box center [881, 580] width 34 height 29
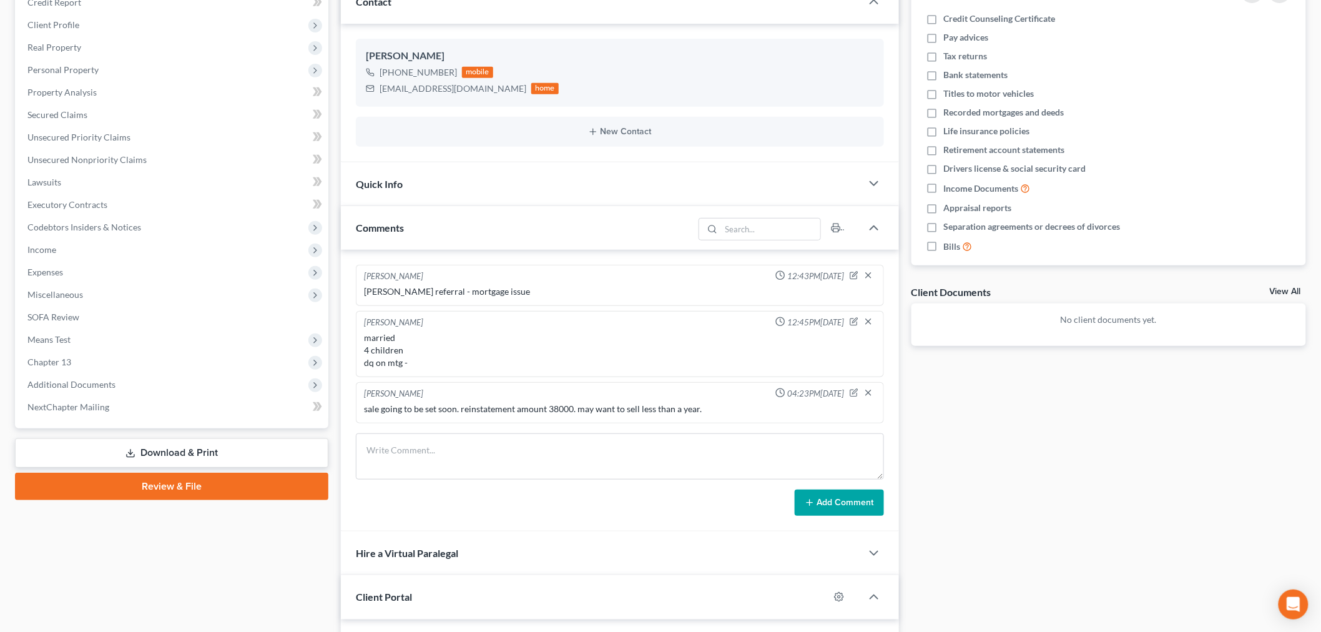
scroll to position [0, 0]
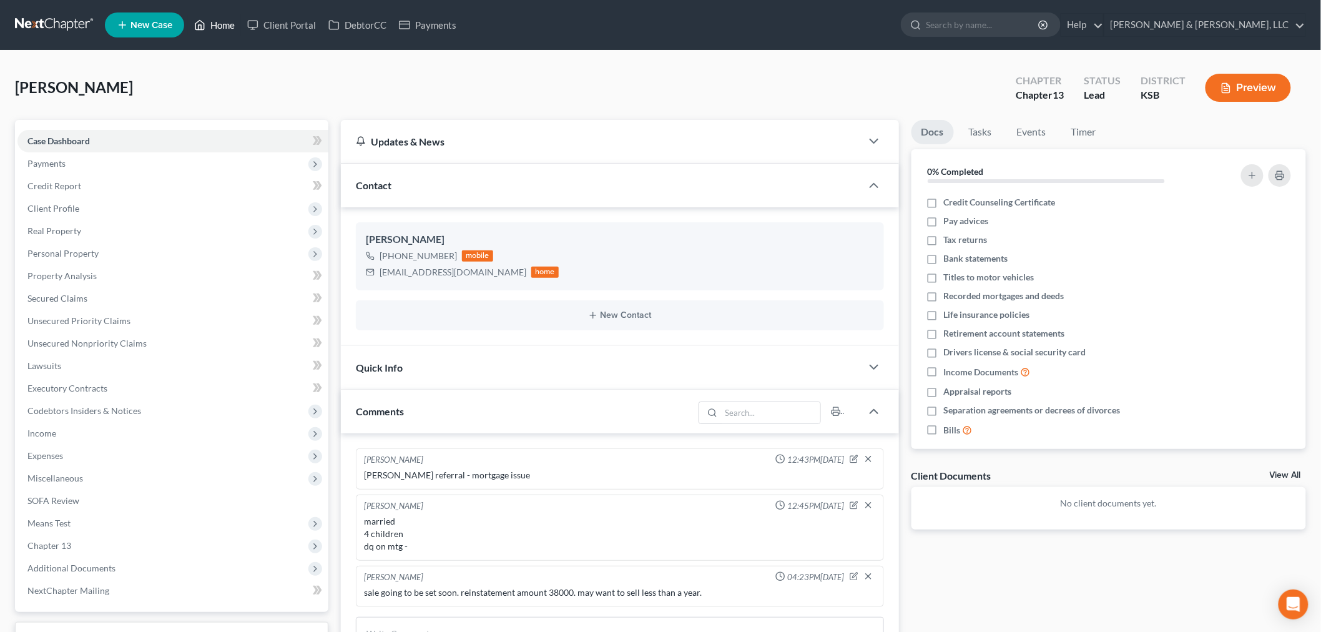
drag, startPoint x: 225, startPoint y: 15, endPoint x: 229, endPoint y: 21, distance: 6.8
click at [225, 14] on link "Home" at bounding box center [214, 25] width 53 height 22
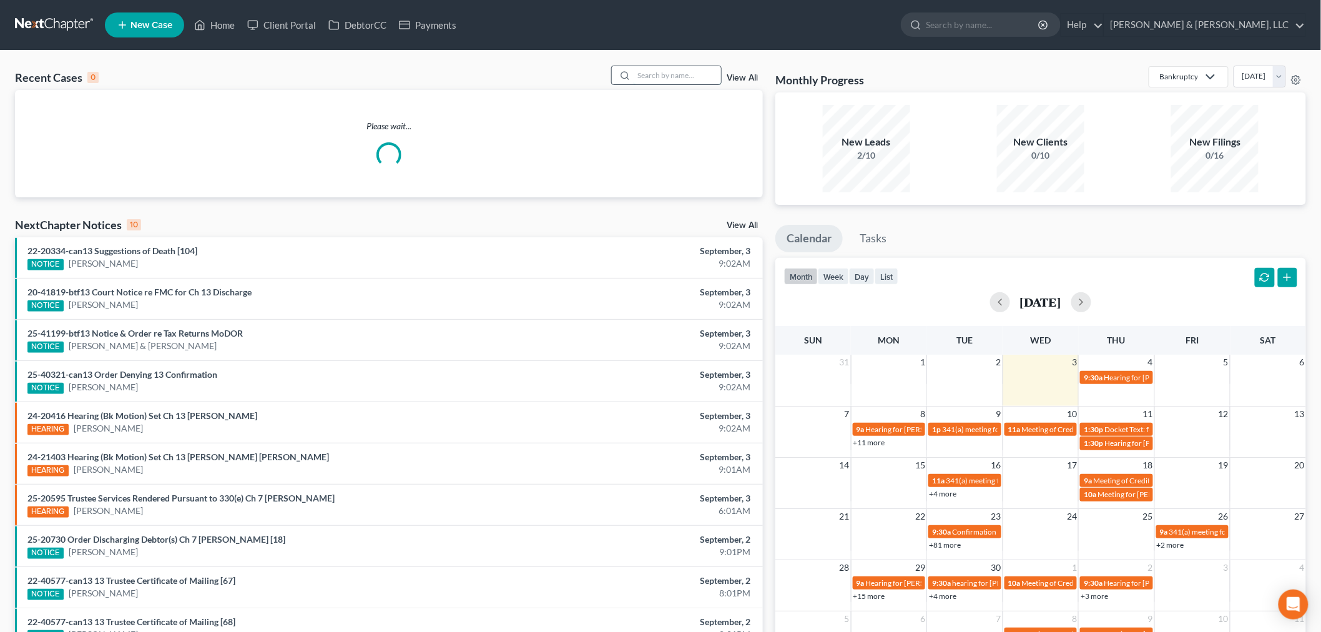
click at [675, 71] on input "search" at bounding box center [676, 75] width 87 height 18
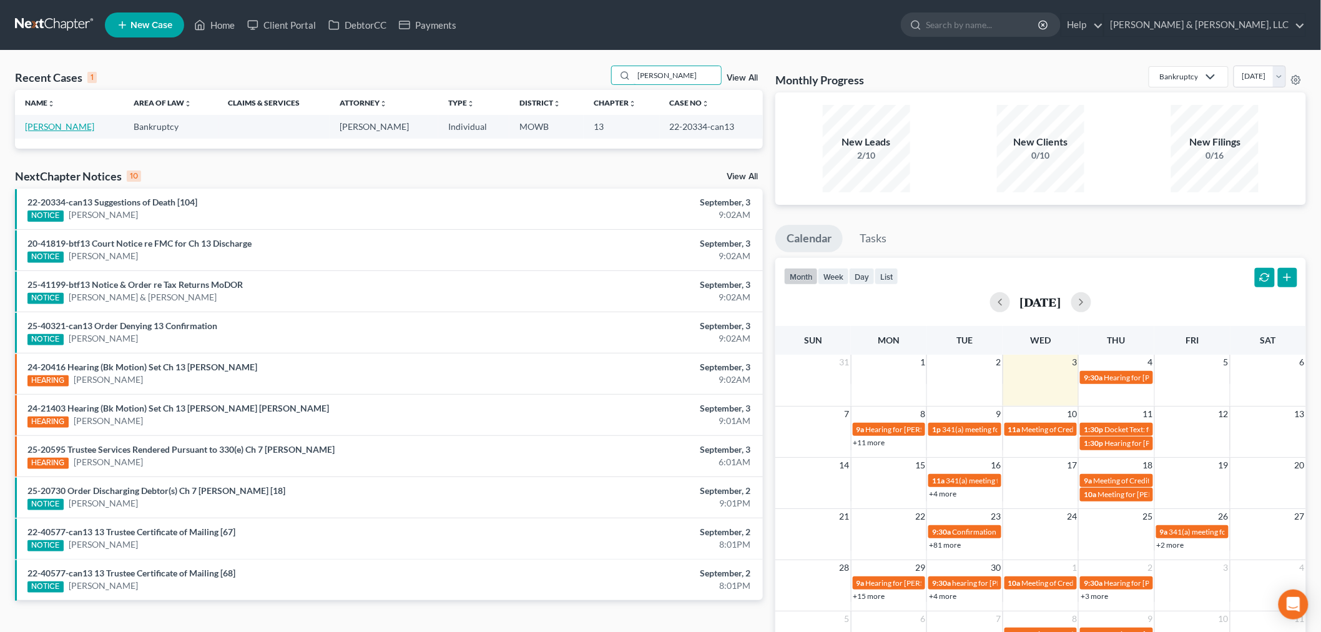
type input "agnew"
click at [44, 129] on link "Agnew, Deborah" at bounding box center [59, 126] width 69 height 11
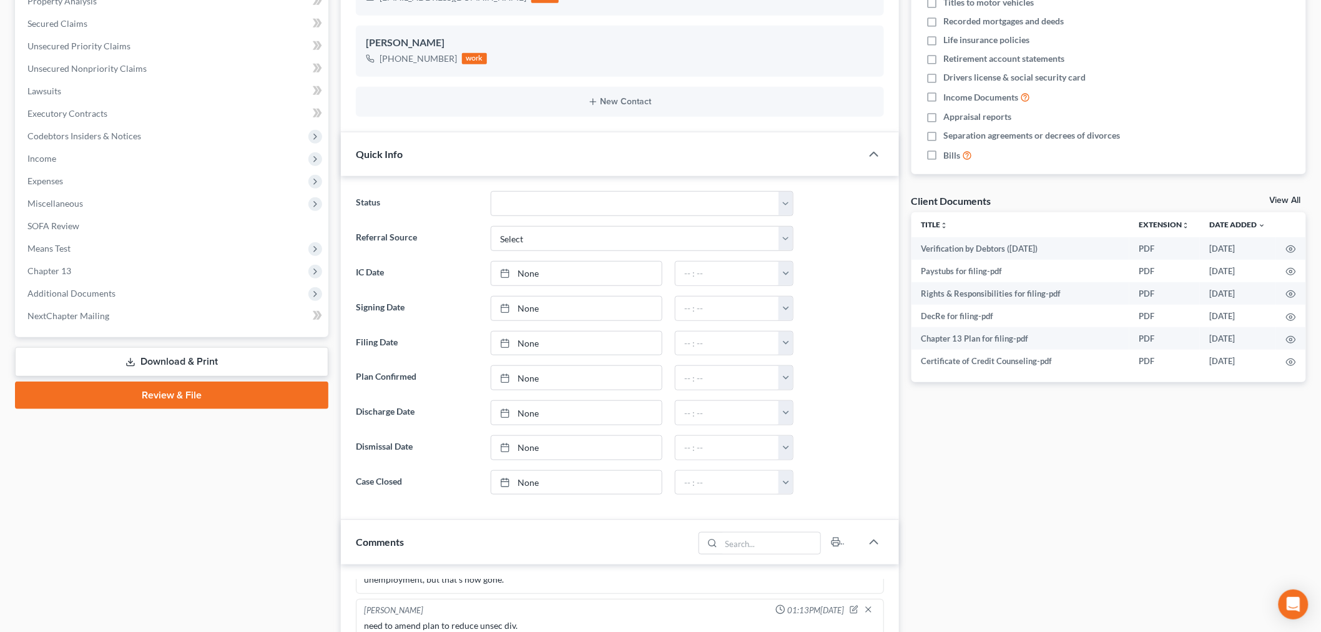
scroll to position [277, 0]
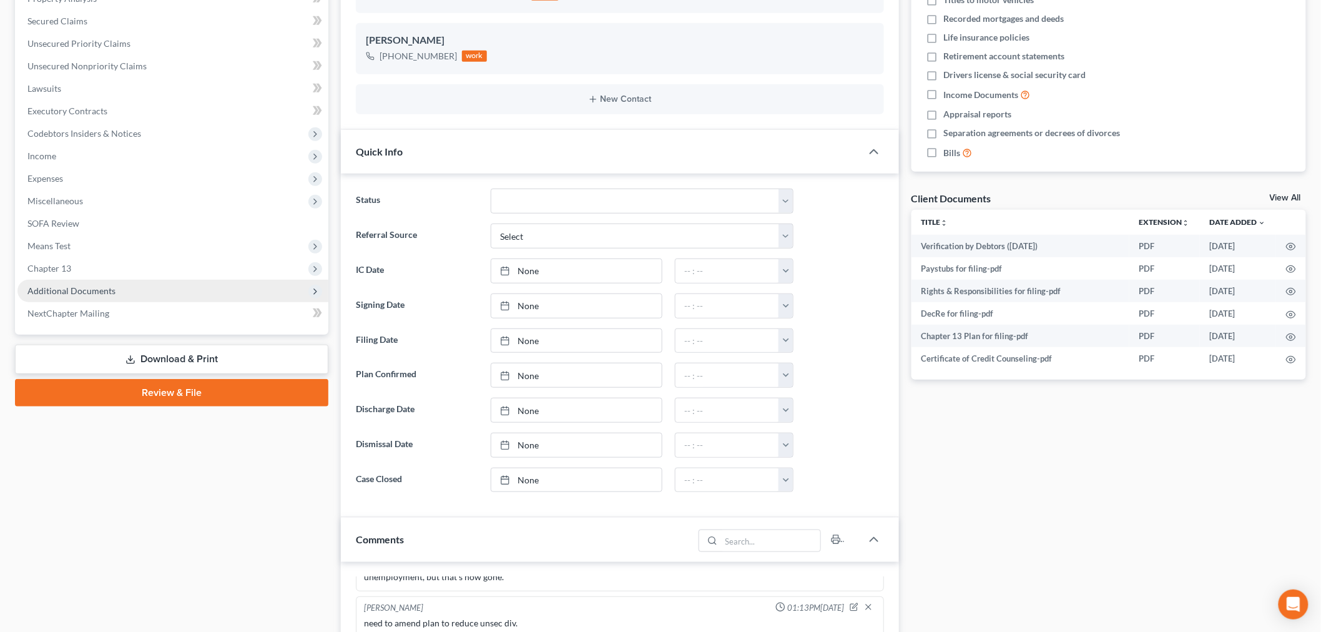
click at [90, 294] on span "Additional Documents" at bounding box center [71, 290] width 88 height 11
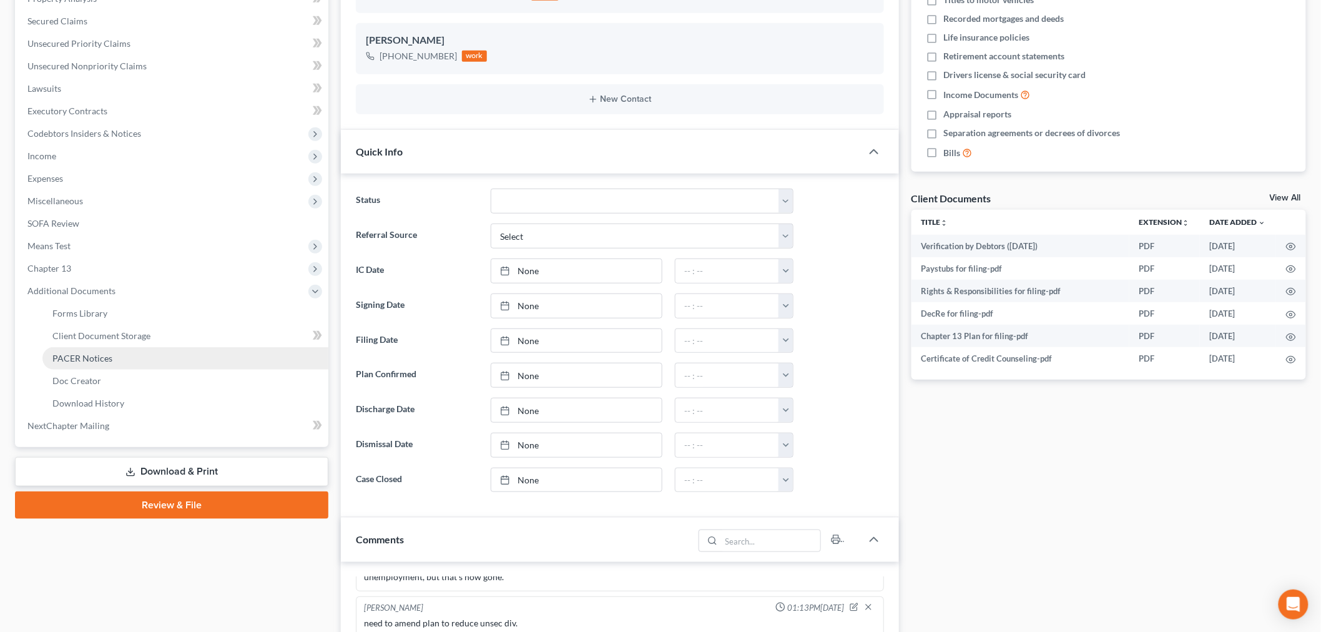
click at [88, 353] on span "PACER Notices" at bounding box center [82, 358] width 60 height 11
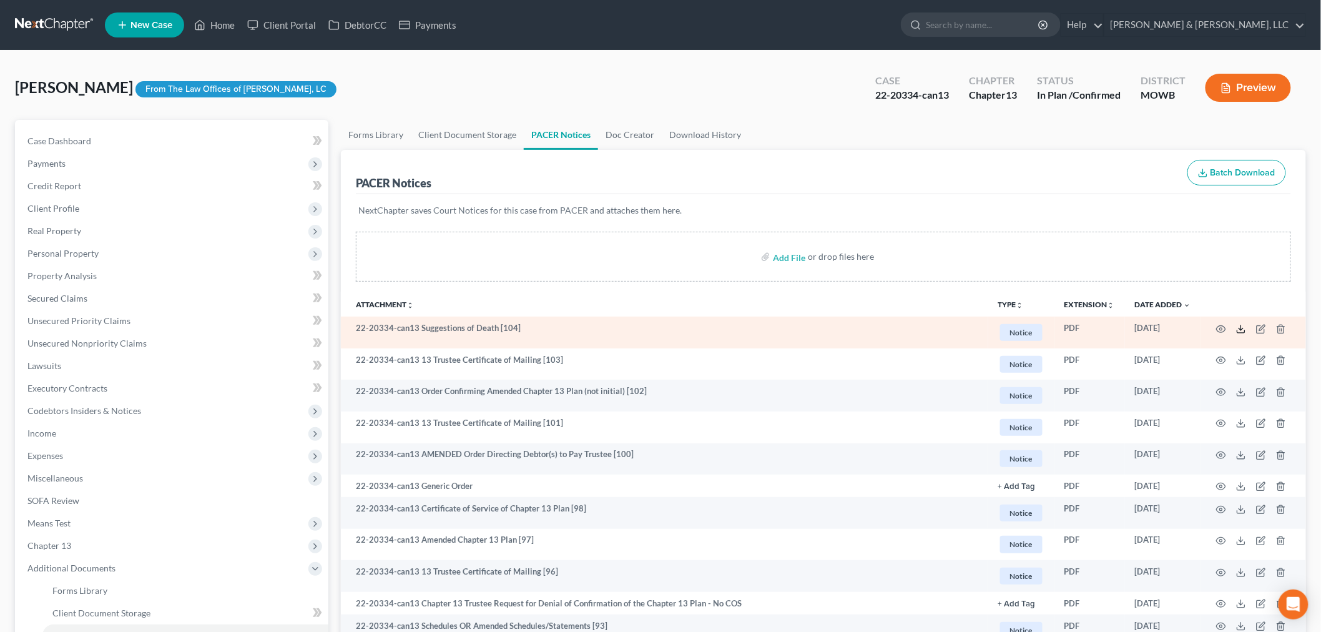
click at [1239, 326] on icon at bounding box center [1241, 329] width 10 height 10
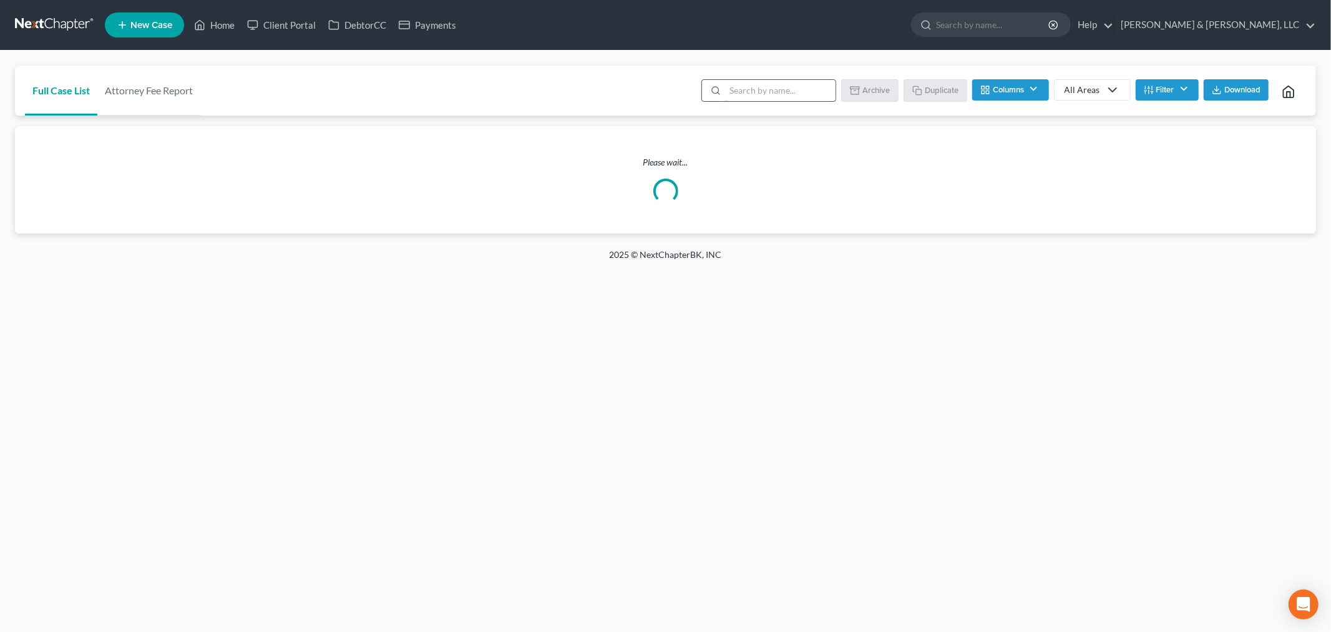
drag, startPoint x: 772, startPoint y: 110, endPoint x: 771, endPoint y: 100, distance: 10.1
click at [771, 100] on div "Batch Download Archive Un-archive Duplicate Columns Attorney Case Number Area O…" at bounding box center [1000, 91] width 612 height 50
click at [771, 100] on input "search" at bounding box center [780, 90] width 110 height 21
type input "[PERSON_NAME]"
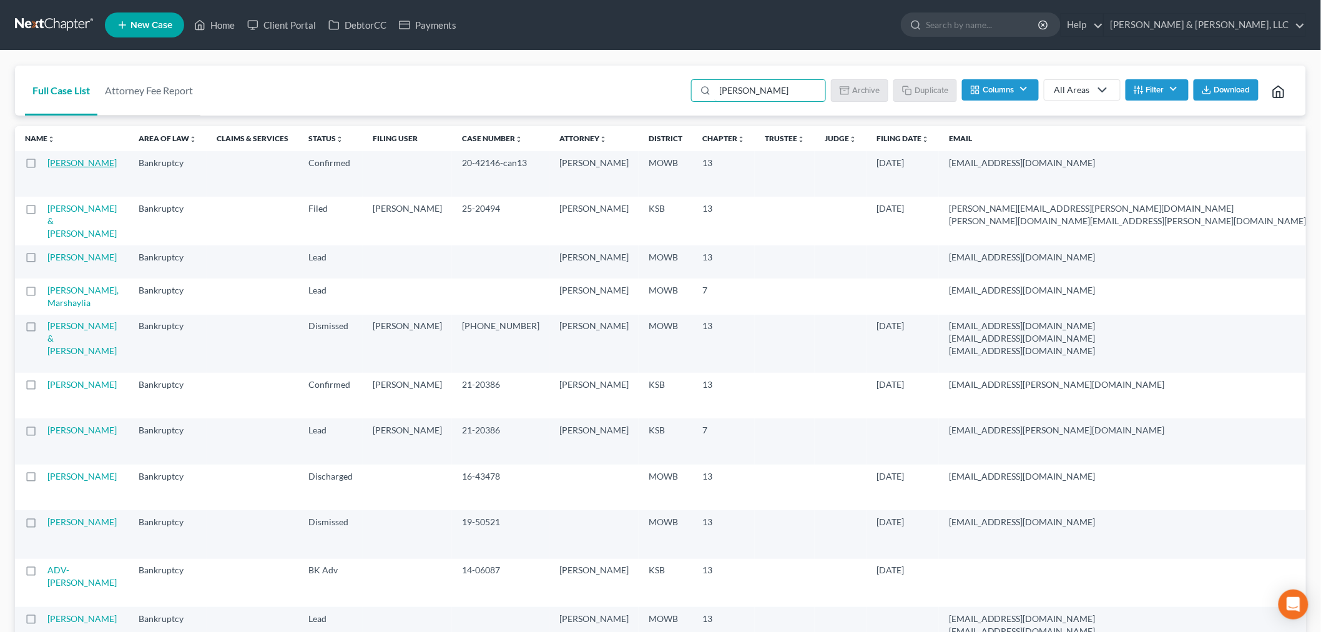
click at [57, 168] on link "[PERSON_NAME]" at bounding box center [81, 162] width 69 height 11
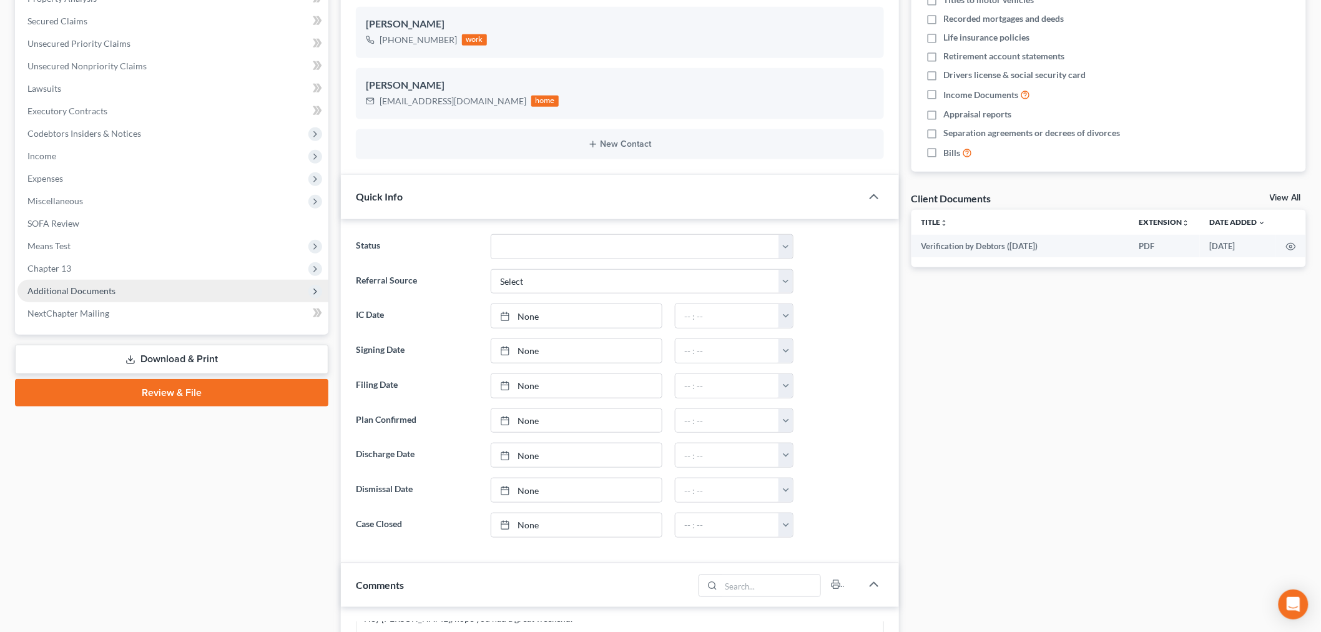
scroll to position [119, 0]
click at [81, 285] on span "Additional Documents" at bounding box center [71, 290] width 88 height 11
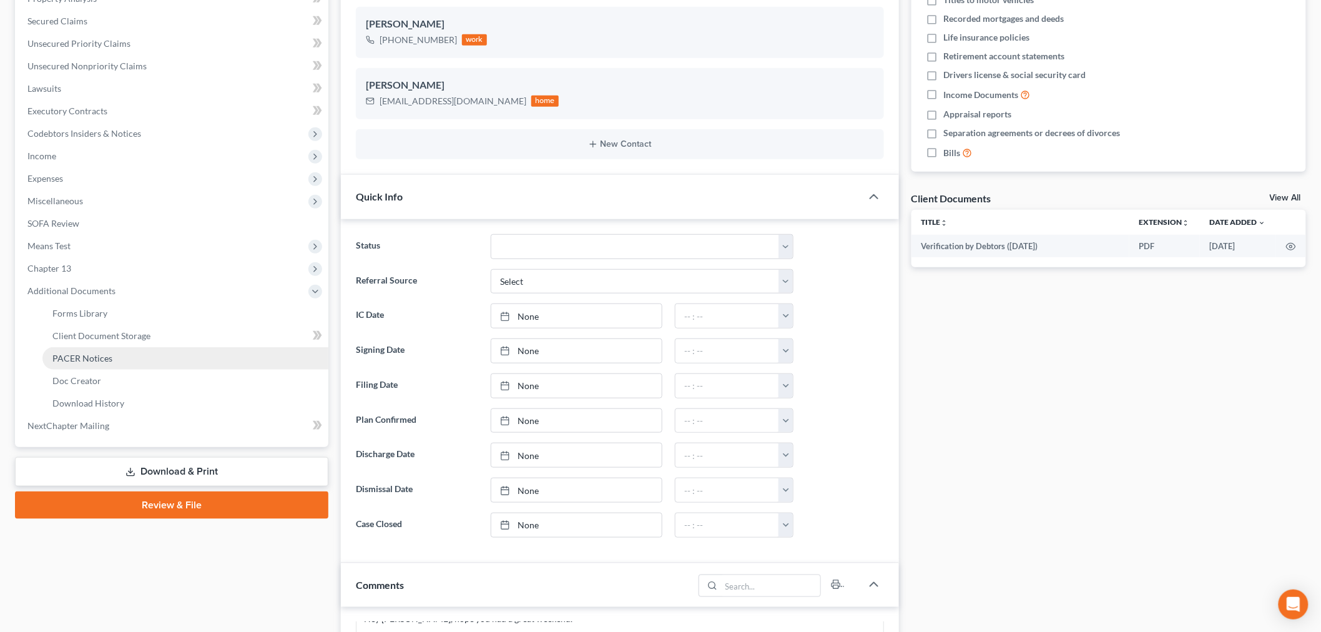
click at [85, 353] on span "PACER Notices" at bounding box center [82, 358] width 60 height 11
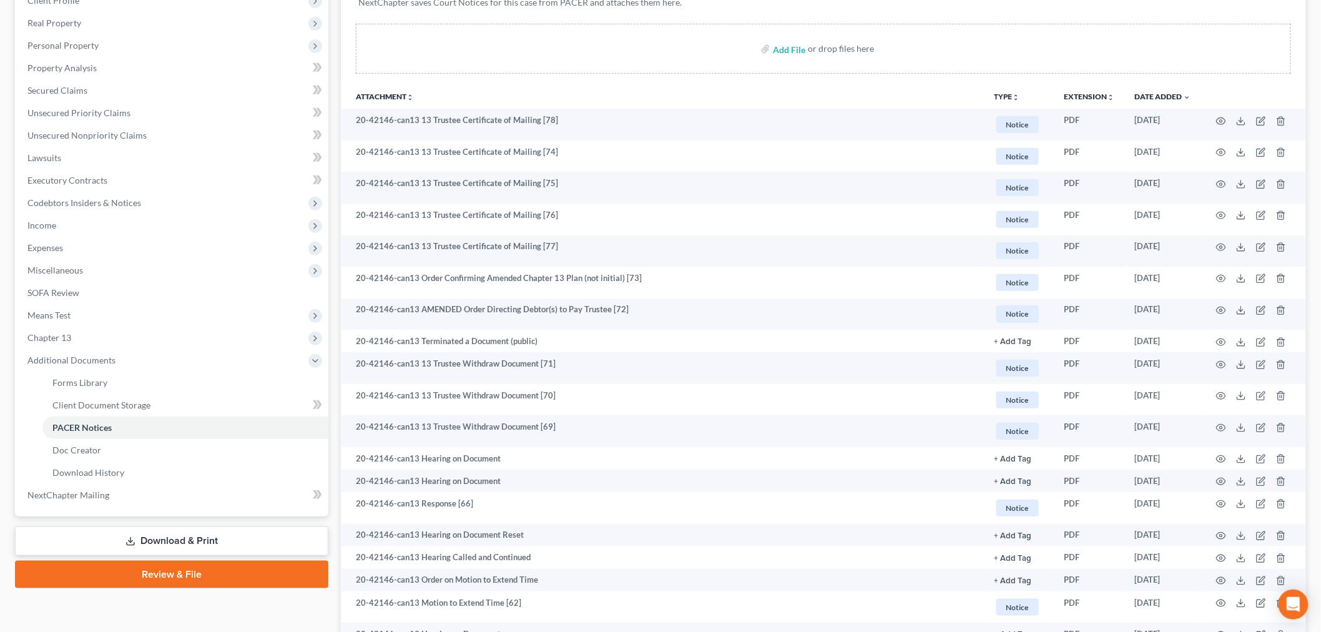
scroll to position [277, 0]
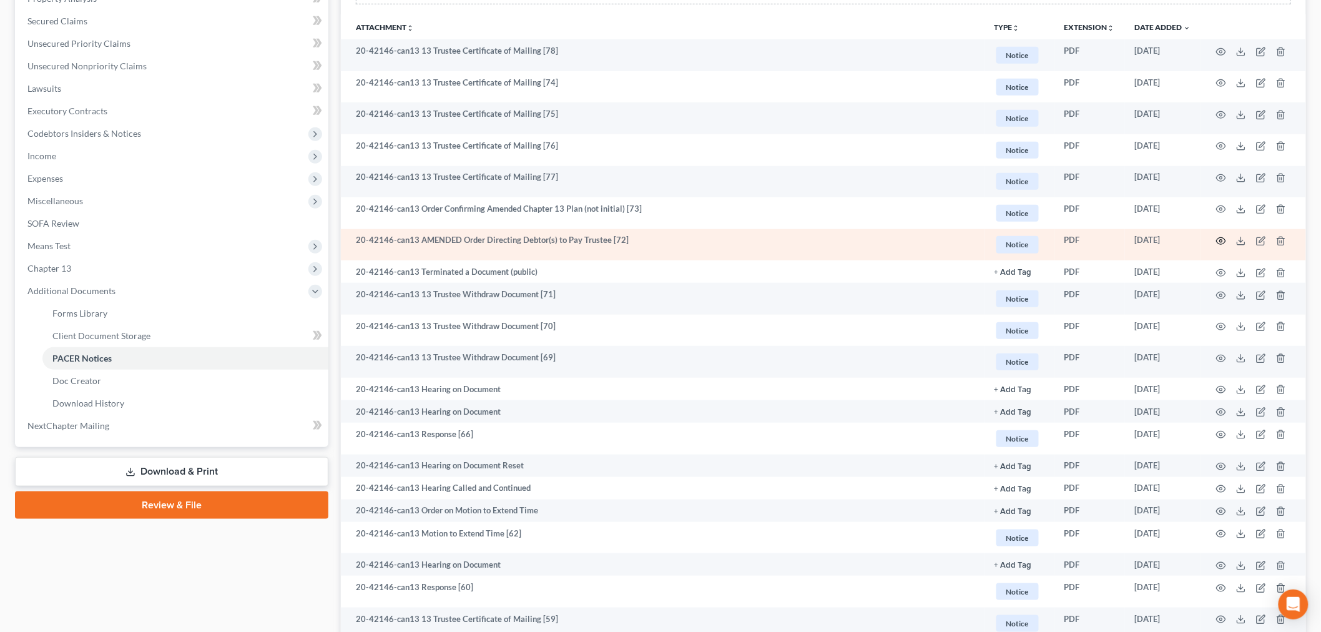
click at [1219, 238] on icon "button" at bounding box center [1221, 241] width 10 height 10
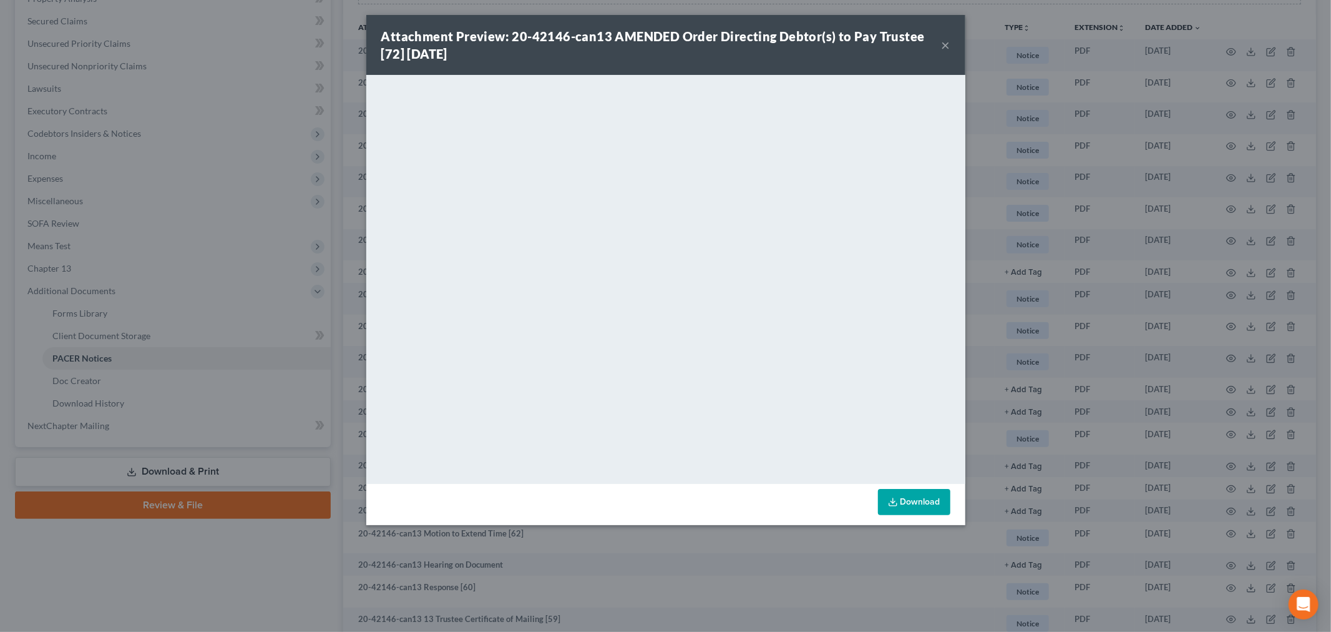
click at [942, 46] on button "×" at bounding box center [946, 44] width 9 height 15
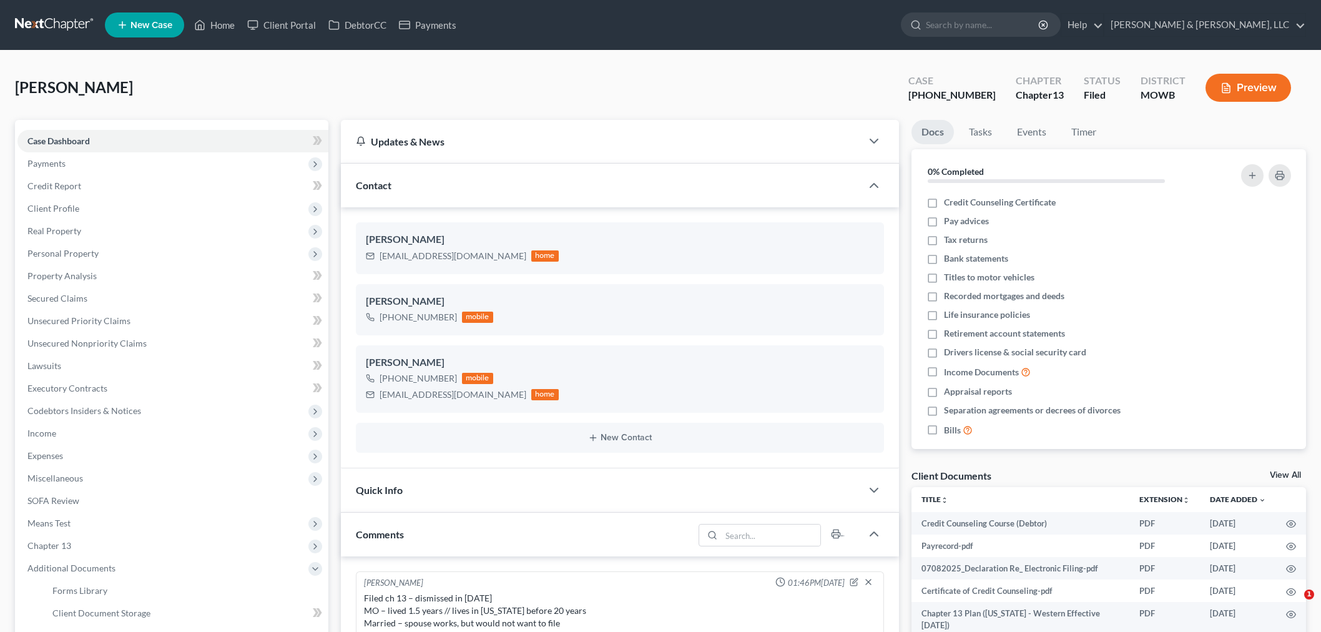
select select "0"
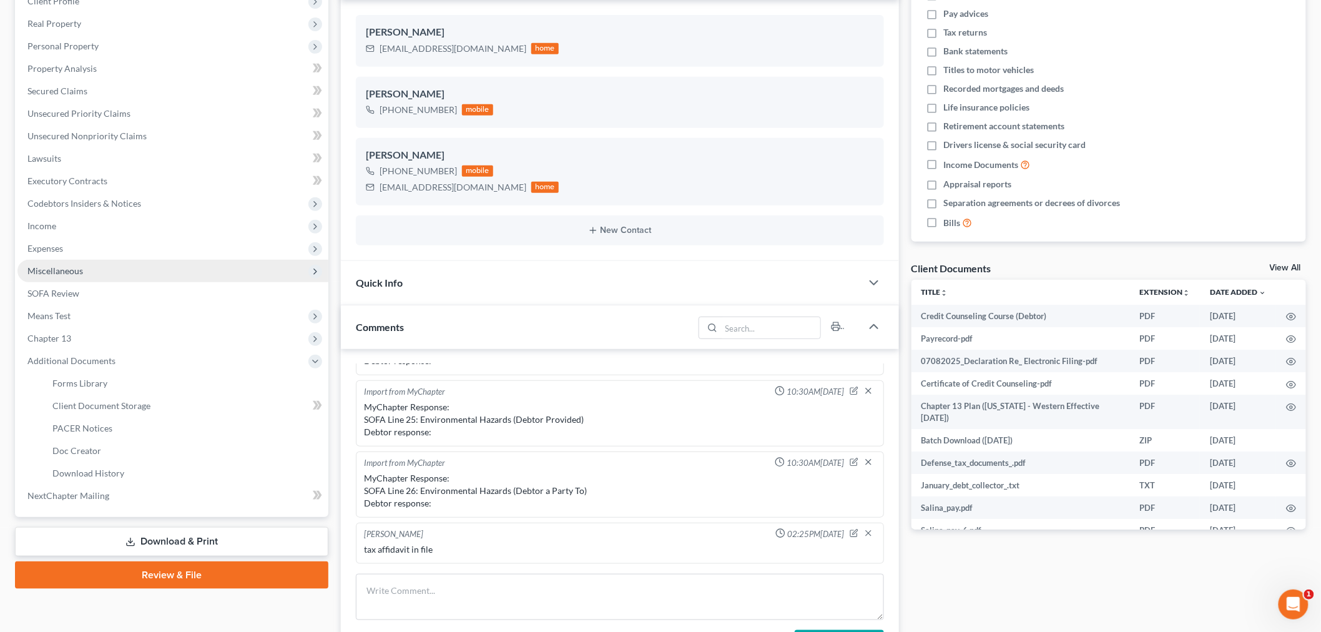
scroll to position [208, 0]
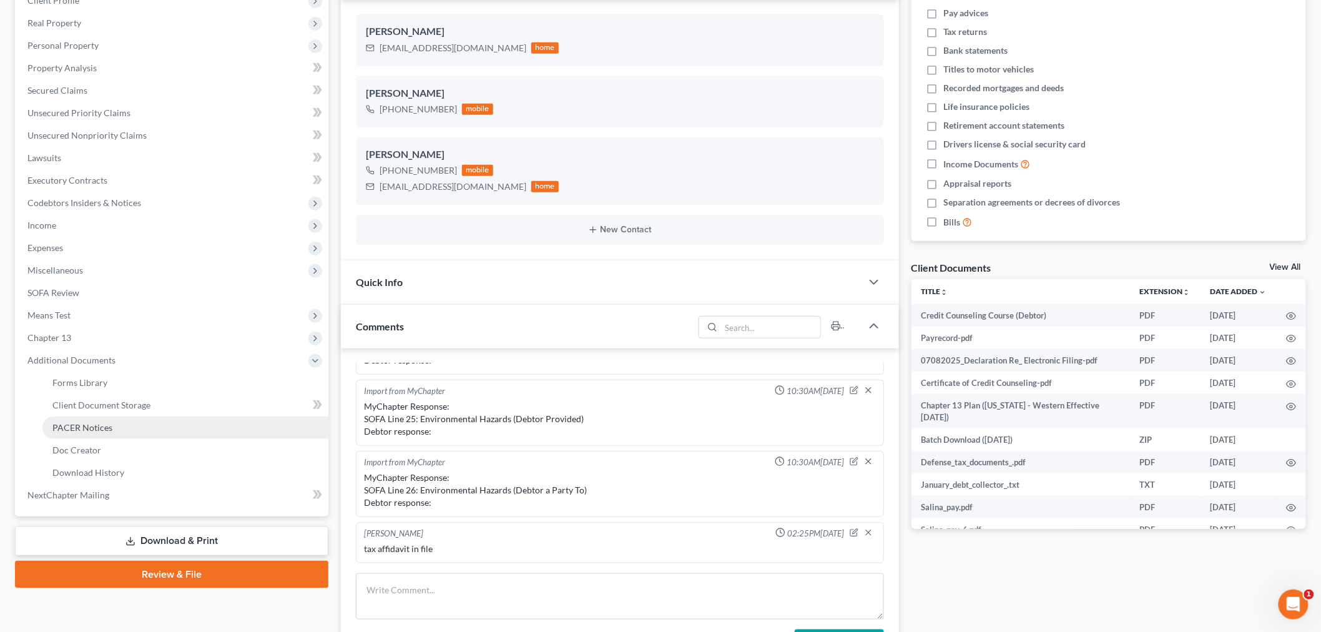
click at [92, 423] on span "PACER Notices" at bounding box center [82, 427] width 60 height 11
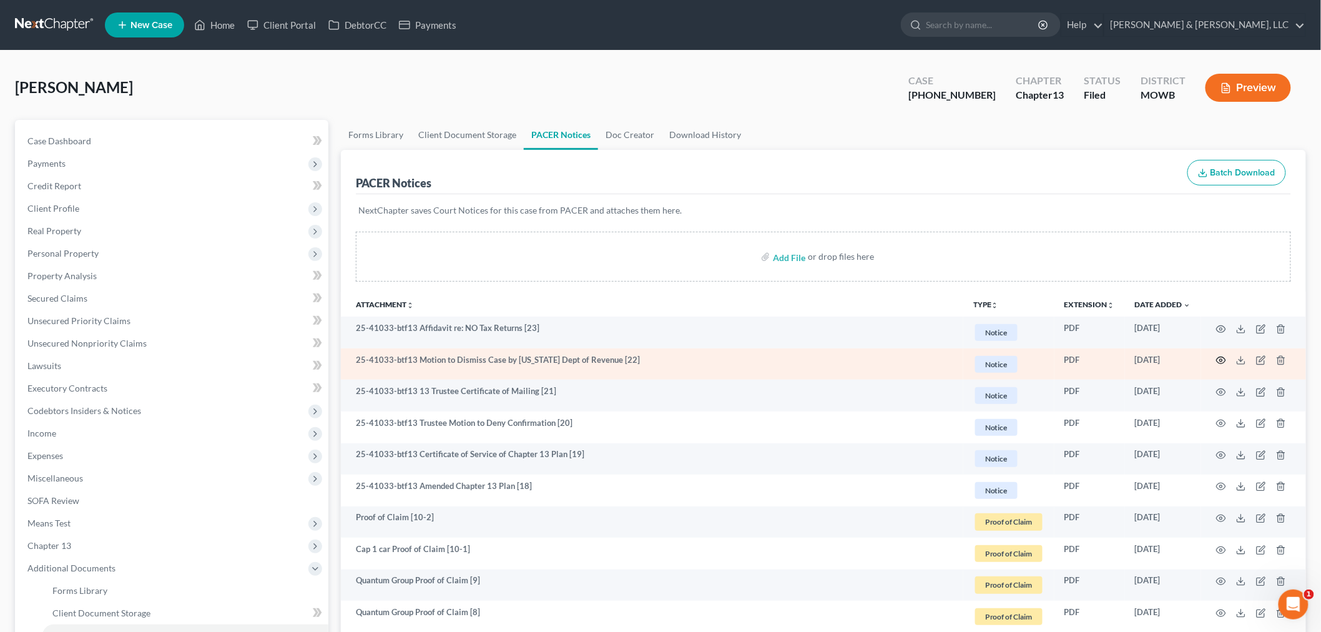
click at [1221, 359] on circle "button" at bounding box center [1221, 360] width 2 height 2
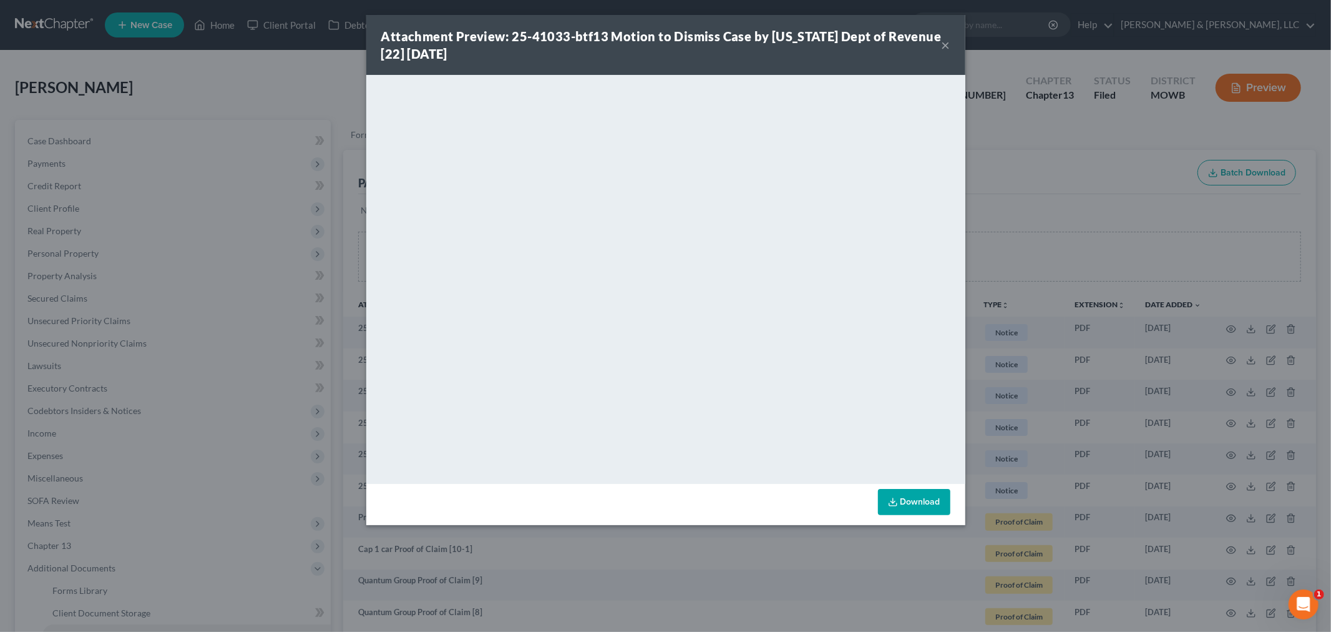
click at [943, 41] on button "×" at bounding box center [946, 44] width 9 height 15
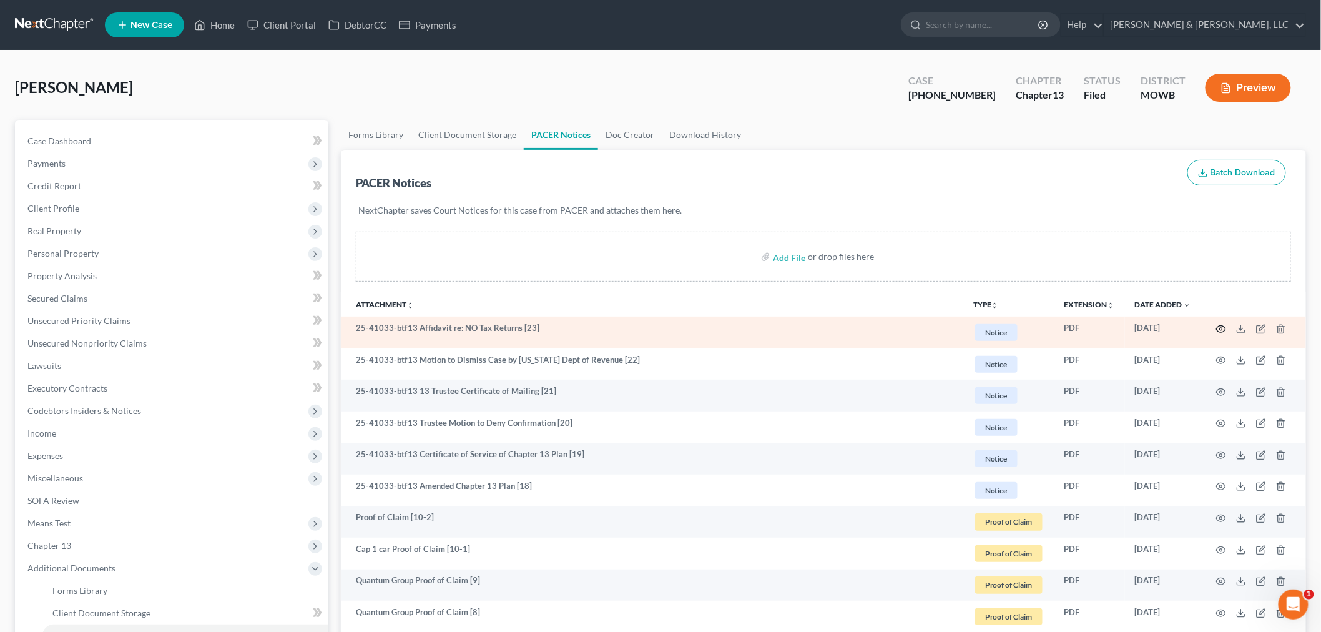
click at [1221, 329] on icon "button" at bounding box center [1221, 329] width 10 height 10
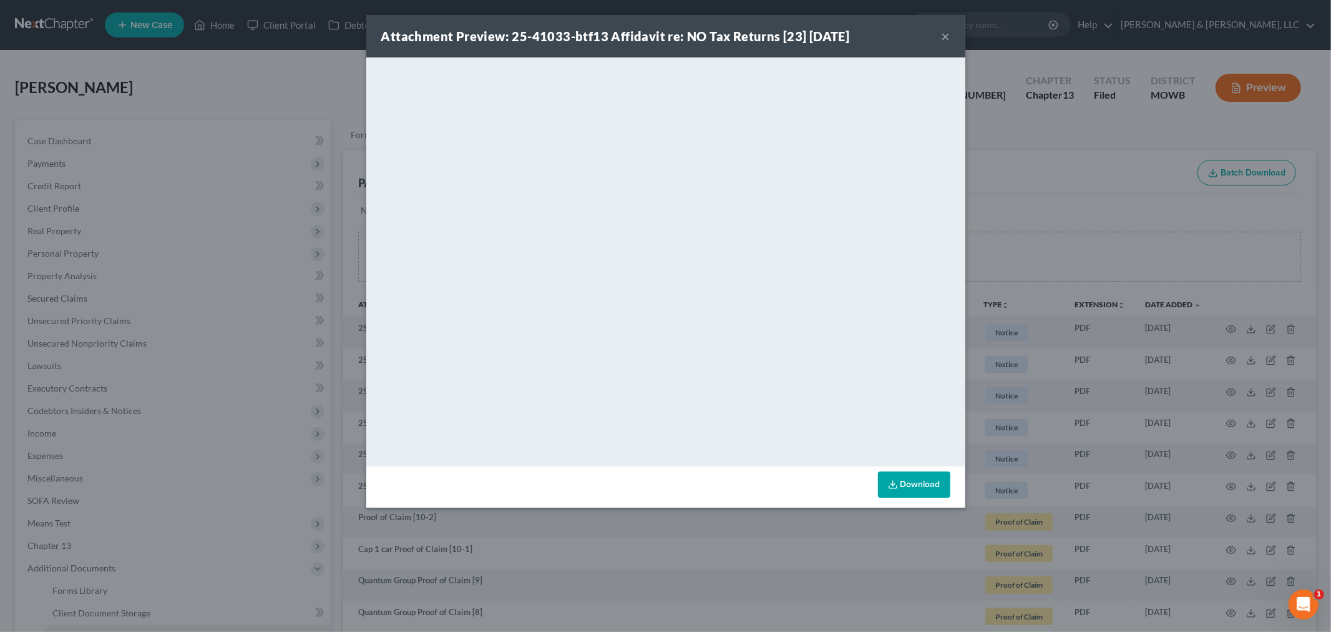
click at [945, 36] on button "×" at bounding box center [946, 36] width 9 height 15
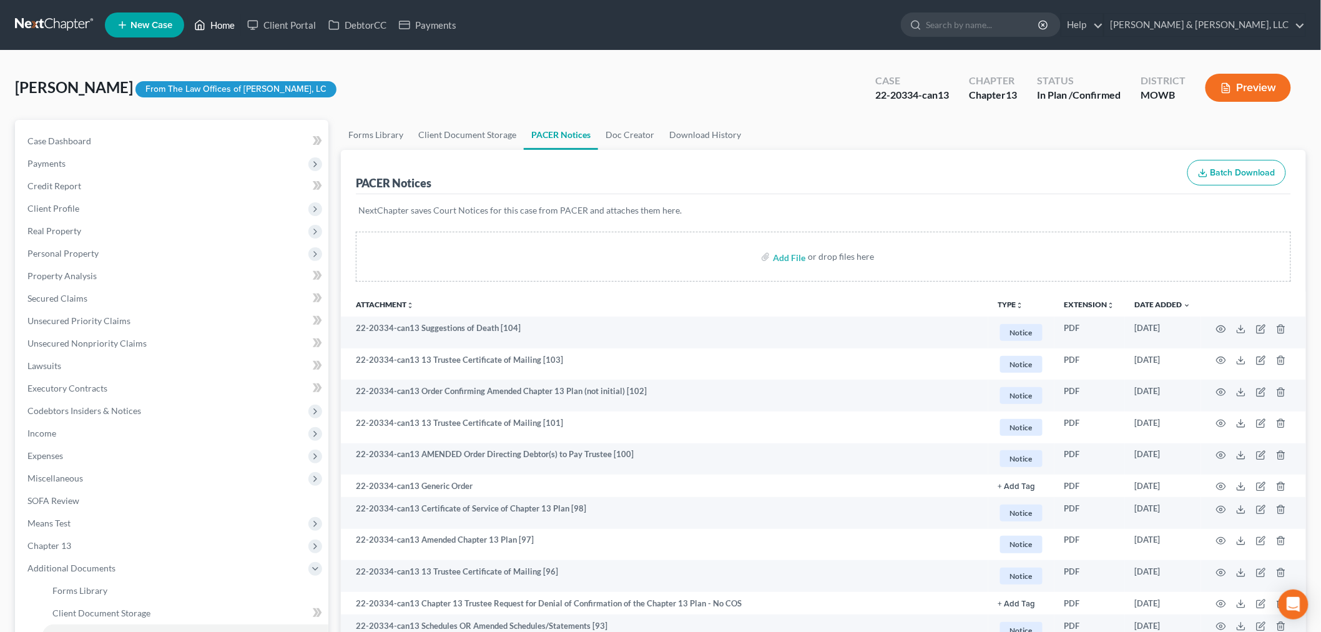
click at [225, 22] on link "Home" at bounding box center [214, 25] width 53 height 22
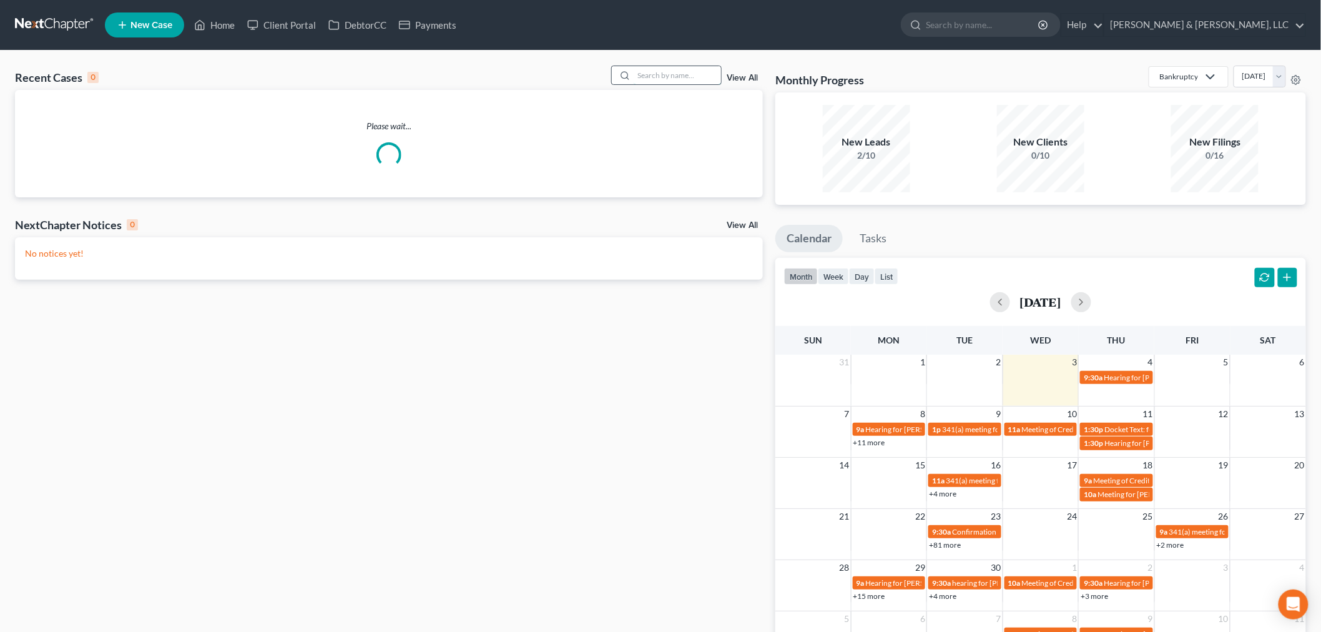
click at [657, 71] on input "search" at bounding box center [676, 75] width 87 height 18
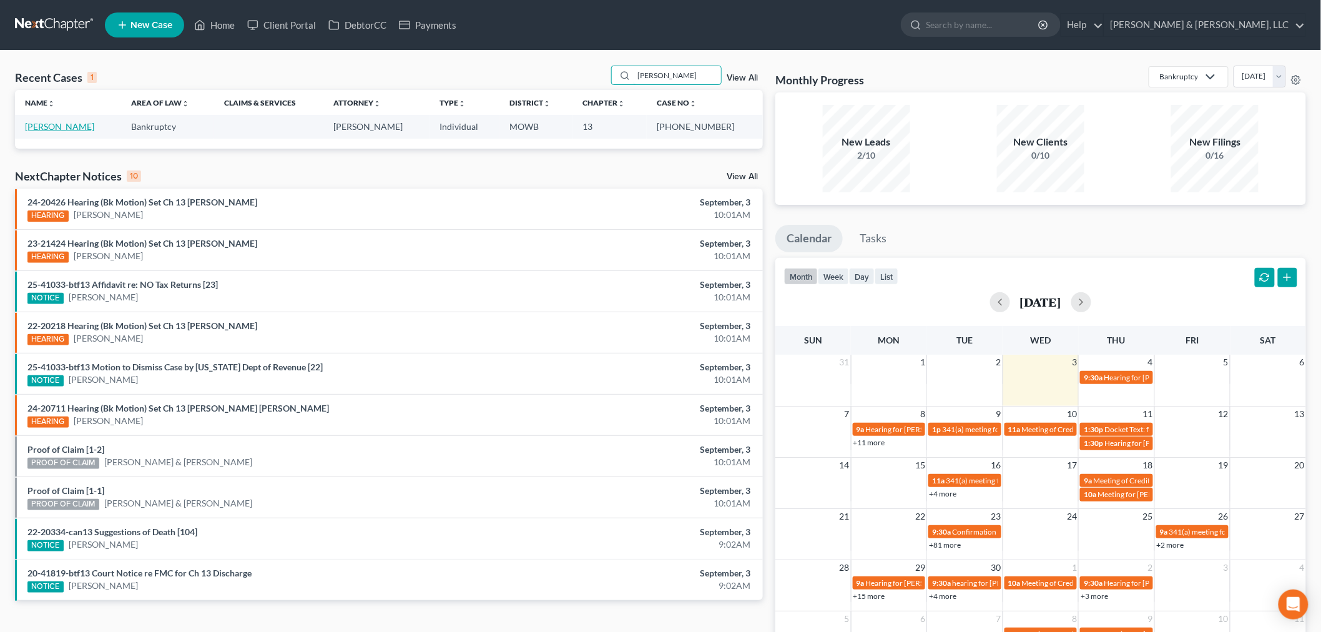
type input "pichardo"
click at [50, 127] on link "[PERSON_NAME]" at bounding box center [59, 126] width 69 height 11
select select "4"
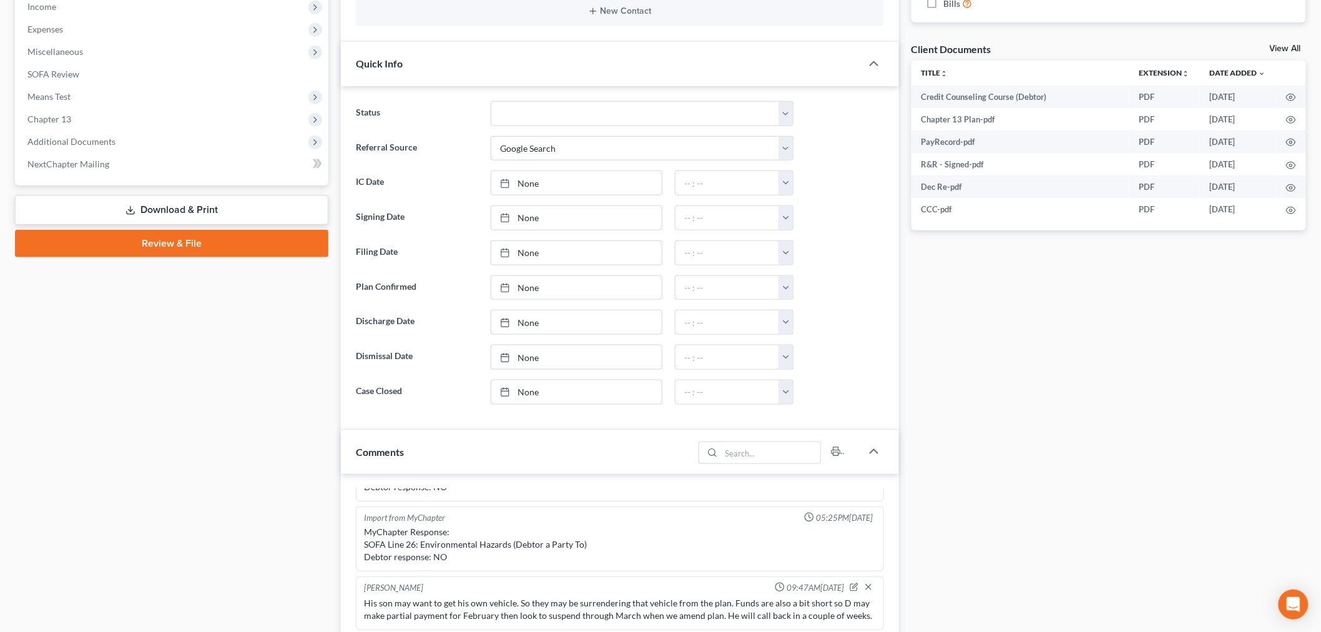
scroll to position [277, 0]
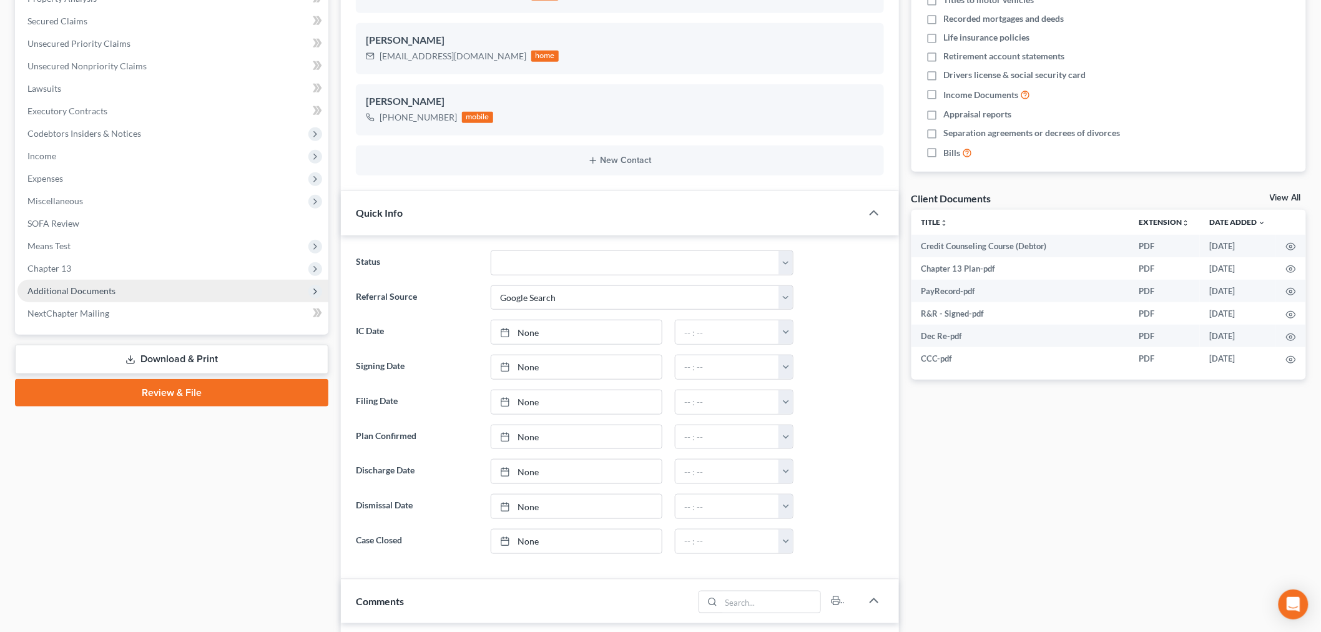
click at [73, 291] on span "Additional Documents" at bounding box center [71, 290] width 88 height 11
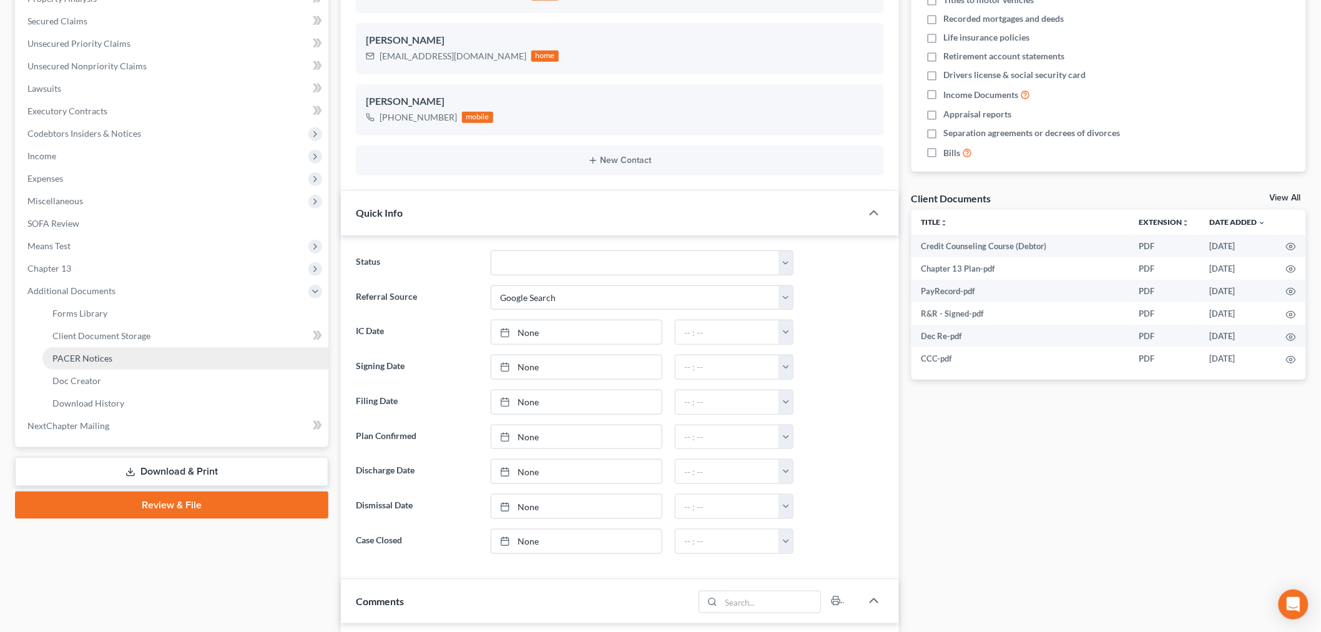
click at [81, 365] on link "PACER Notices" at bounding box center [185, 358] width 286 height 22
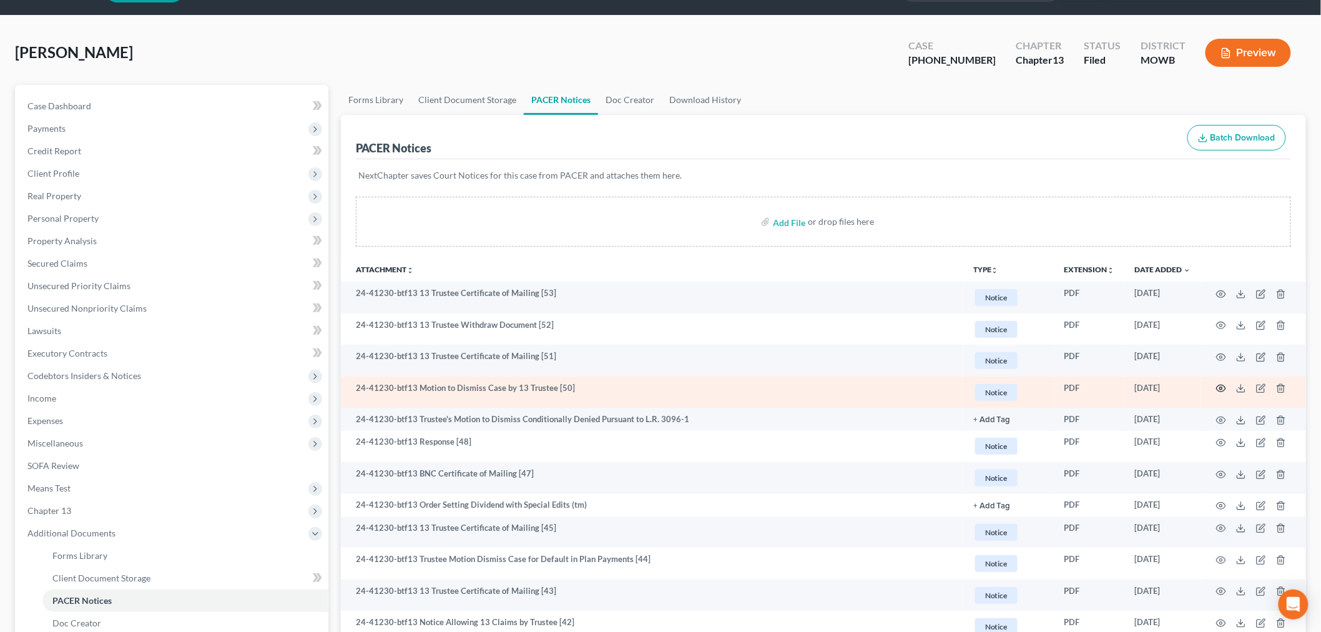
scroll to position [69, 0]
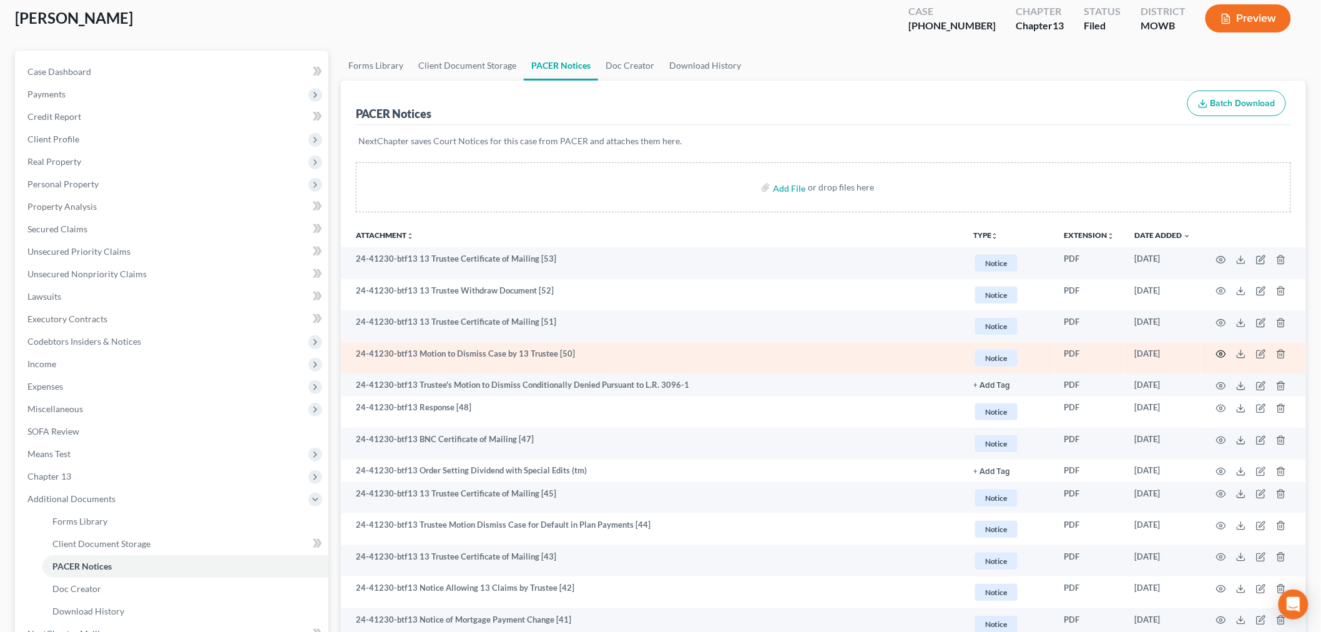
click at [1222, 348] on td at bounding box center [1253, 358] width 105 height 32
click at [1220, 350] on icon "button" at bounding box center [1221, 354] width 10 height 10
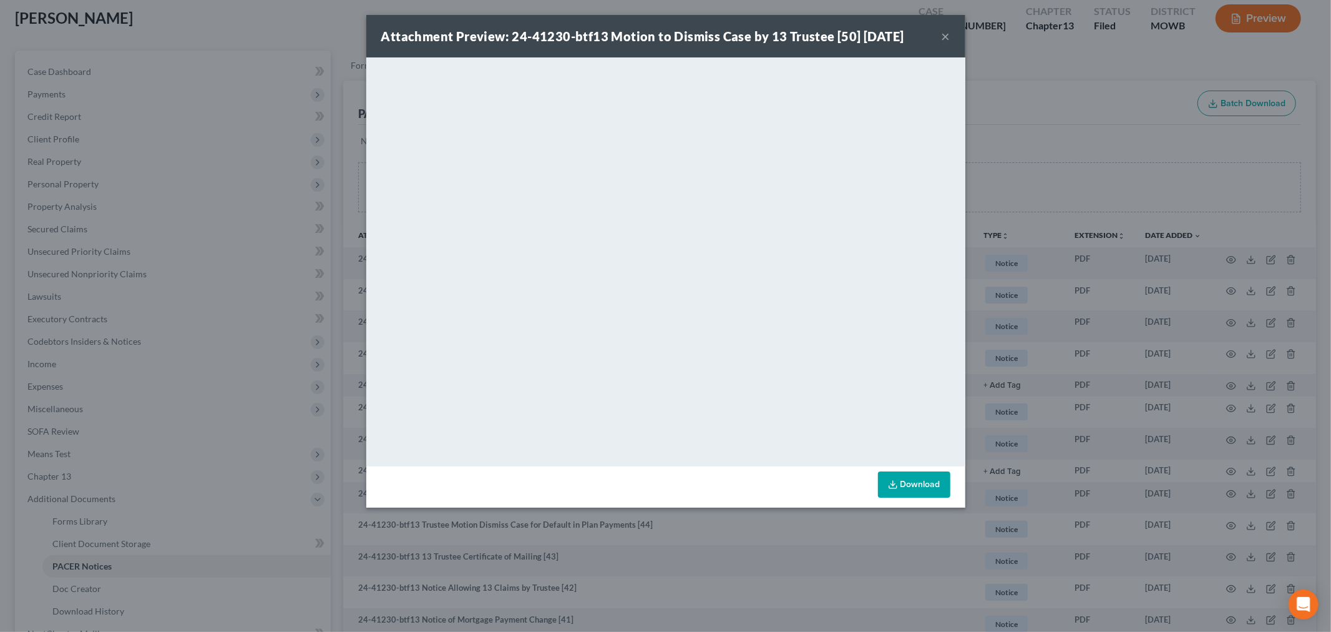
click at [946, 32] on button "×" at bounding box center [946, 36] width 9 height 15
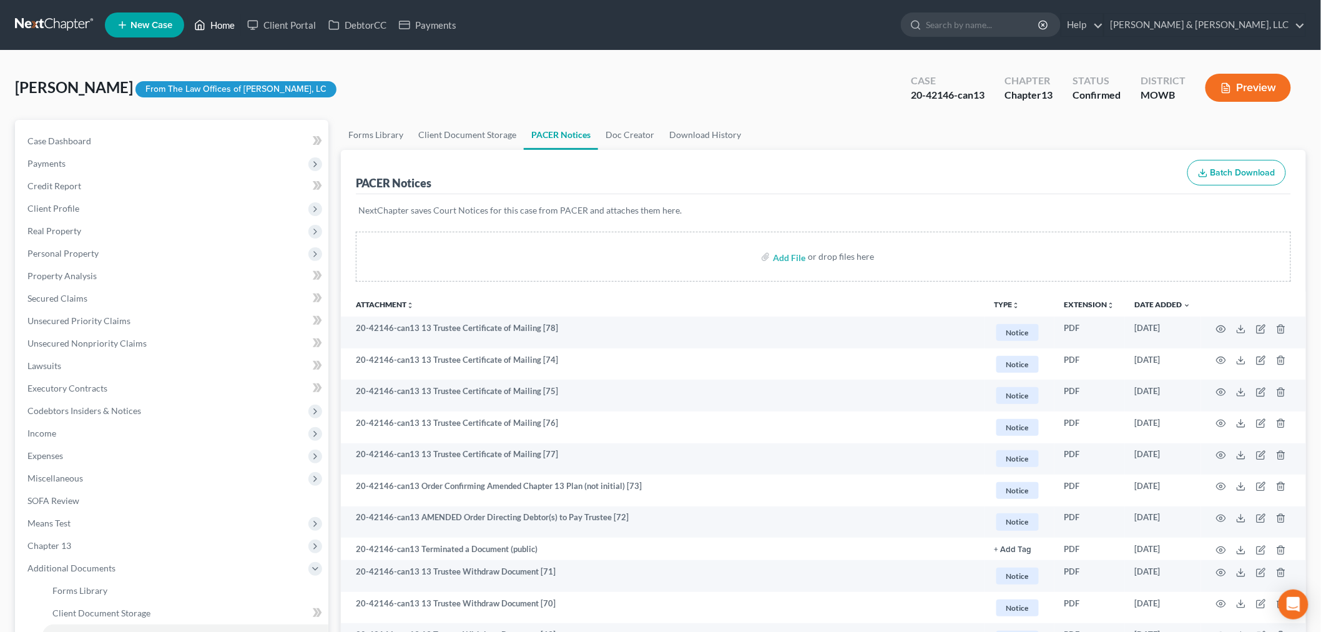
click at [212, 24] on link "Home" at bounding box center [214, 25] width 53 height 22
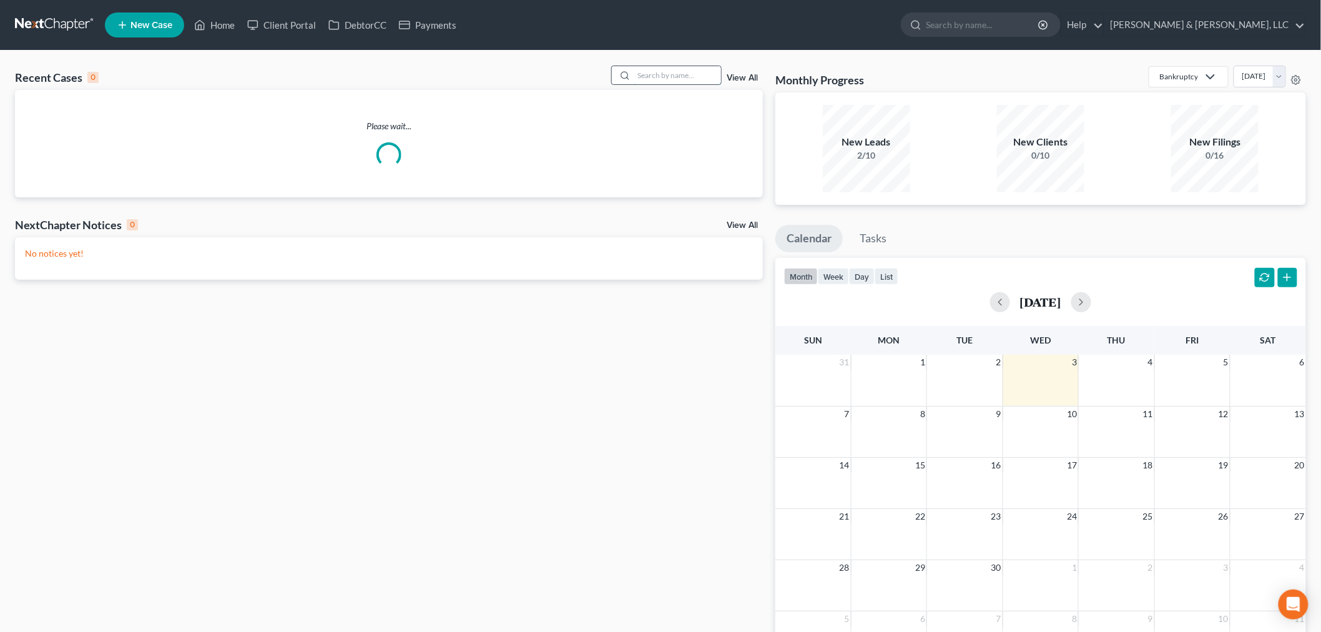
click at [678, 76] on input "search" at bounding box center [676, 75] width 87 height 18
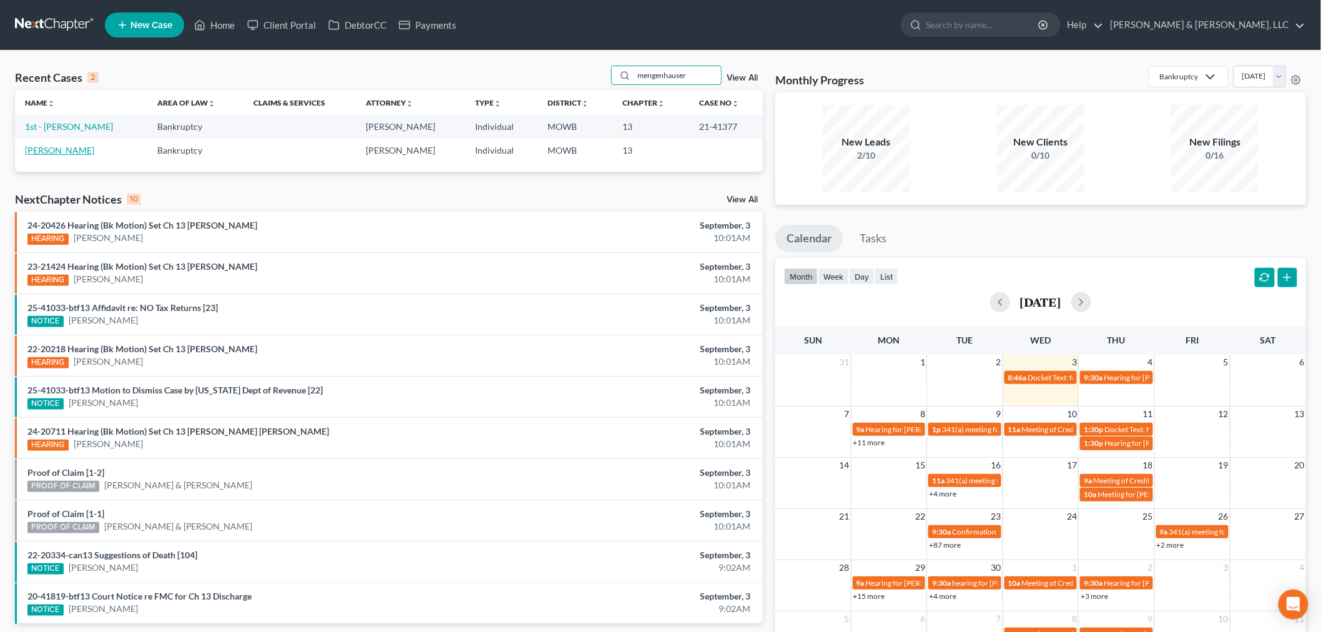
type input "mengenhauser"
click at [77, 152] on link "[PERSON_NAME]" at bounding box center [59, 150] width 69 height 11
select select "6"
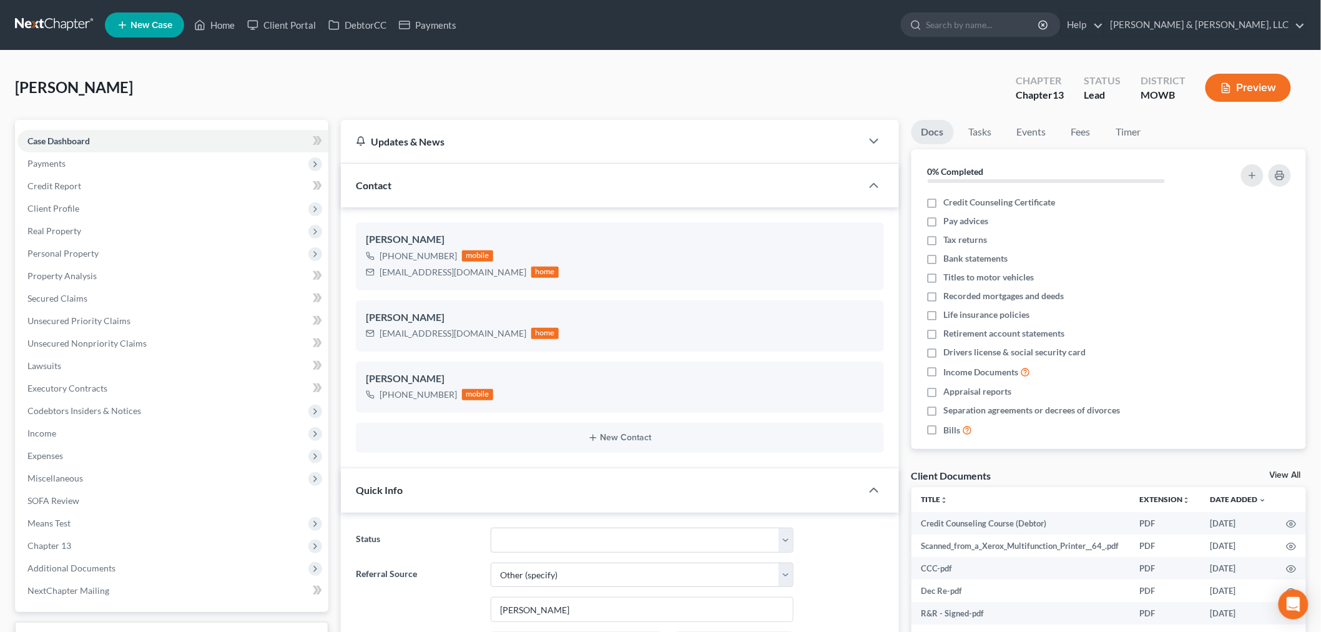
scroll to position [1562, 0]
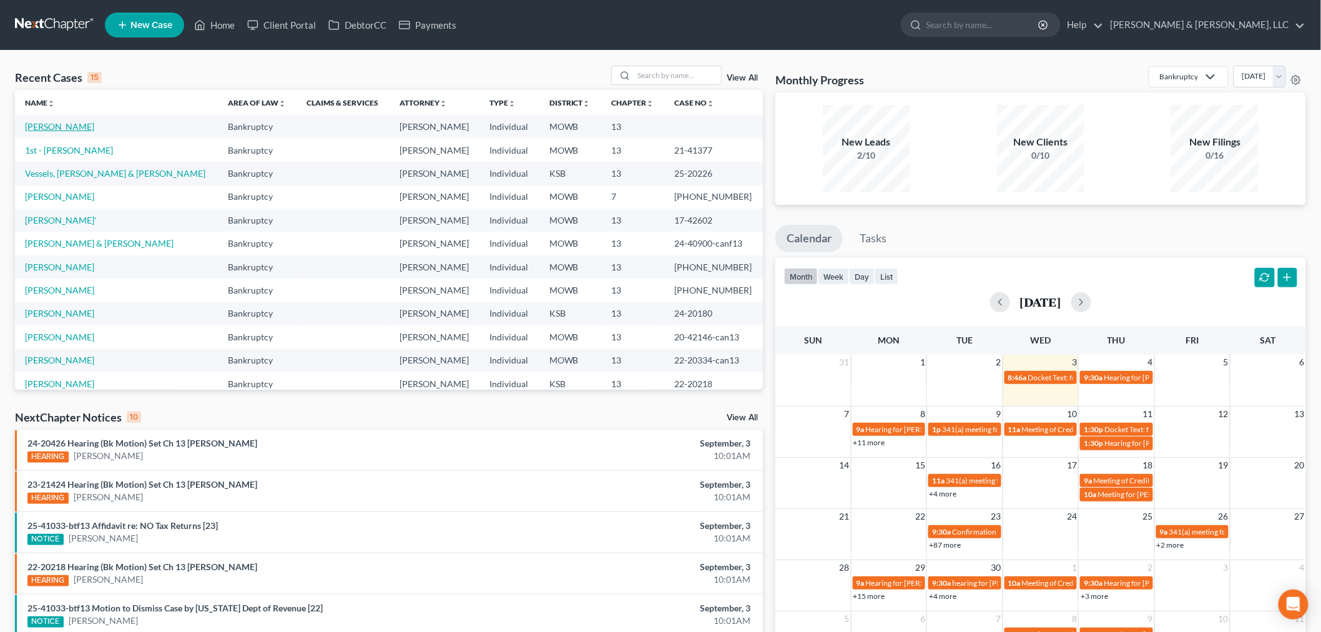
click at [51, 128] on link "[PERSON_NAME]" at bounding box center [59, 126] width 69 height 11
select select "6"
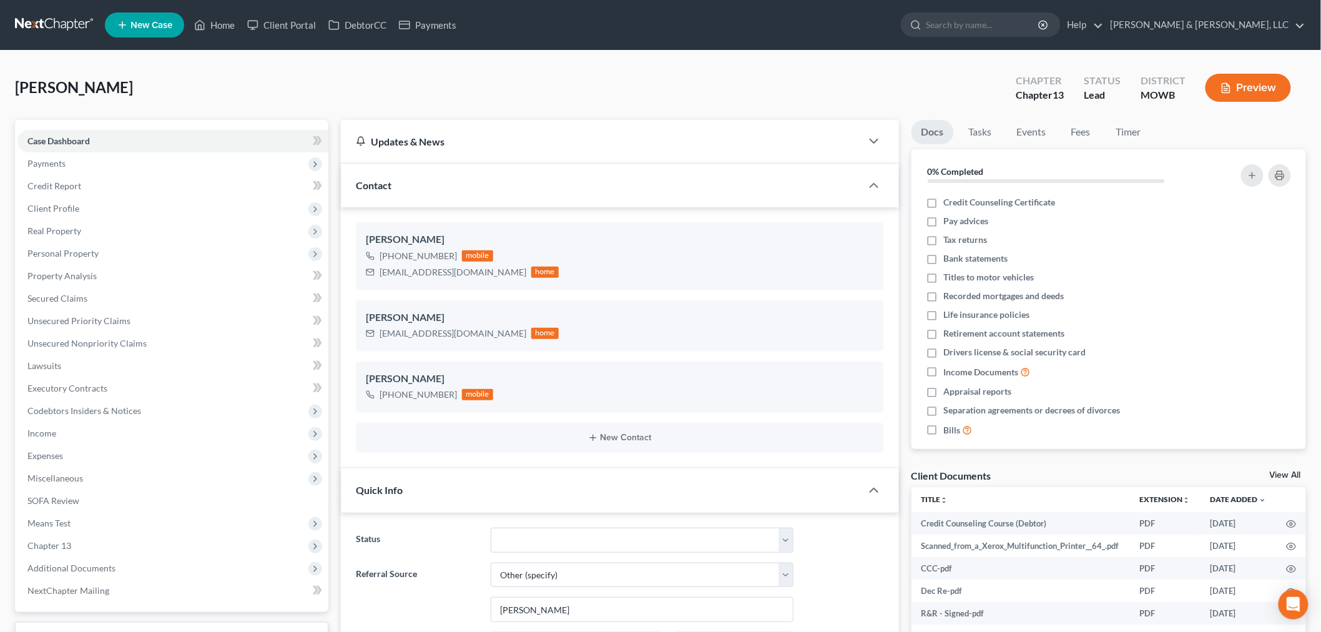
scroll to position [4776, 0]
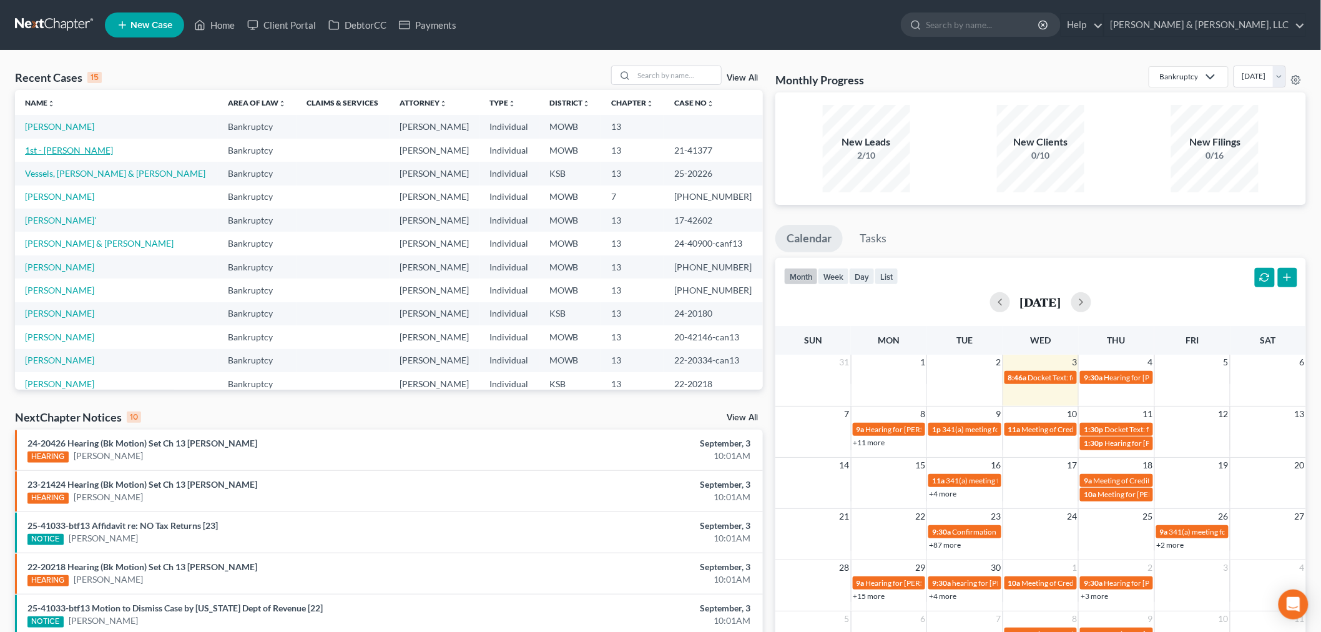
click at [66, 150] on link "1st - [PERSON_NAME]" at bounding box center [69, 150] width 88 height 11
select select "6"
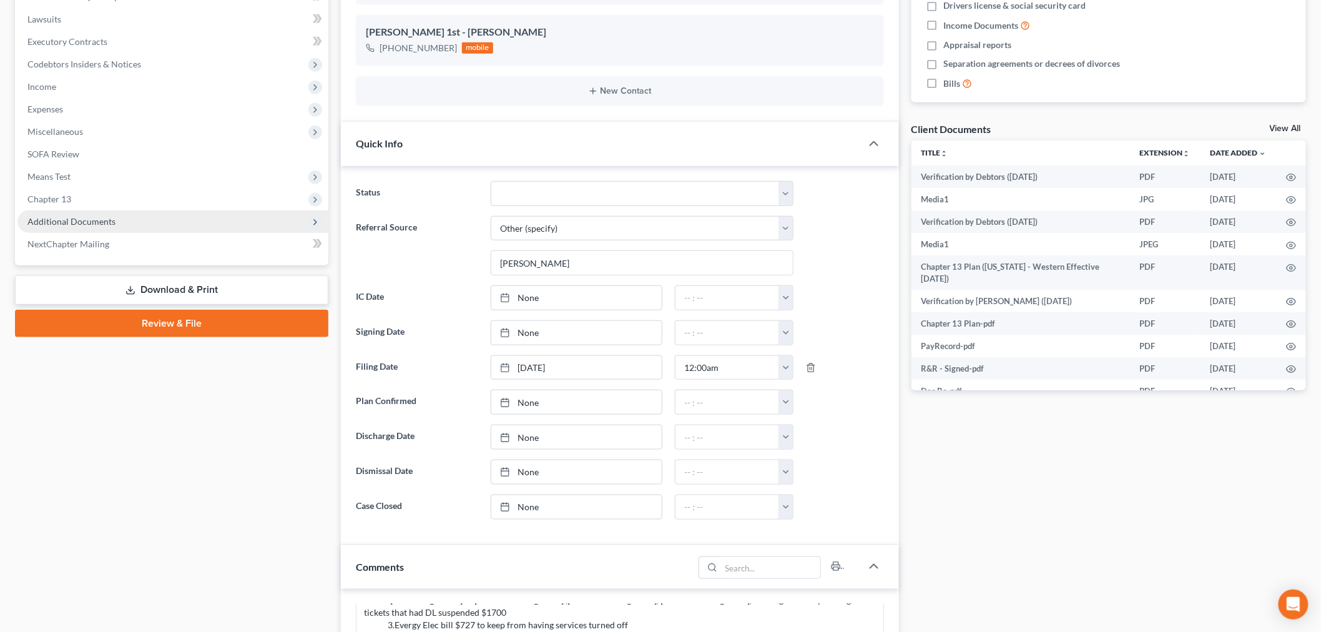
scroll to position [4776, 0]
click at [67, 222] on span "Additional Documents" at bounding box center [71, 221] width 88 height 11
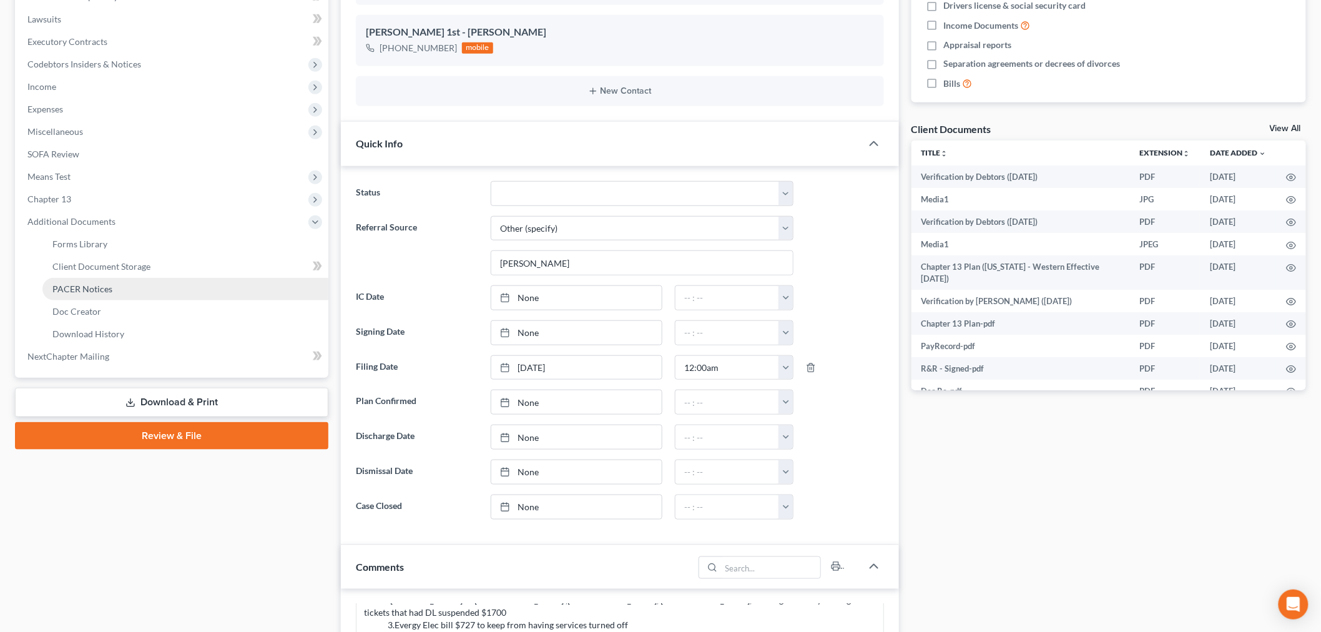
click at [77, 285] on span "PACER Notices" at bounding box center [82, 288] width 60 height 11
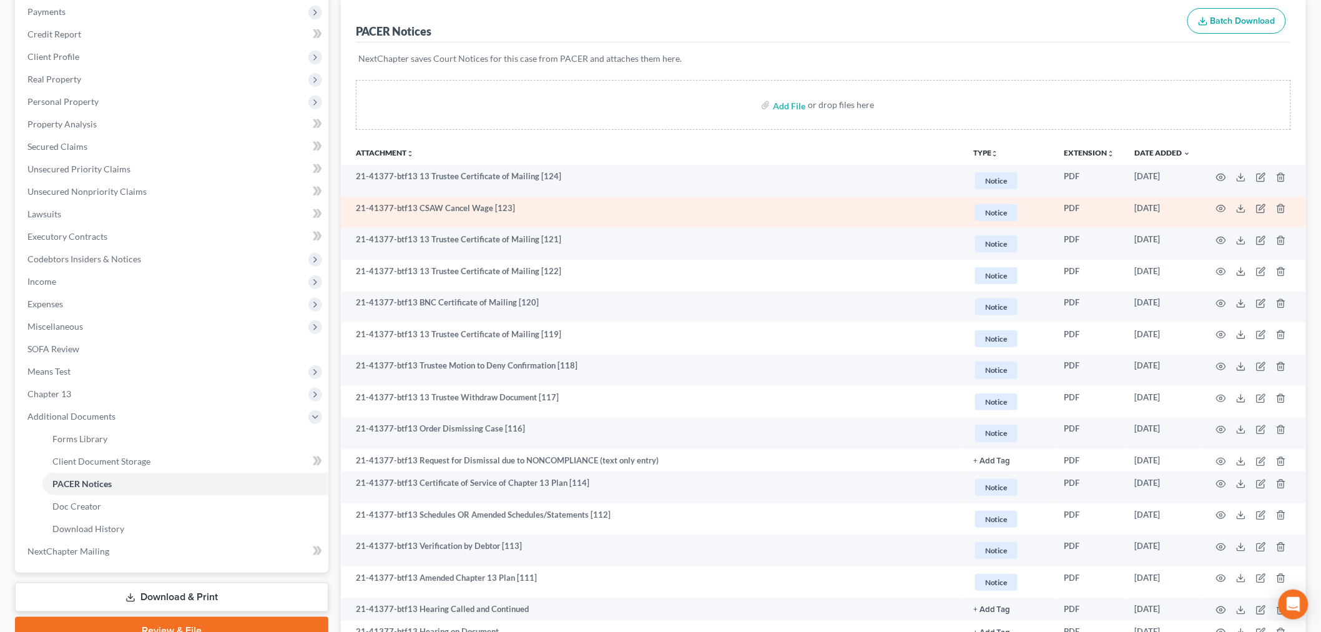
scroll to position [208, 0]
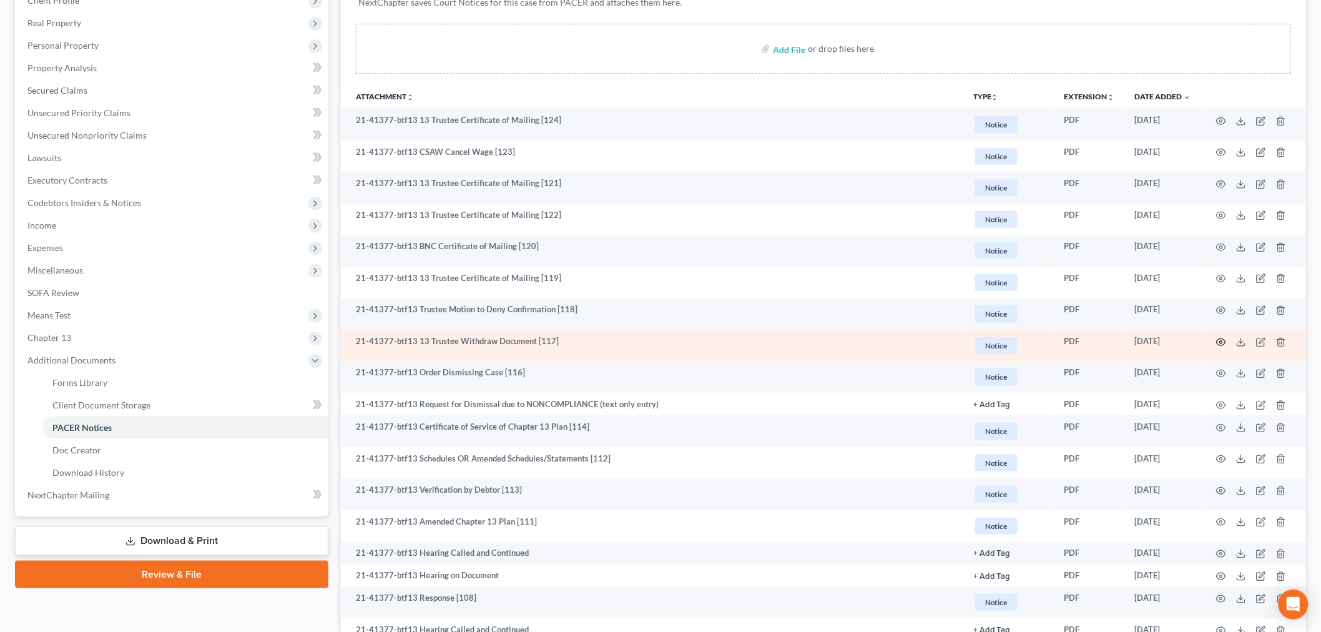
click at [1220, 340] on icon "button" at bounding box center [1221, 342] width 10 height 10
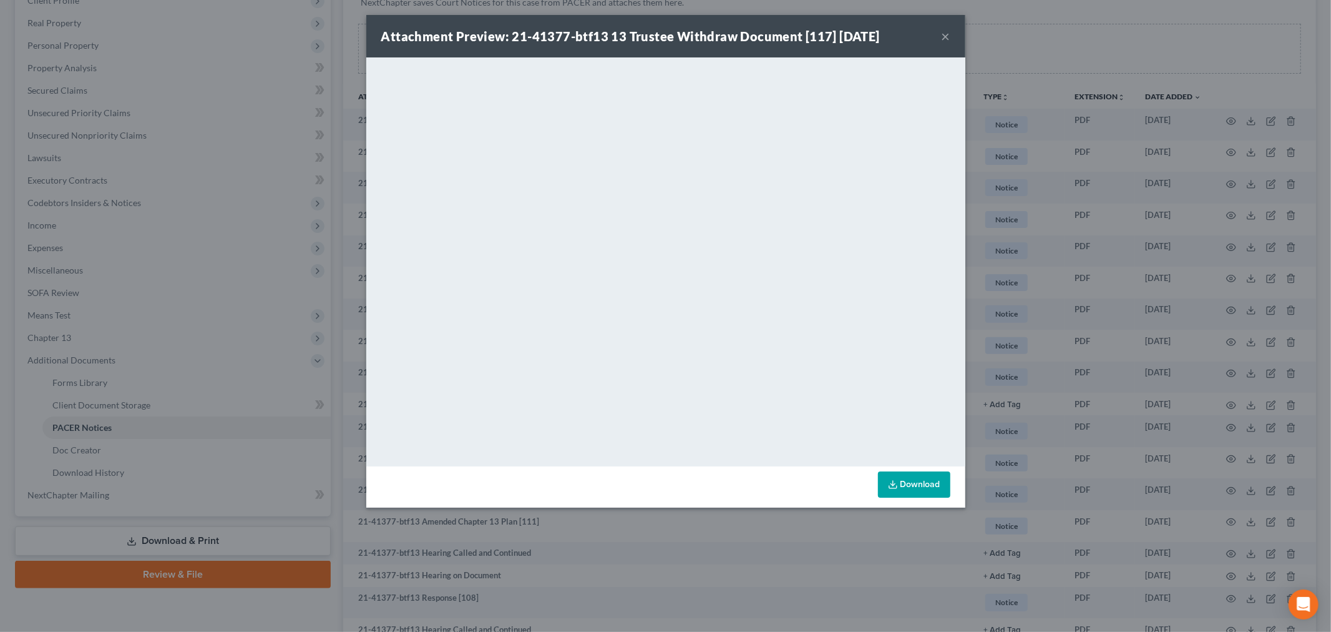
click at [944, 34] on button "×" at bounding box center [946, 36] width 9 height 15
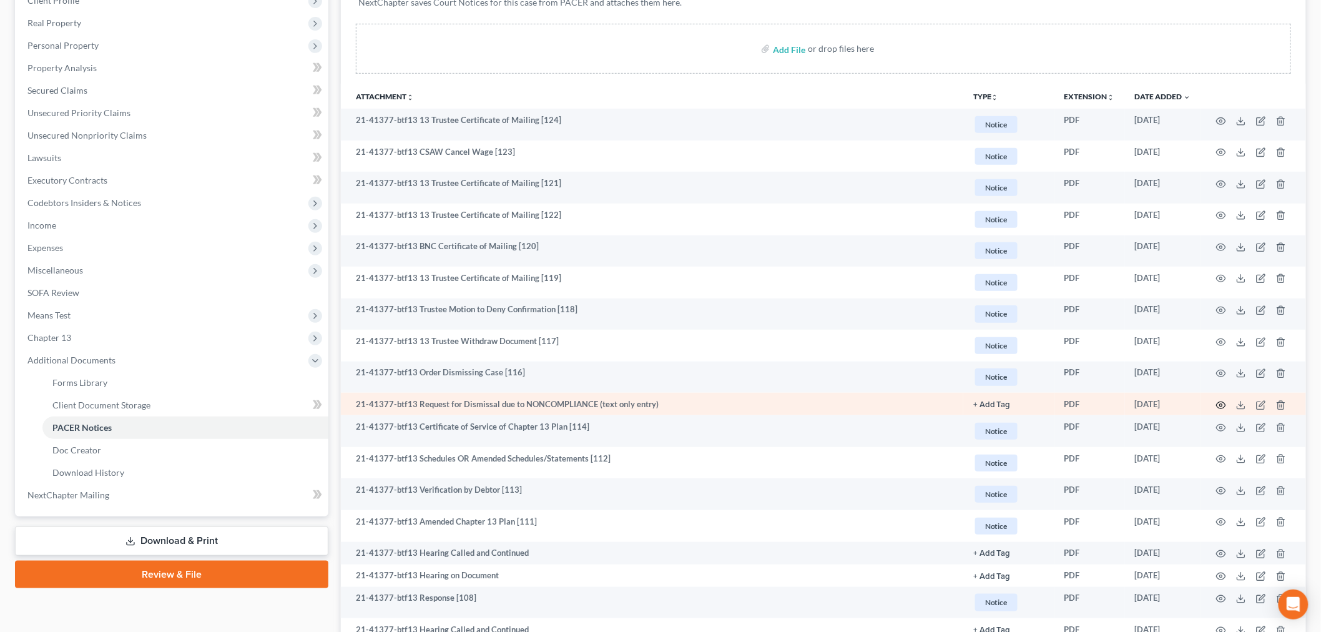
click at [1224, 406] on icon "button" at bounding box center [1221, 405] width 10 height 10
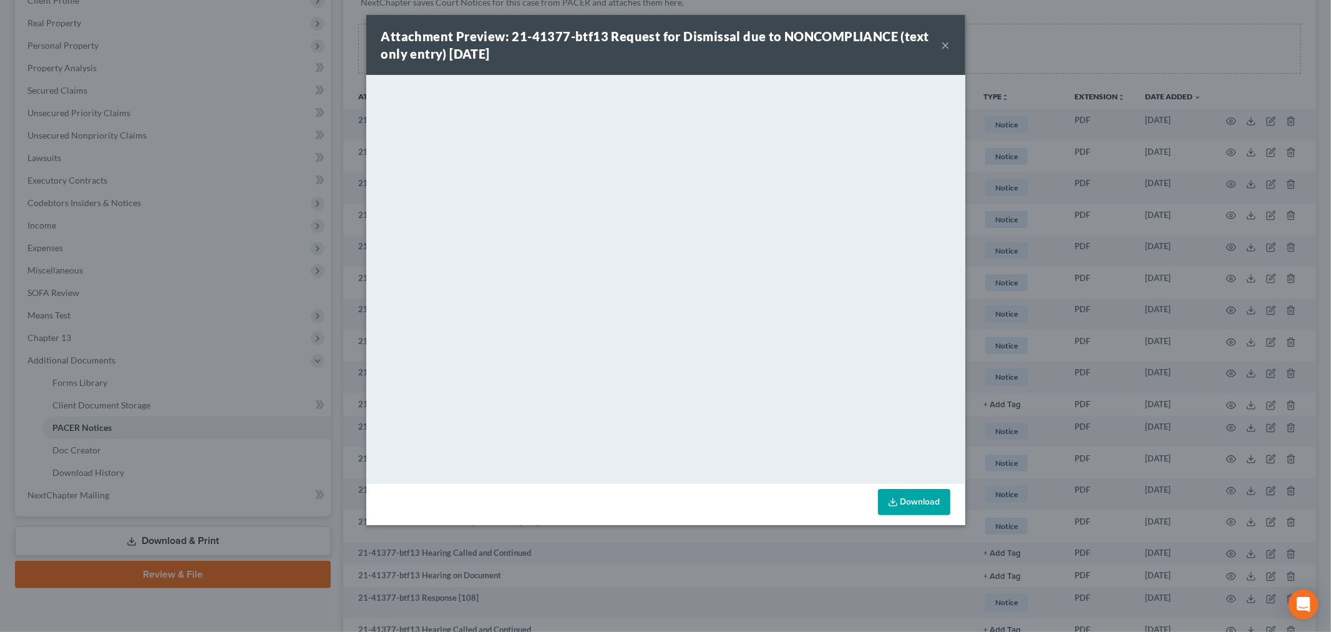
click at [942, 42] on button "×" at bounding box center [946, 44] width 9 height 15
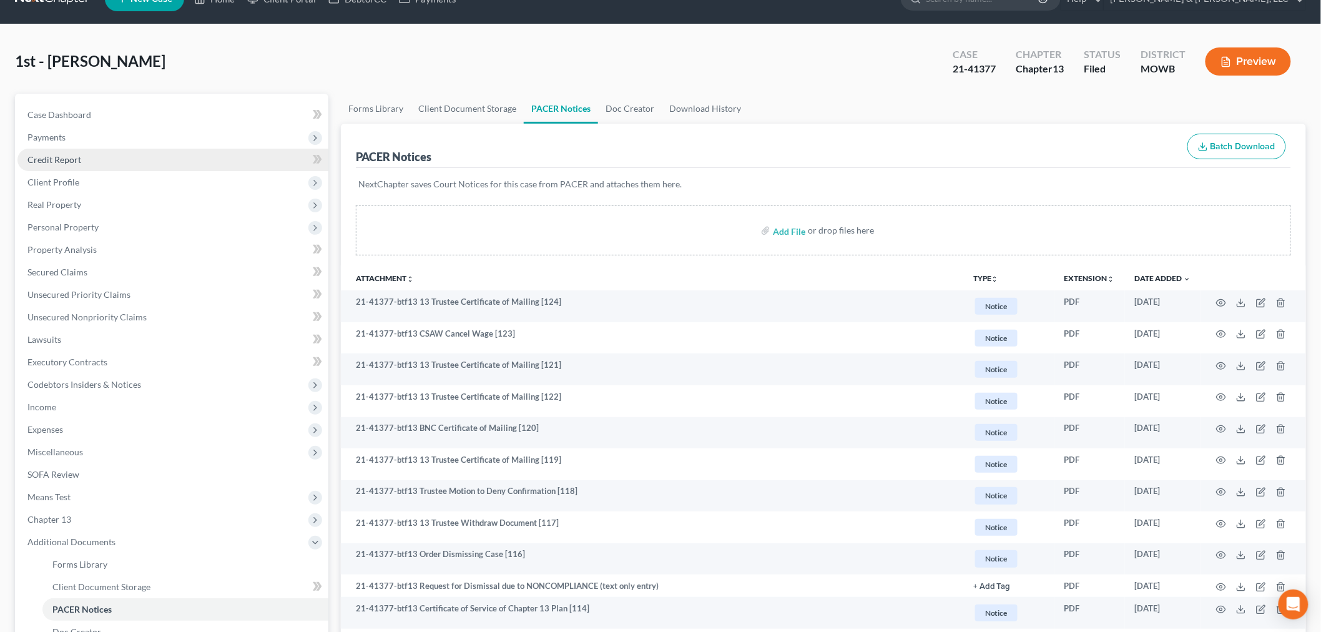
scroll to position [0, 0]
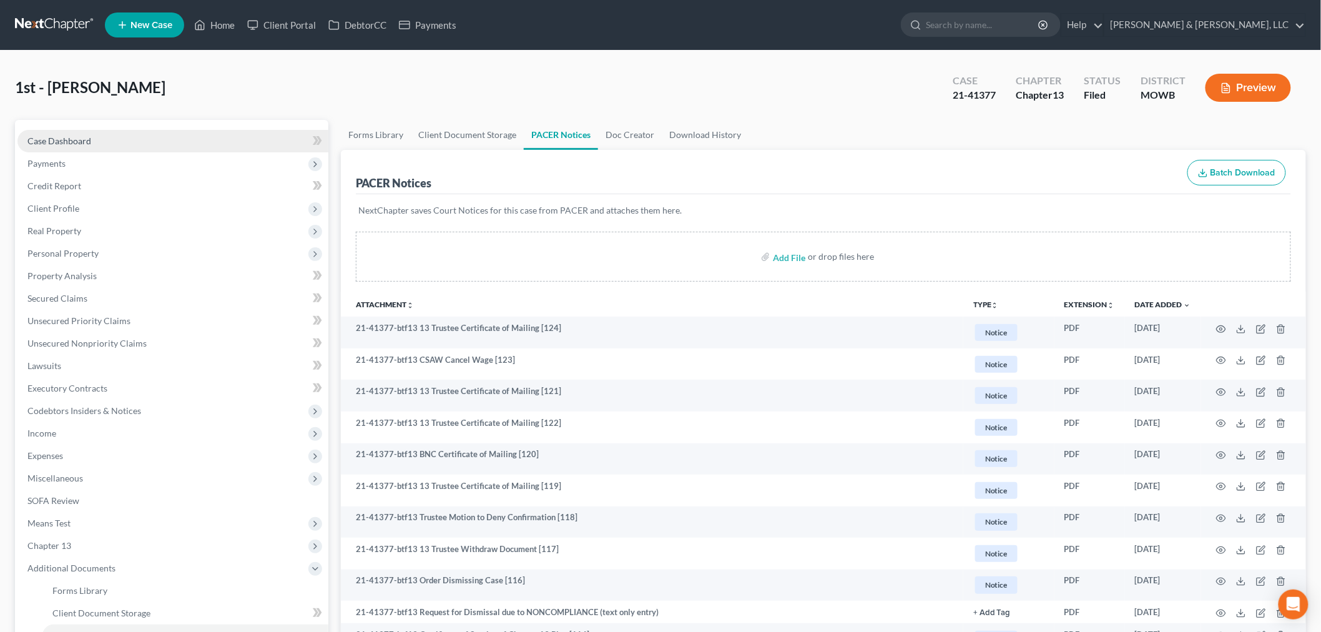
click at [61, 138] on span "Case Dashboard" at bounding box center [59, 140] width 64 height 11
select select "6"
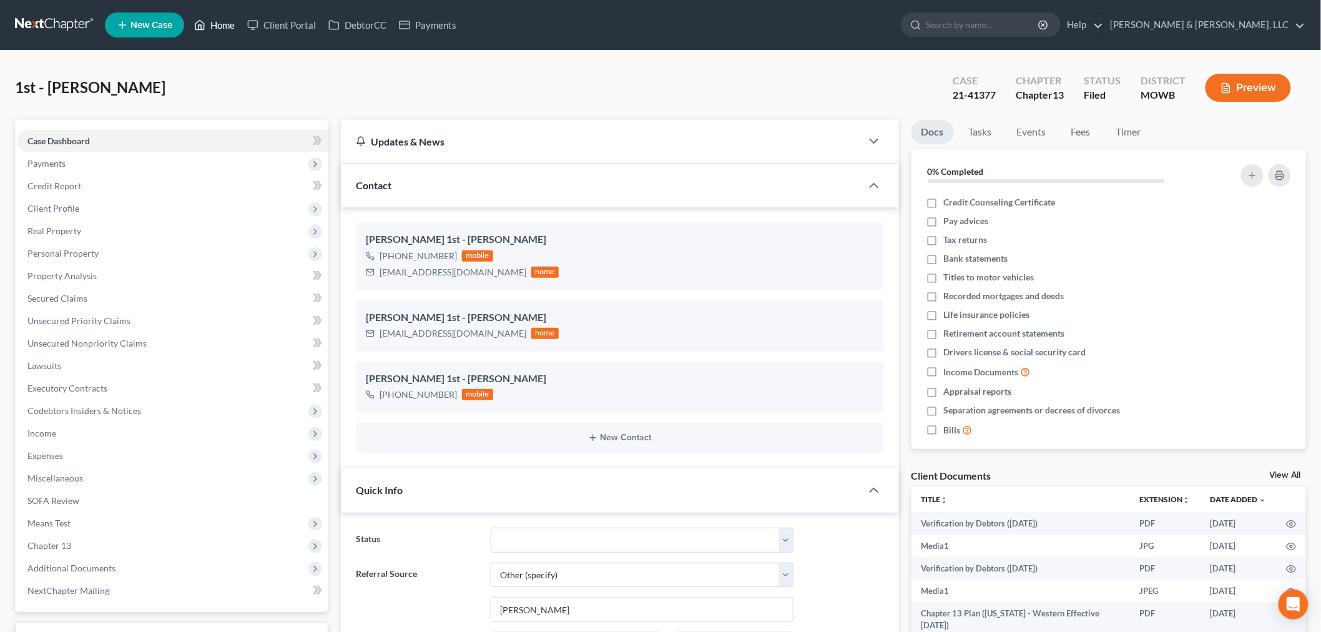
click at [228, 34] on link "Home" at bounding box center [214, 25] width 53 height 22
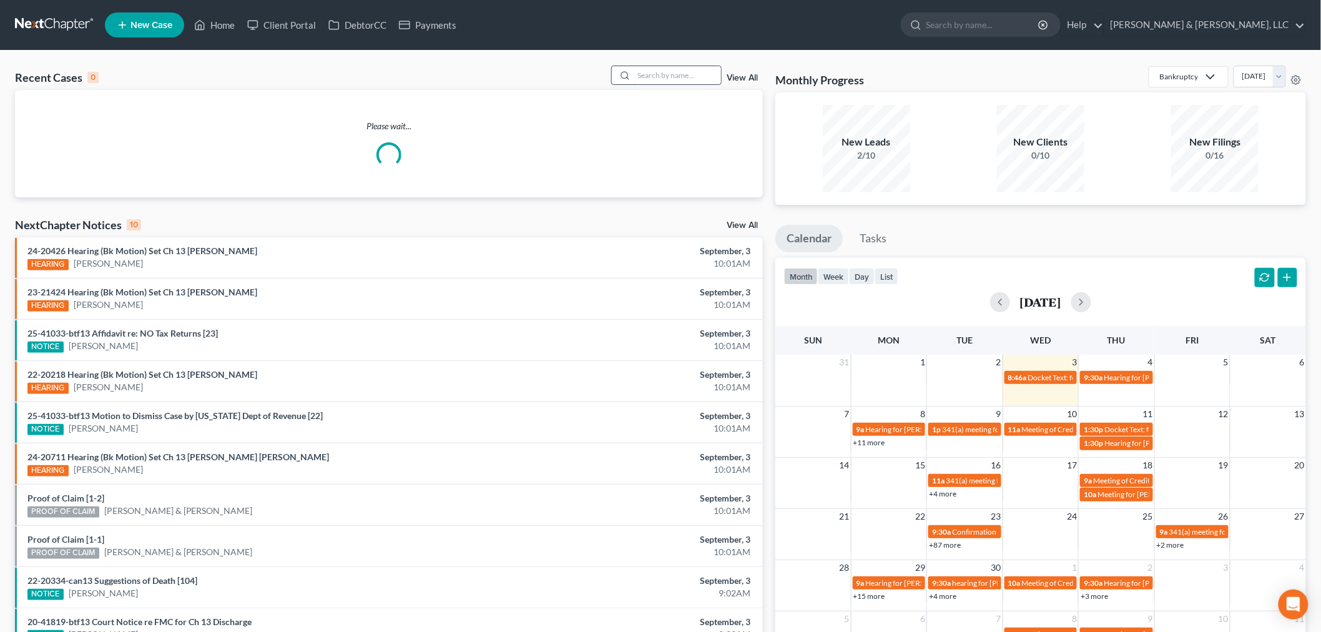
click at [676, 76] on input "search" at bounding box center [676, 75] width 87 height 18
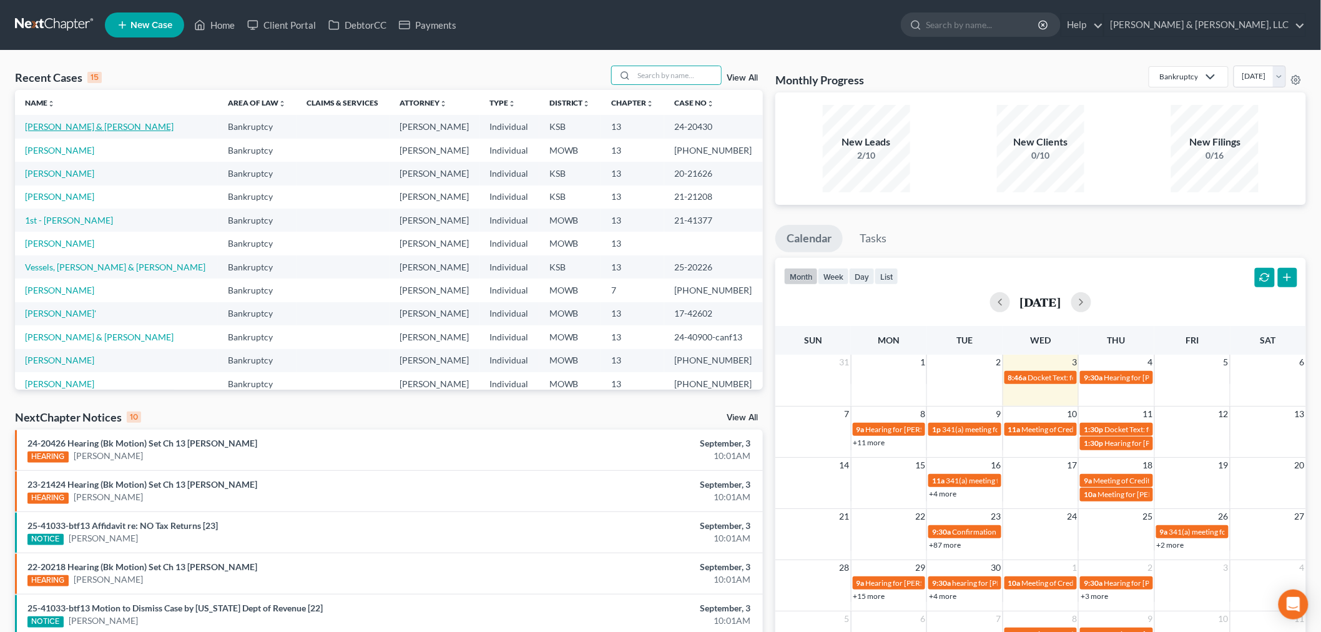
click at [74, 129] on link "[PERSON_NAME] & [PERSON_NAME]" at bounding box center [99, 126] width 149 height 11
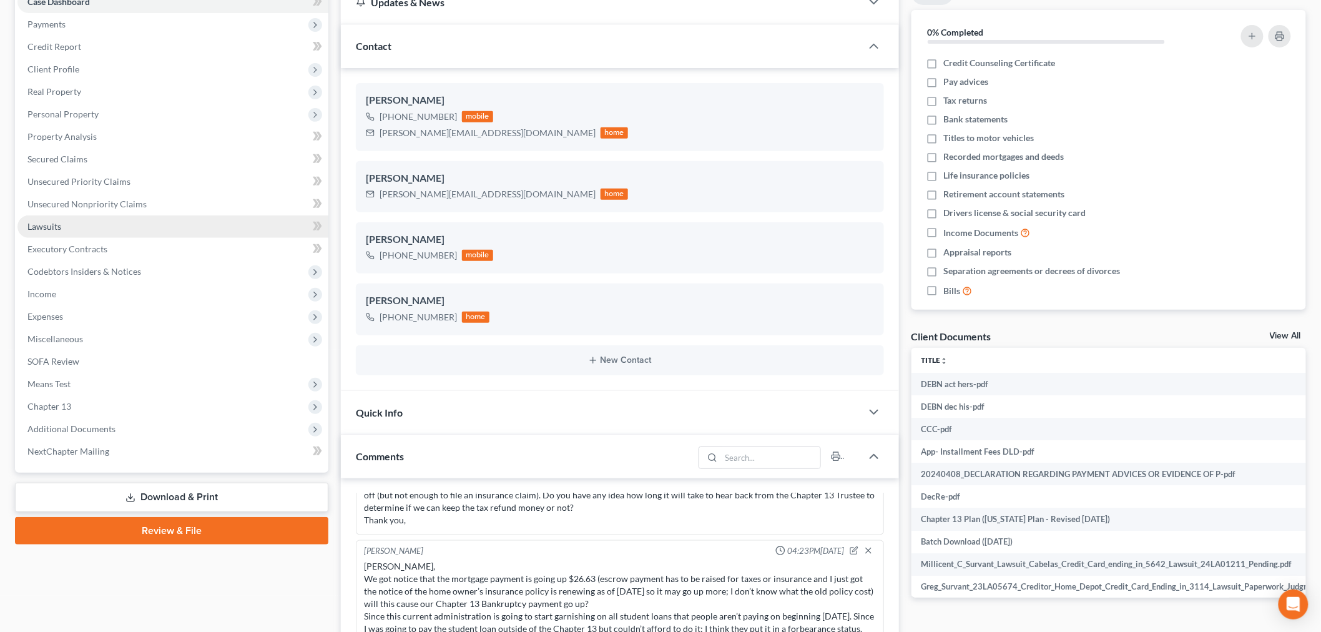
scroll to position [139, 0]
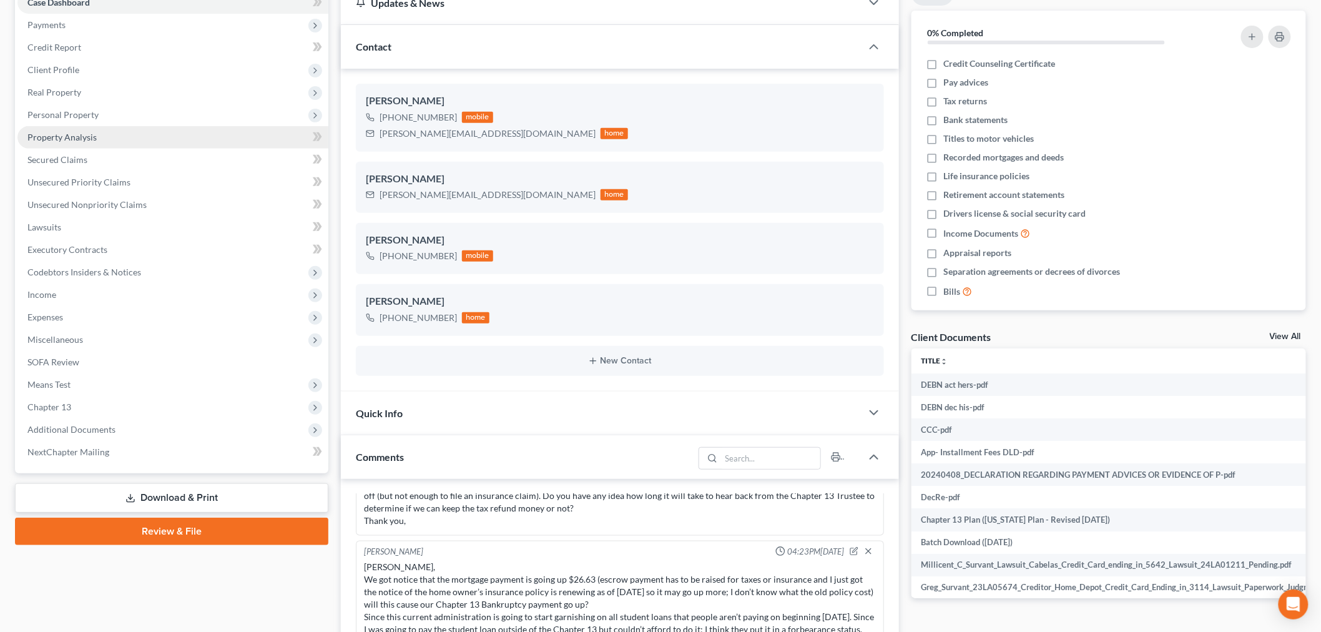
click at [69, 141] on link "Property Analysis" at bounding box center [172, 137] width 311 height 22
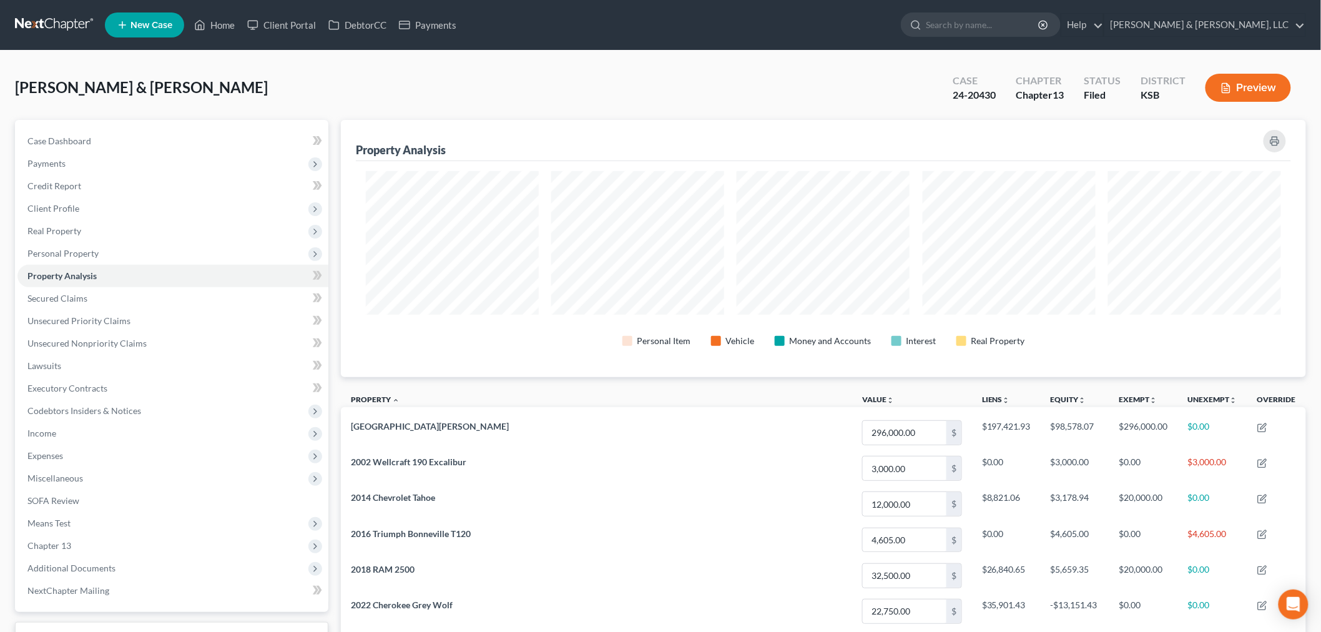
click at [358, 98] on div "Survant, Millicent & Gregory Upgraded Case 24-20430 Chapter Chapter 13 Status F…" at bounding box center [660, 93] width 1291 height 54
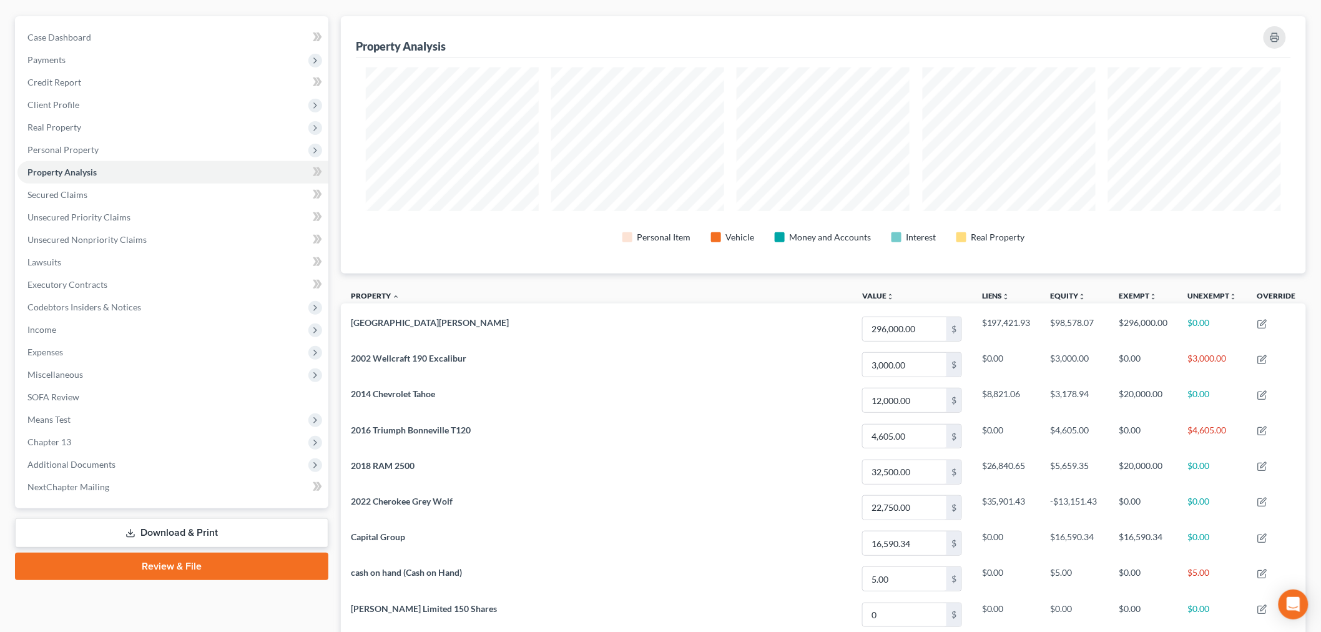
scroll to position [66, 0]
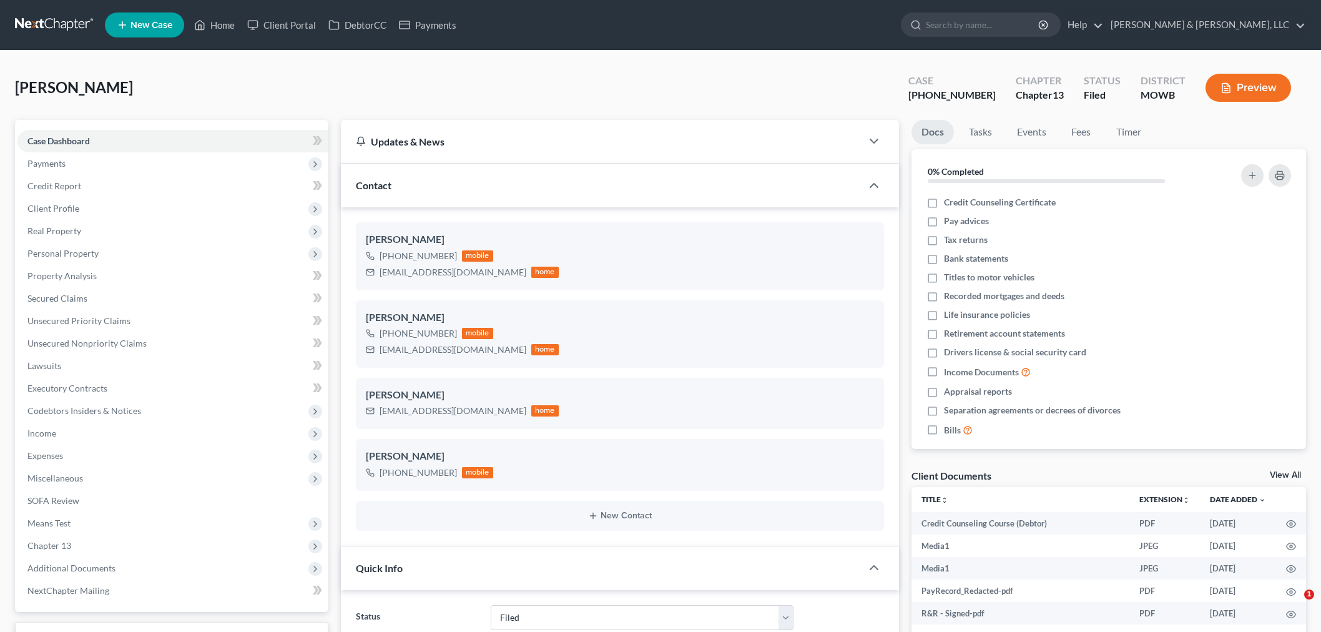
select select "6"
select select "2"
select select "0"
click at [221, 30] on link "Home" at bounding box center [214, 25] width 53 height 22
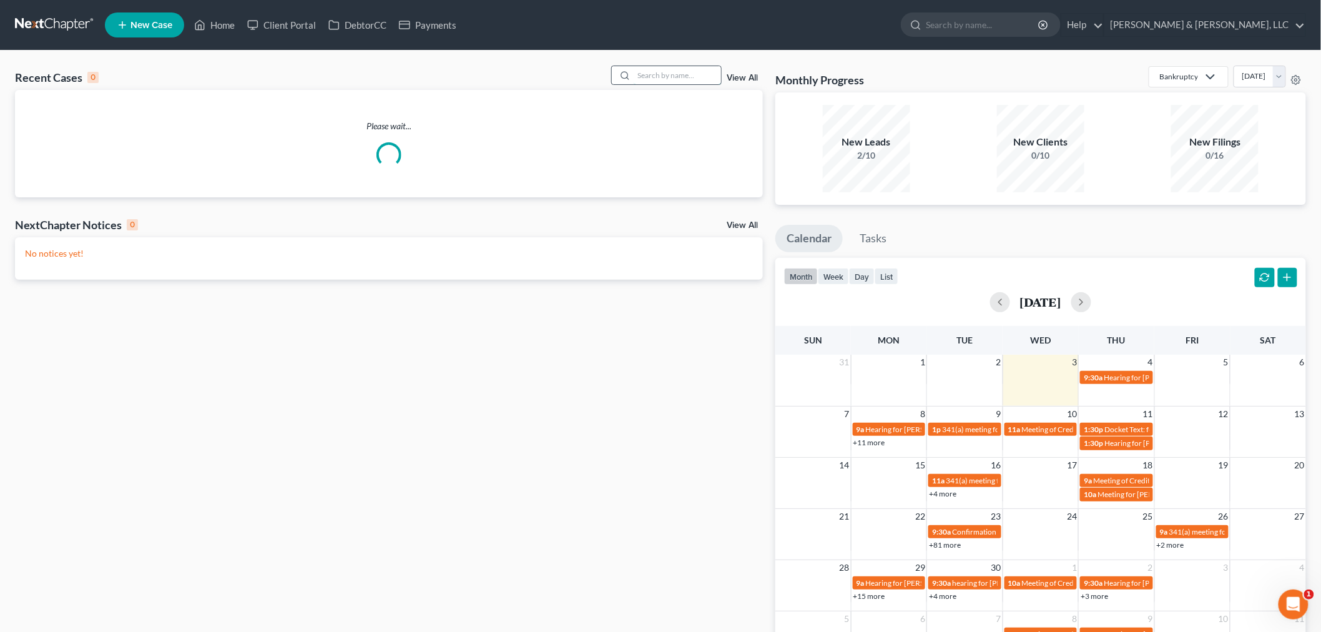
click at [663, 76] on input "search" at bounding box center [676, 75] width 87 height 18
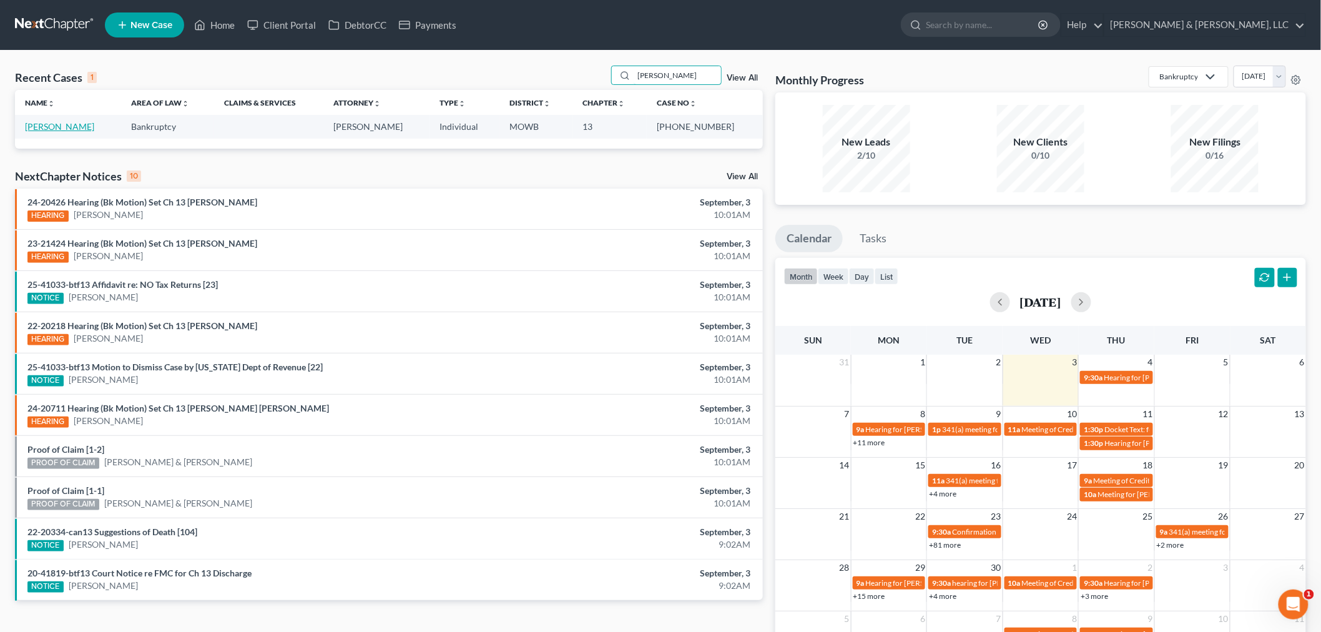
type input "[PERSON_NAME]"
click at [46, 127] on link "[PERSON_NAME]" at bounding box center [59, 126] width 69 height 11
select select "2"
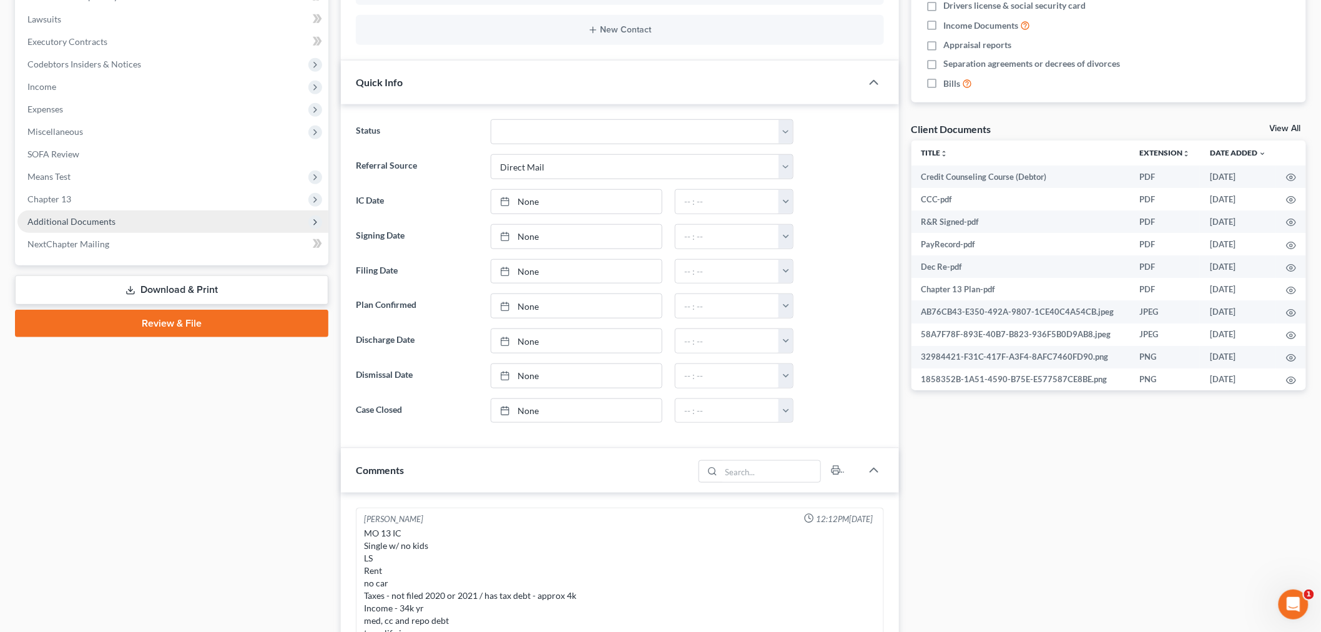
scroll to position [388, 0]
click at [64, 216] on span "Additional Documents" at bounding box center [71, 221] width 88 height 11
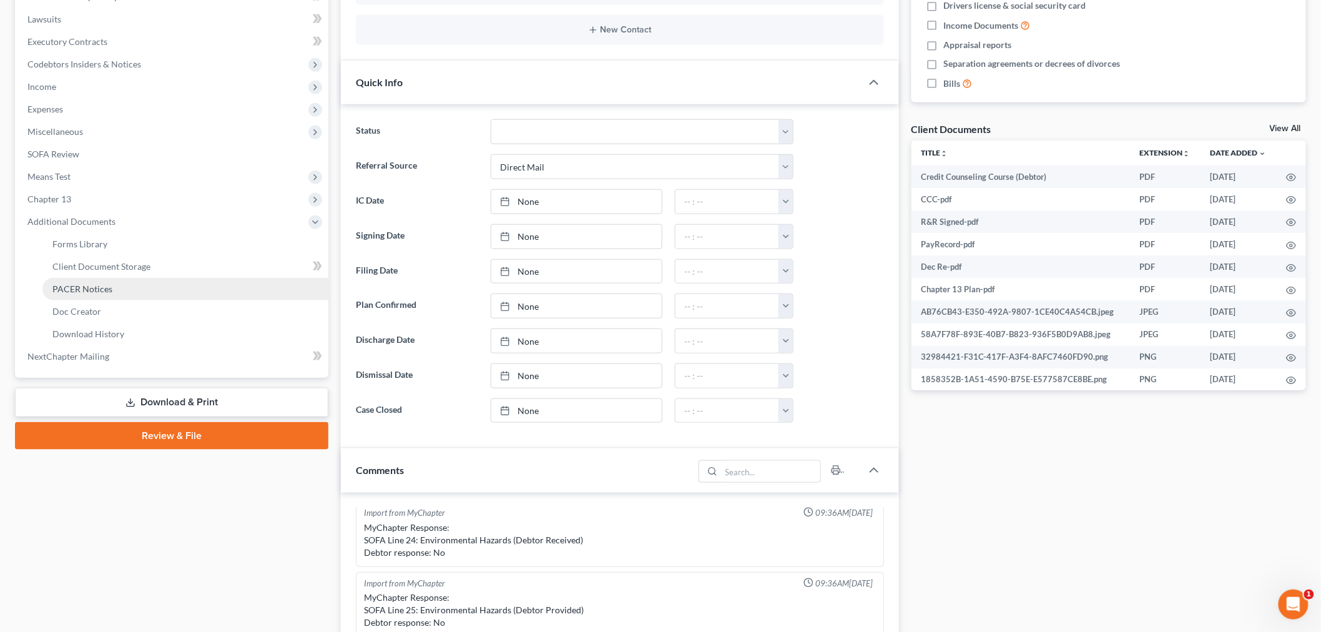
click at [79, 290] on span "PACER Notices" at bounding box center [82, 288] width 60 height 11
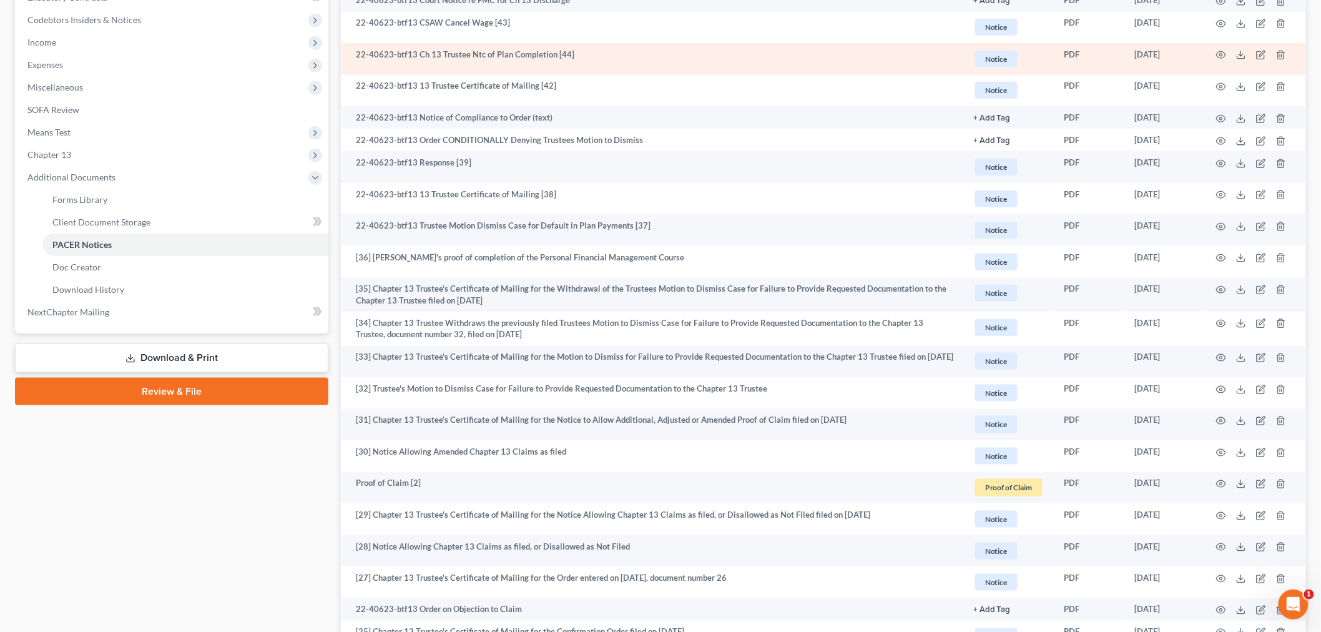
scroll to position [416, 0]
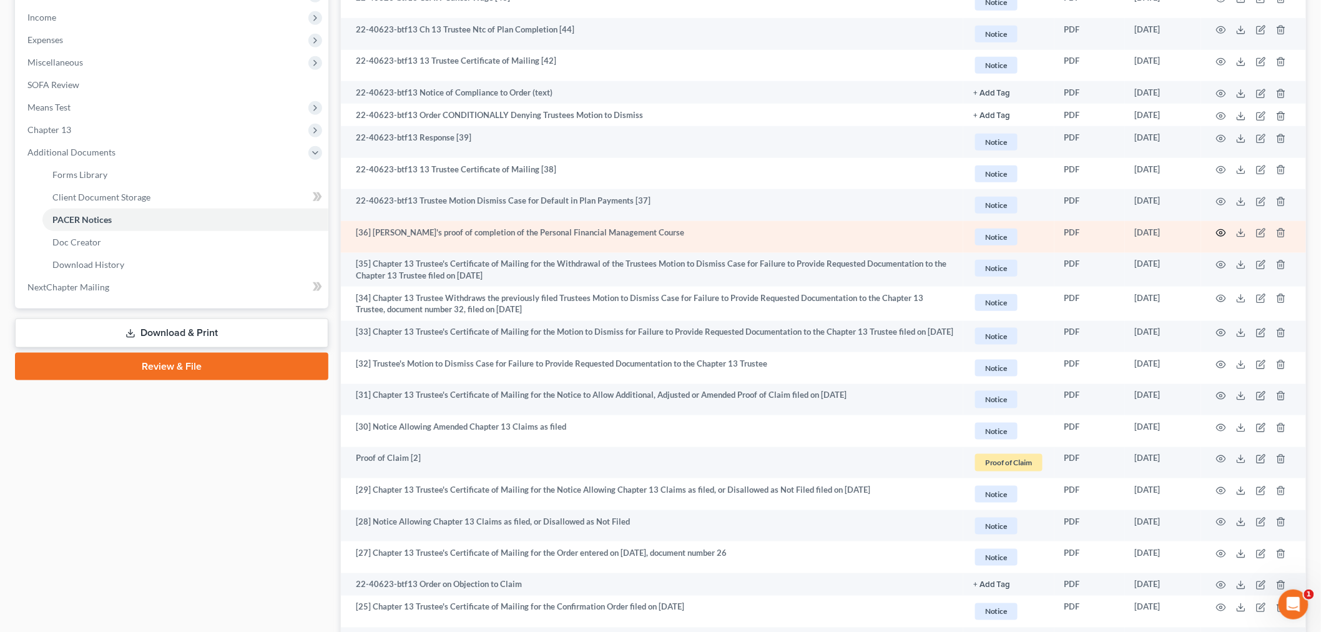
click at [1219, 231] on icon "button" at bounding box center [1220, 233] width 9 height 7
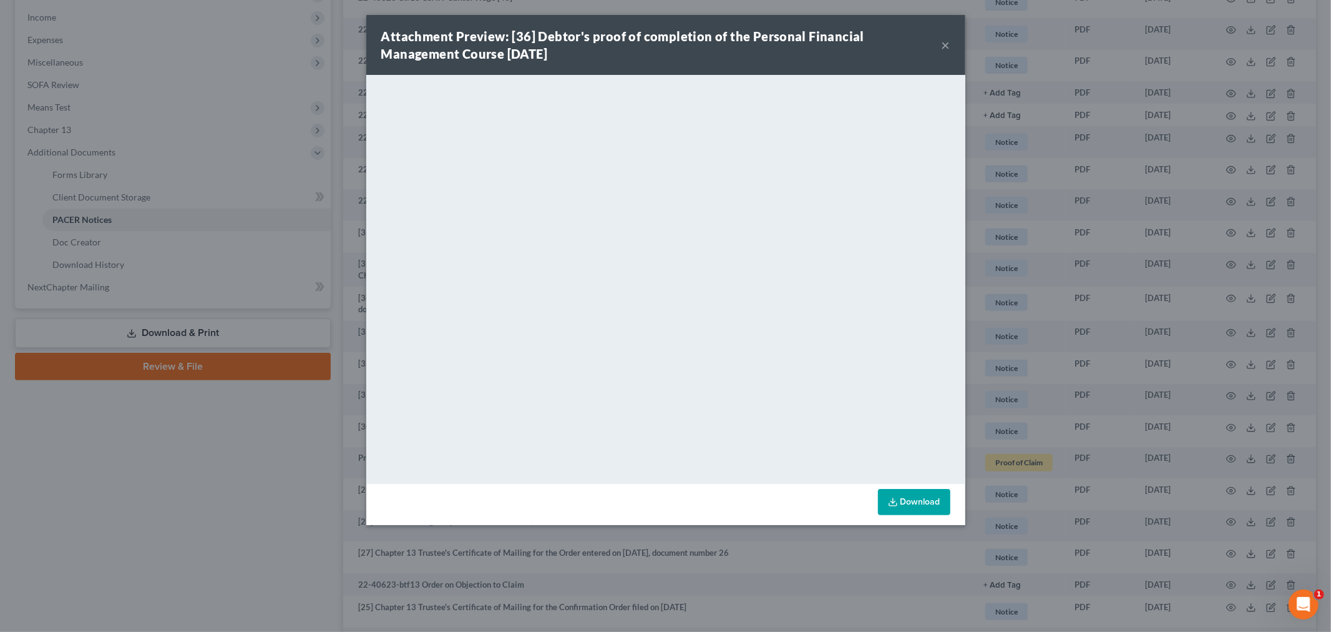
click at [949, 44] on button "×" at bounding box center [946, 44] width 9 height 15
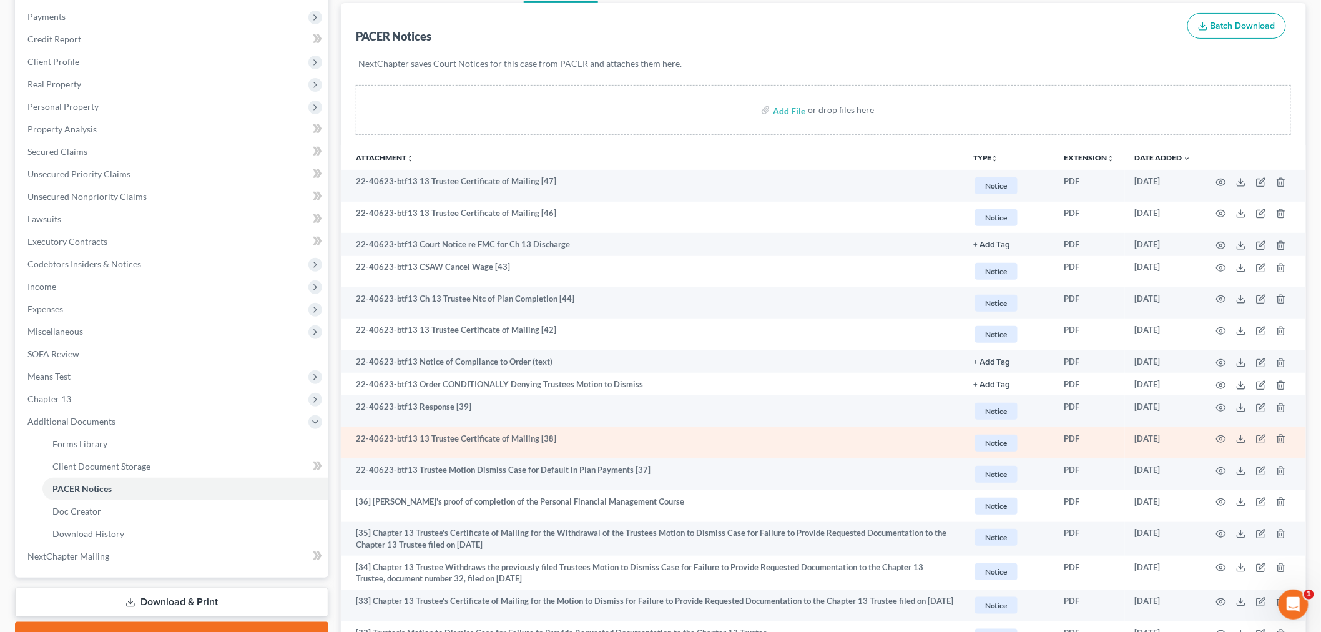
scroll to position [69, 0]
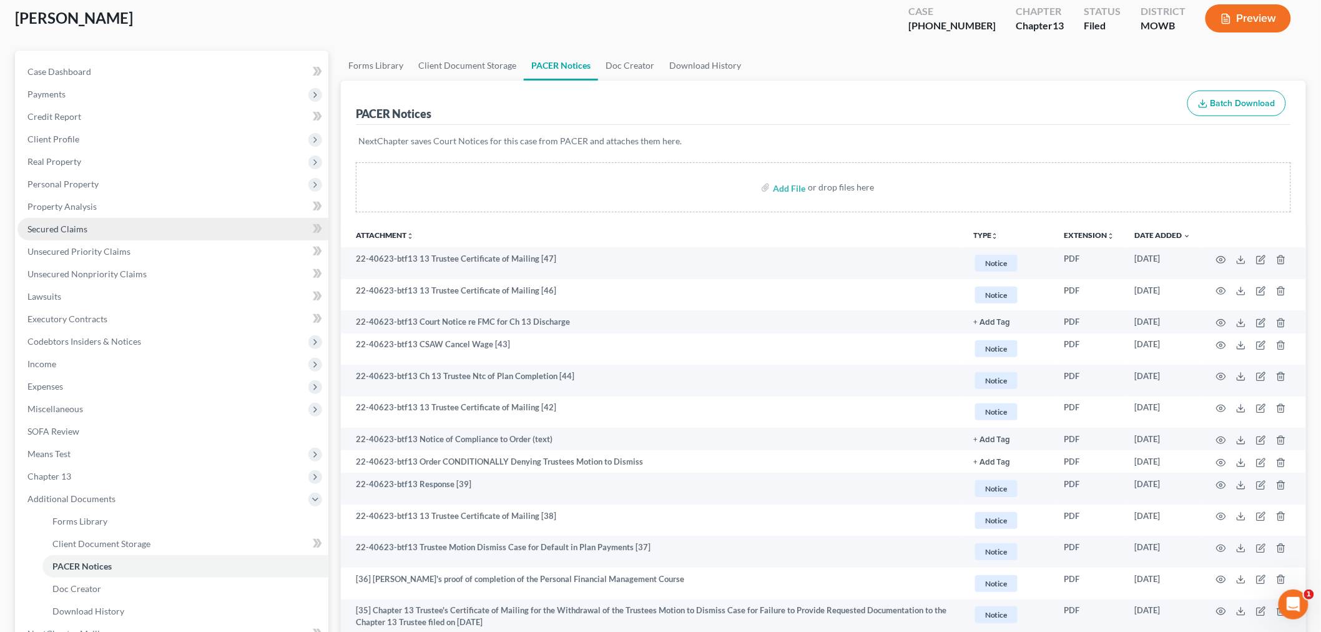
click at [39, 232] on span "Secured Claims" at bounding box center [57, 228] width 60 height 11
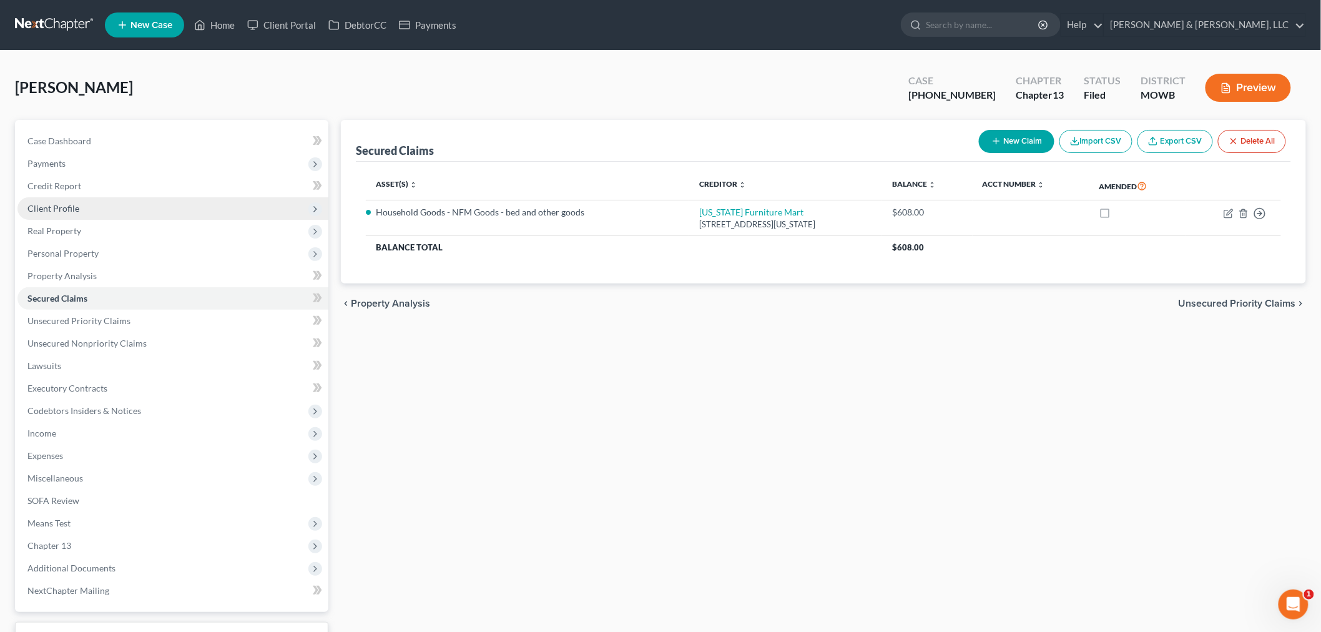
click at [53, 203] on span "Client Profile" at bounding box center [53, 208] width 52 height 11
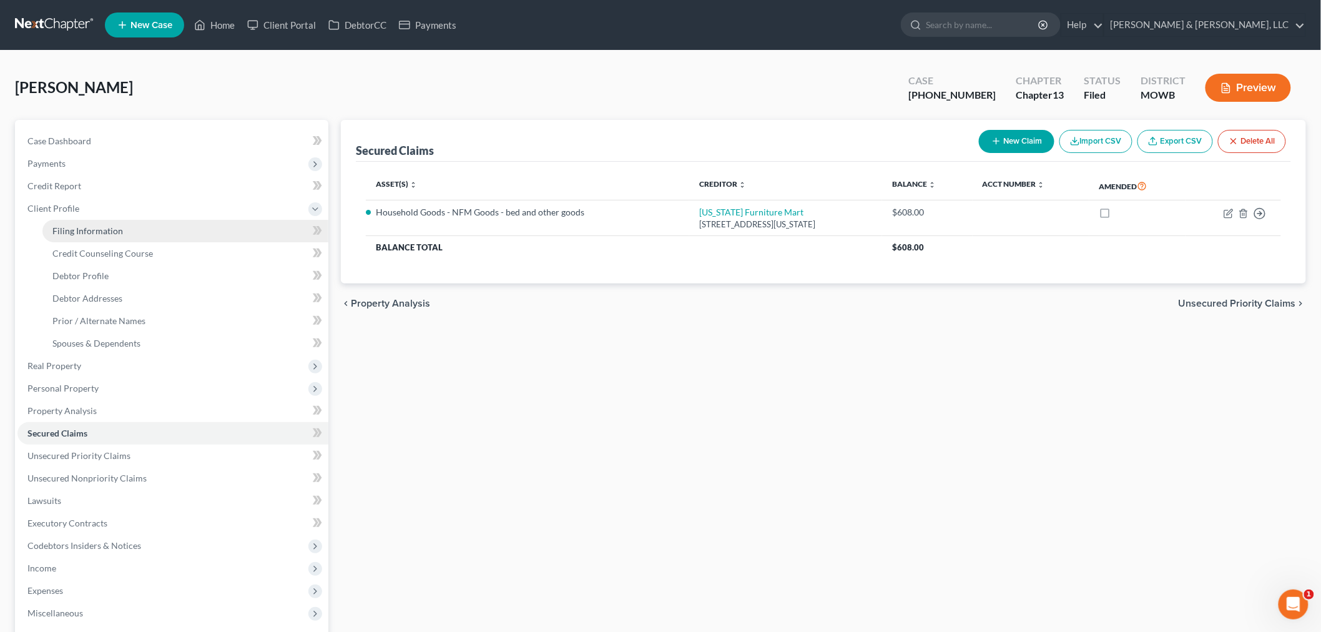
click at [91, 234] on span "Filing Information" at bounding box center [87, 230] width 71 height 11
select select "1"
select select "0"
select select "3"
select select "26"
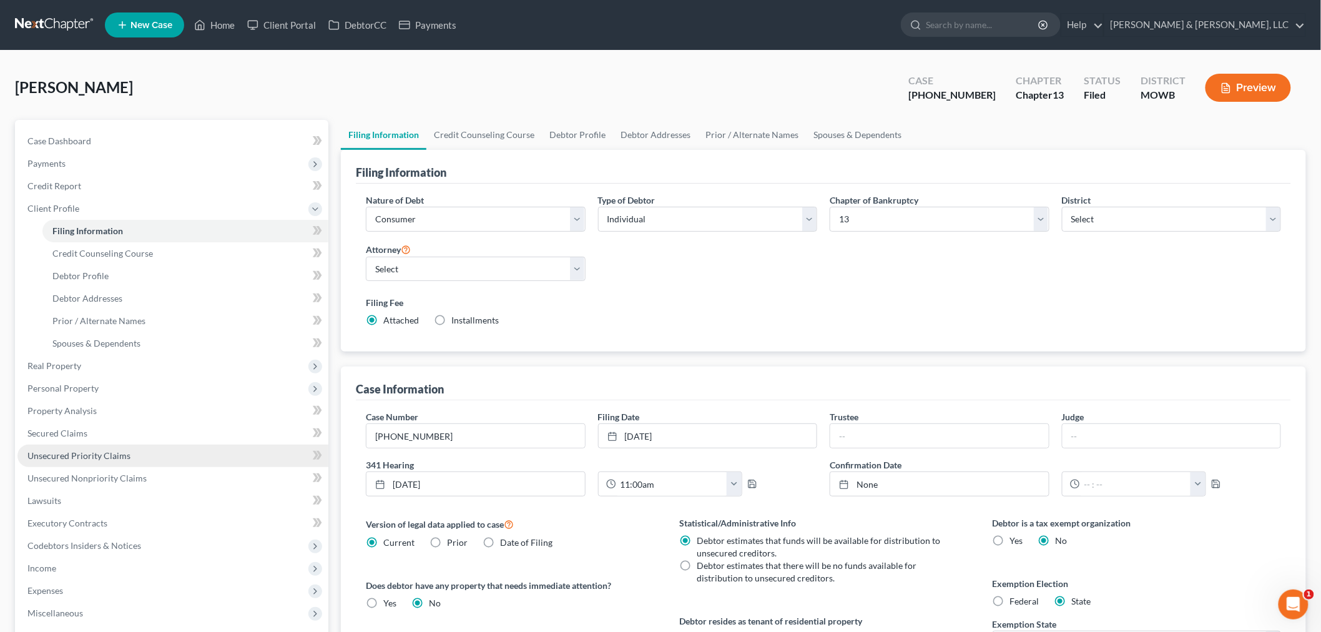
click at [84, 460] on link "Unsecured Priority Claims" at bounding box center [172, 455] width 311 height 22
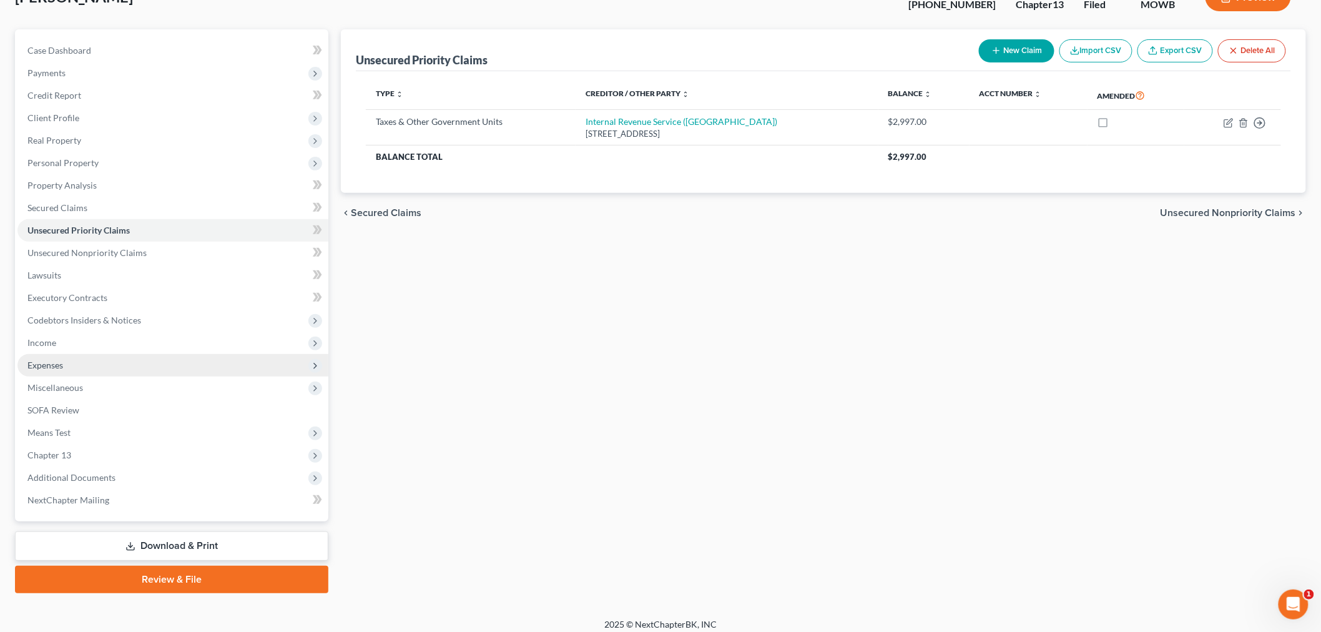
scroll to position [97, 0]
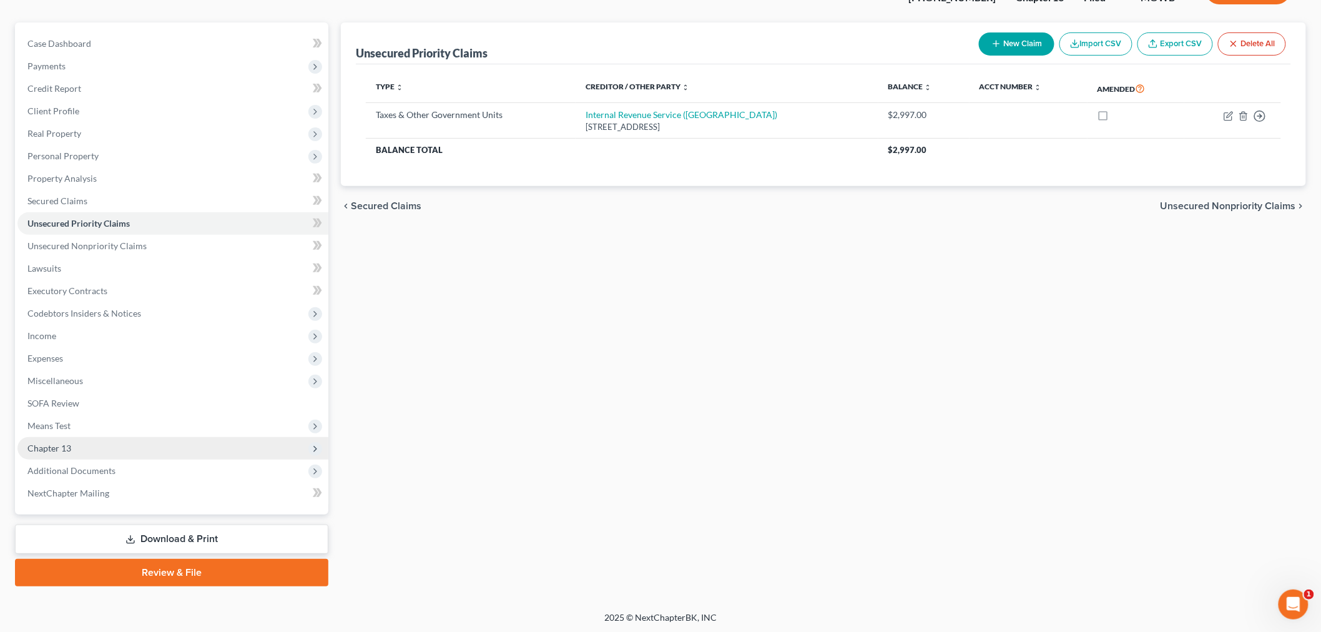
click at [57, 446] on span "Chapter 13" at bounding box center [49, 448] width 44 height 11
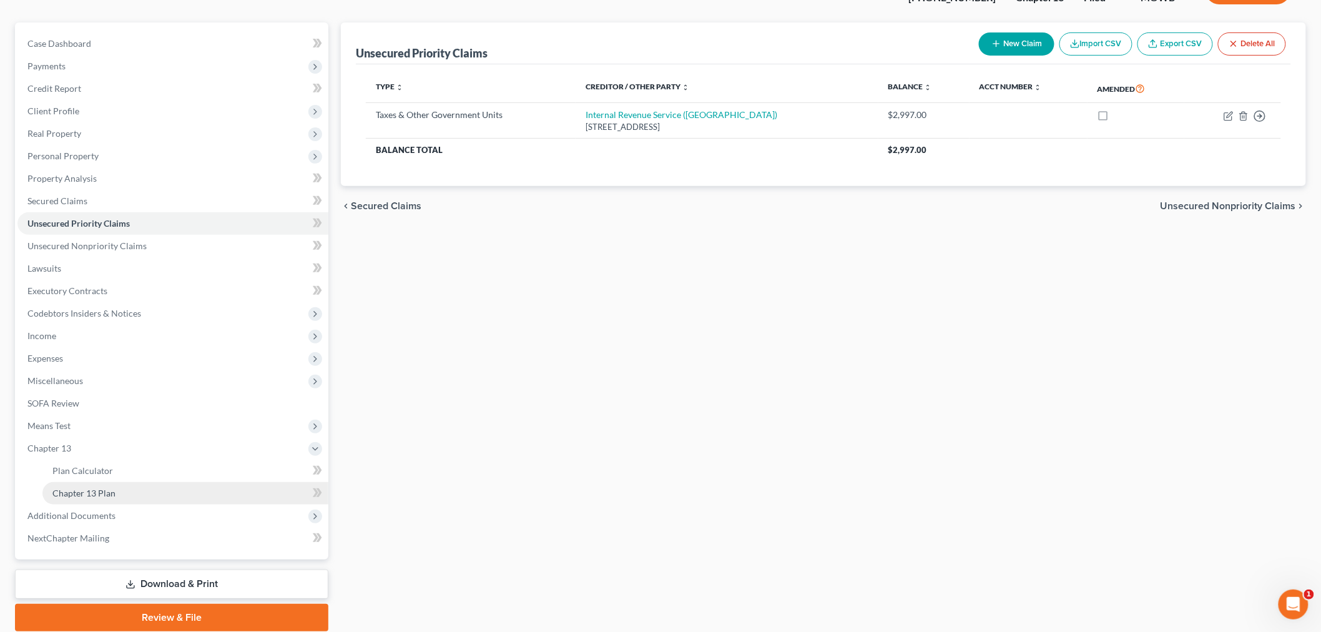
click at [84, 489] on span "Chapter 13 Plan" at bounding box center [83, 492] width 63 height 11
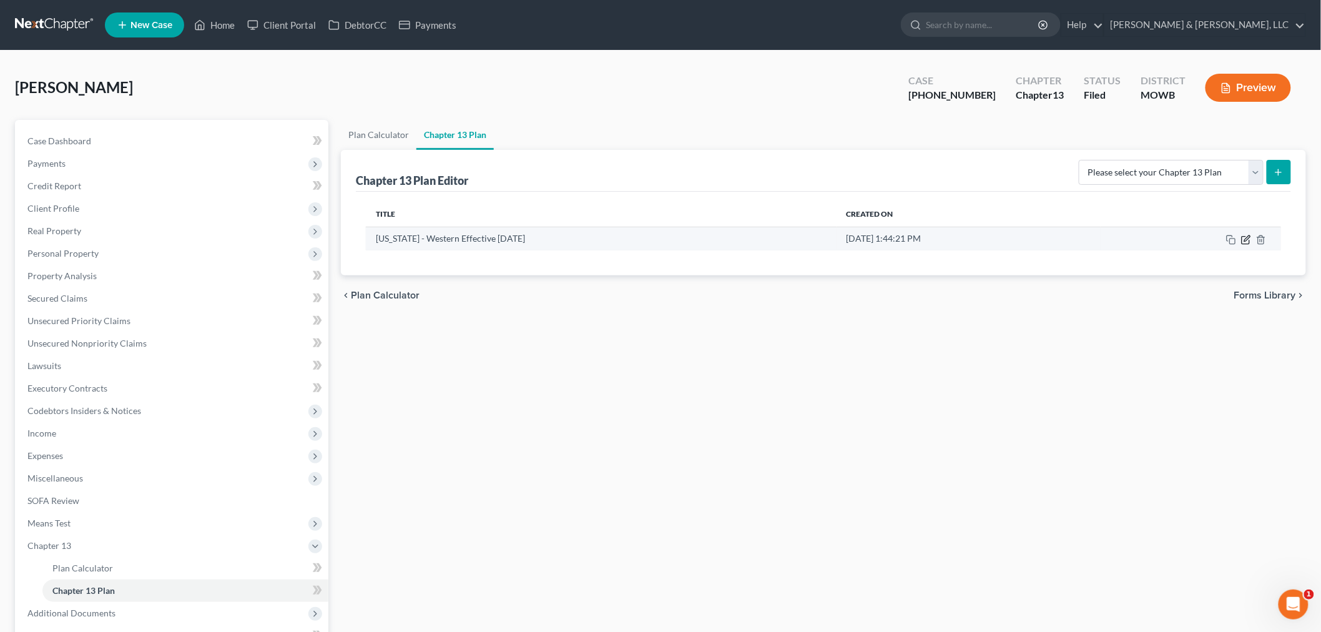
click at [1245, 239] on icon "button" at bounding box center [1246, 240] width 10 height 10
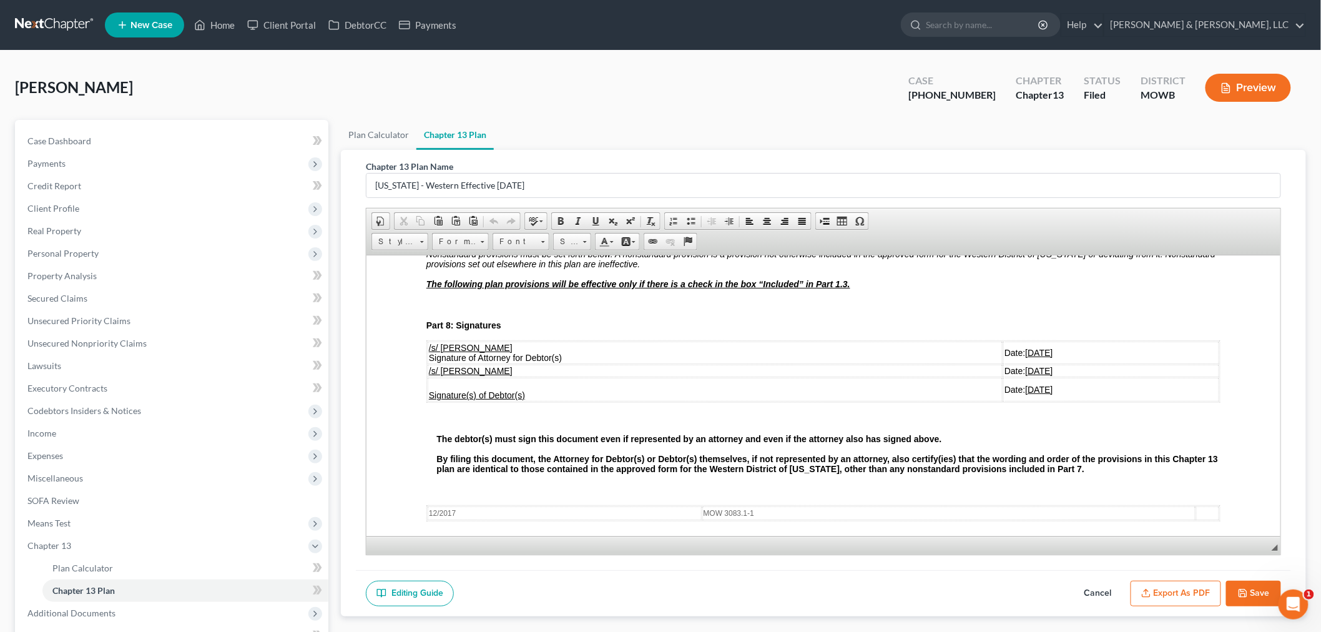
scroll to position [2912, 0]
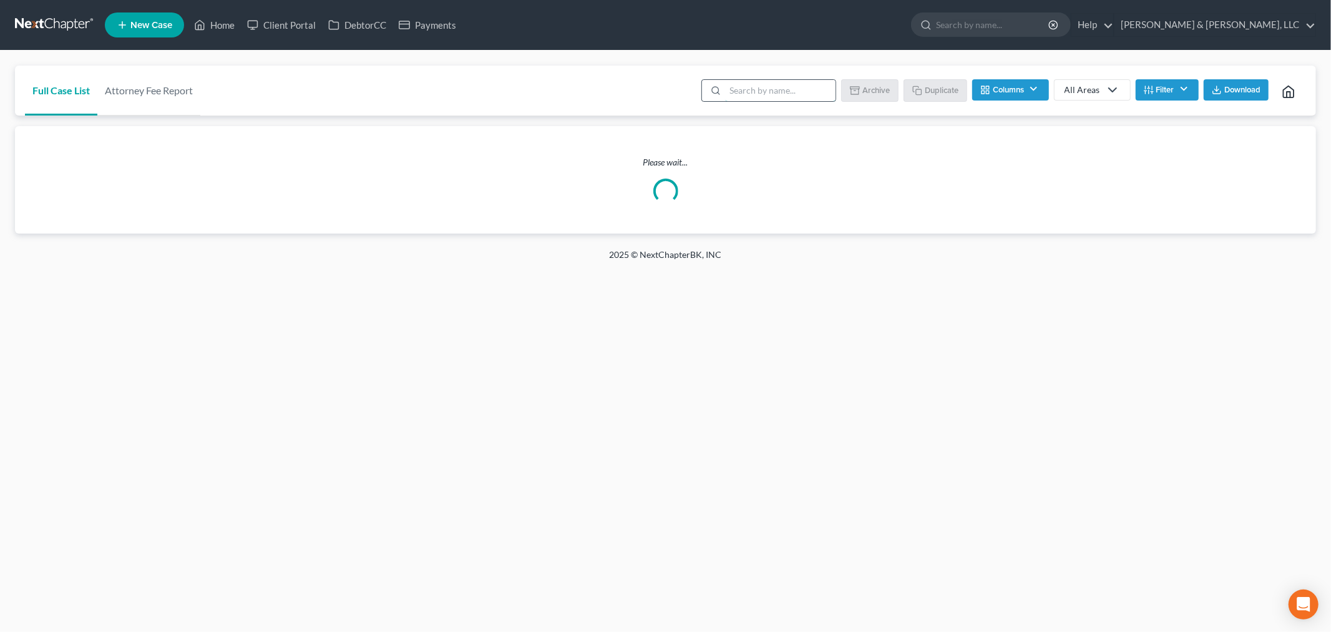
click at [786, 84] on input "search" at bounding box center [780, 90] width 110 height 21
type input "[PERSON_NAME]"
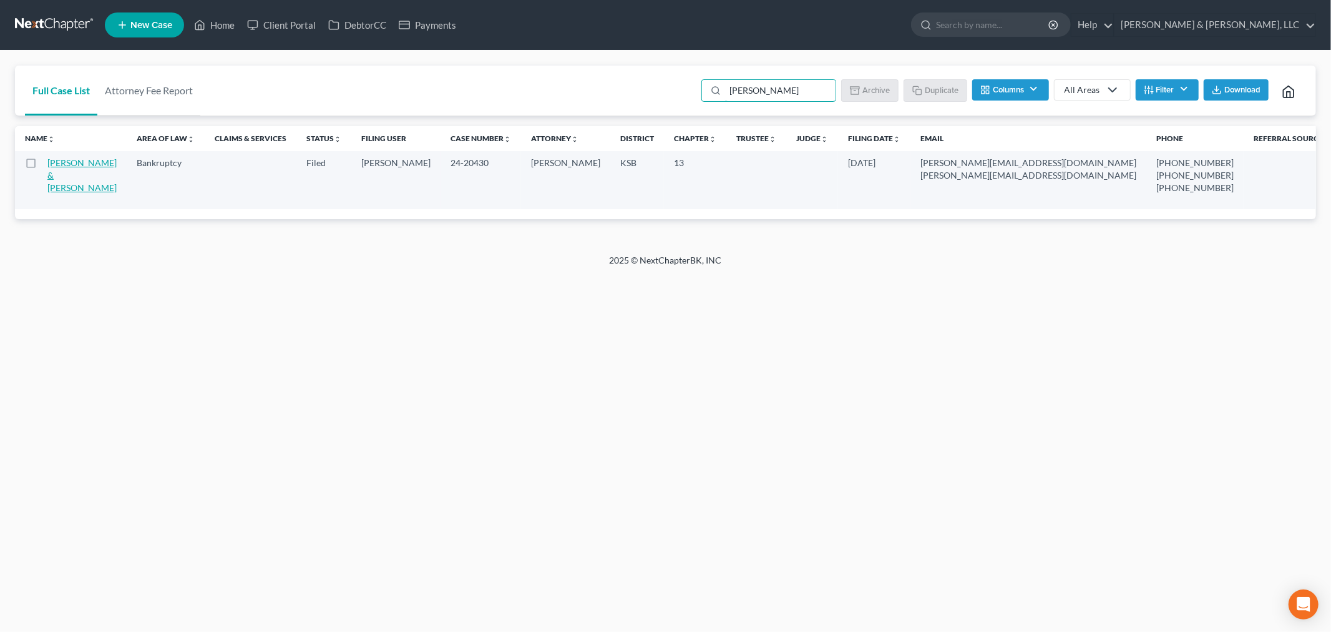
click at [62, 174] on link "[PERSON_NAME] & [PERSON_NAME]" at bounding box center [81, 175] width 69 height 36
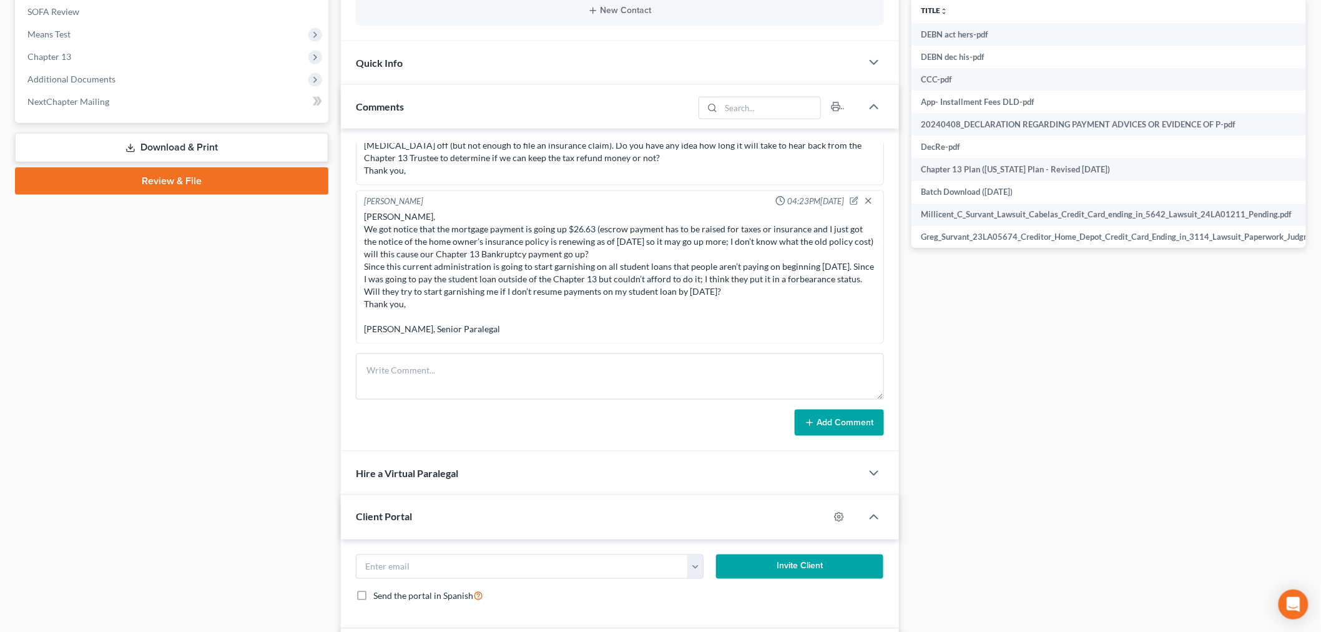
scroll to position [493, 0]
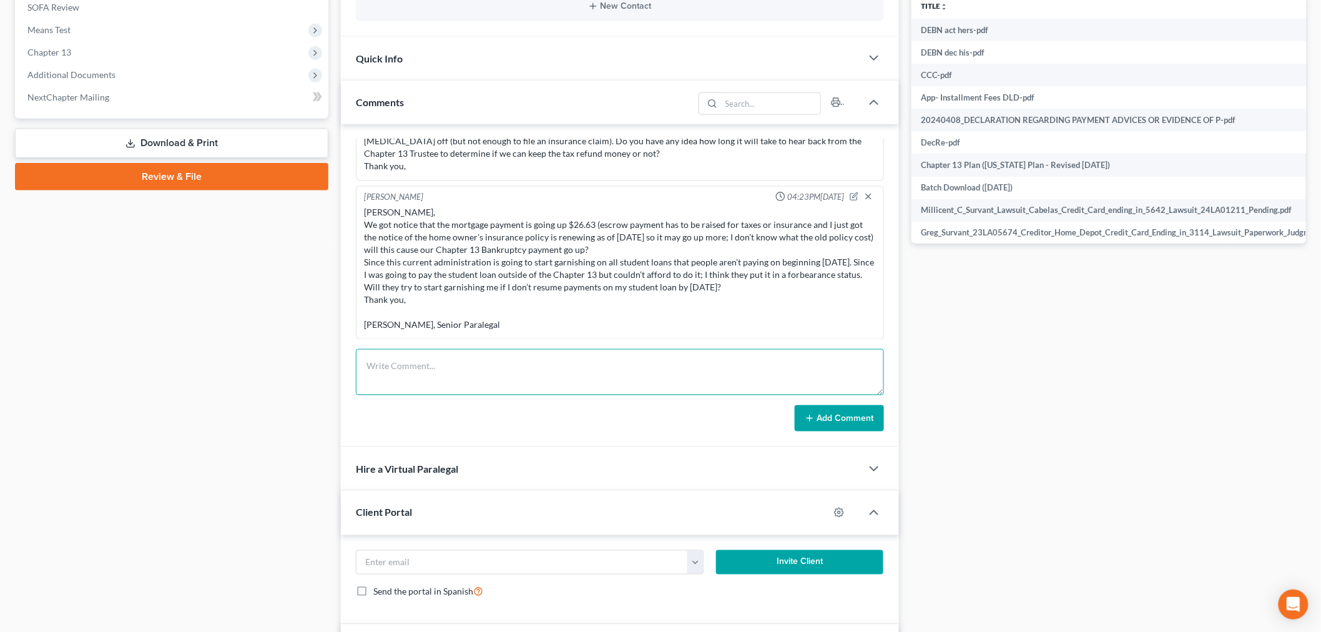
click at [472, 375] on textarea at bounding box center [620, 372] width 528 height 46
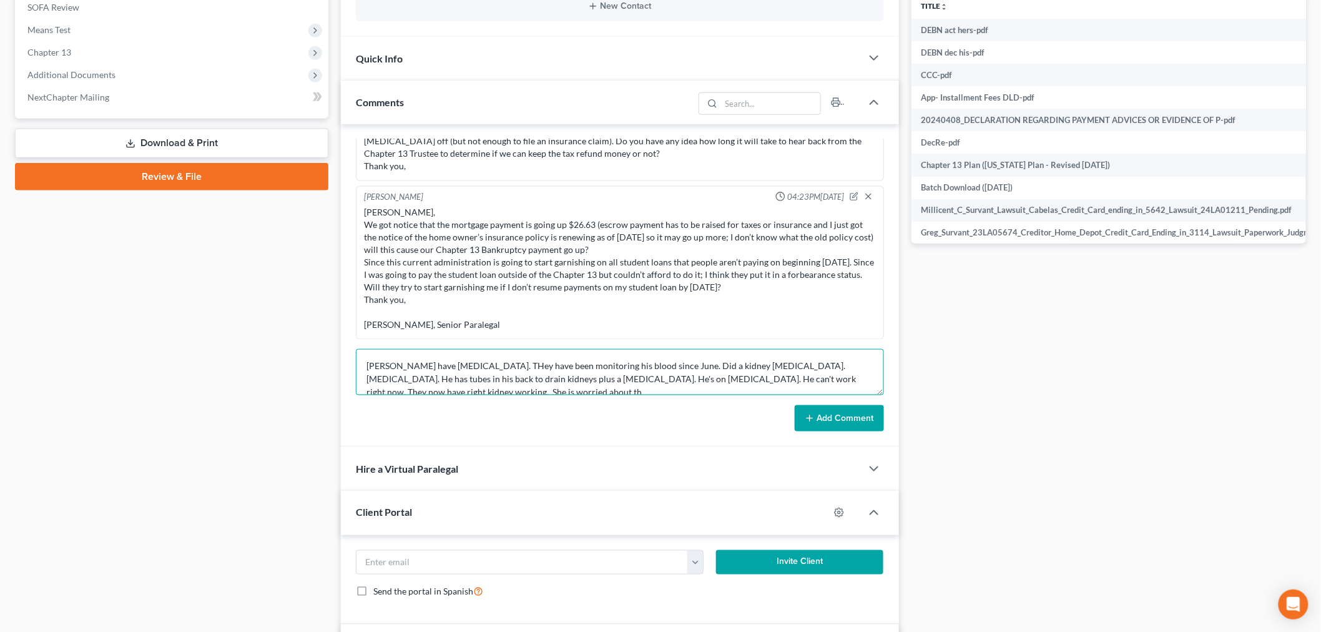
scroll to position [2, 0]
type textarea "[PERSON_NAME] have [MEDICAL_DATA]. THey have been monitoring his blood since Ju…"
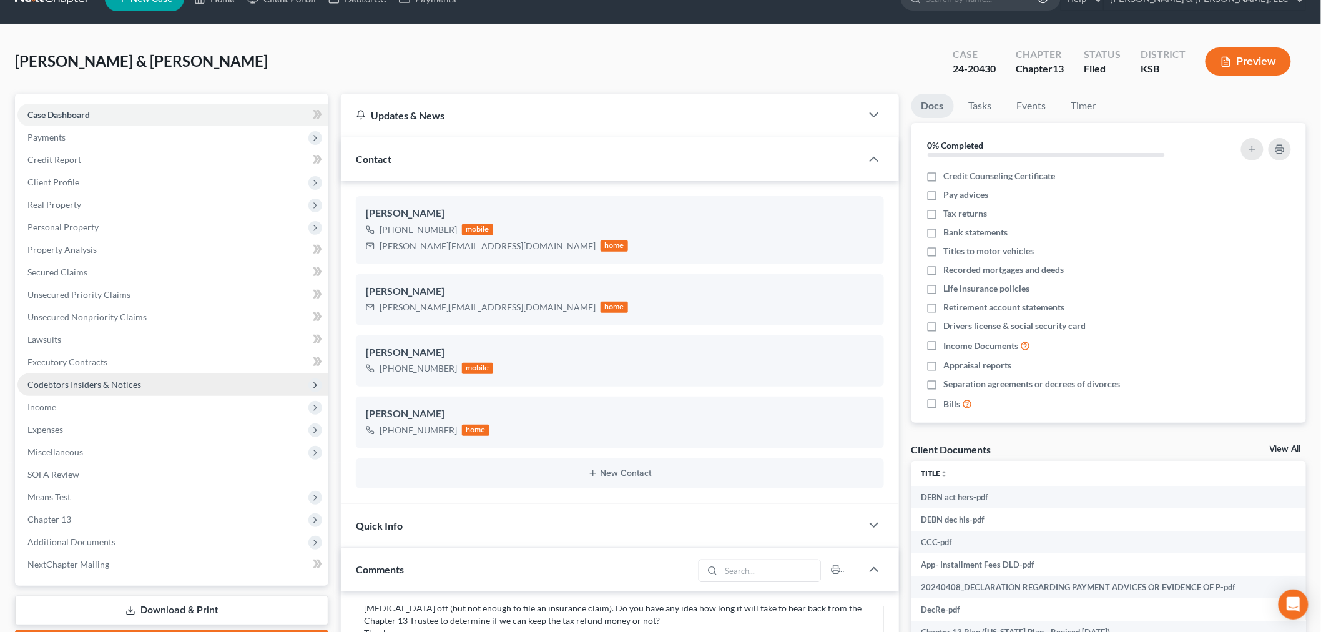
scroll to position [7, 0]
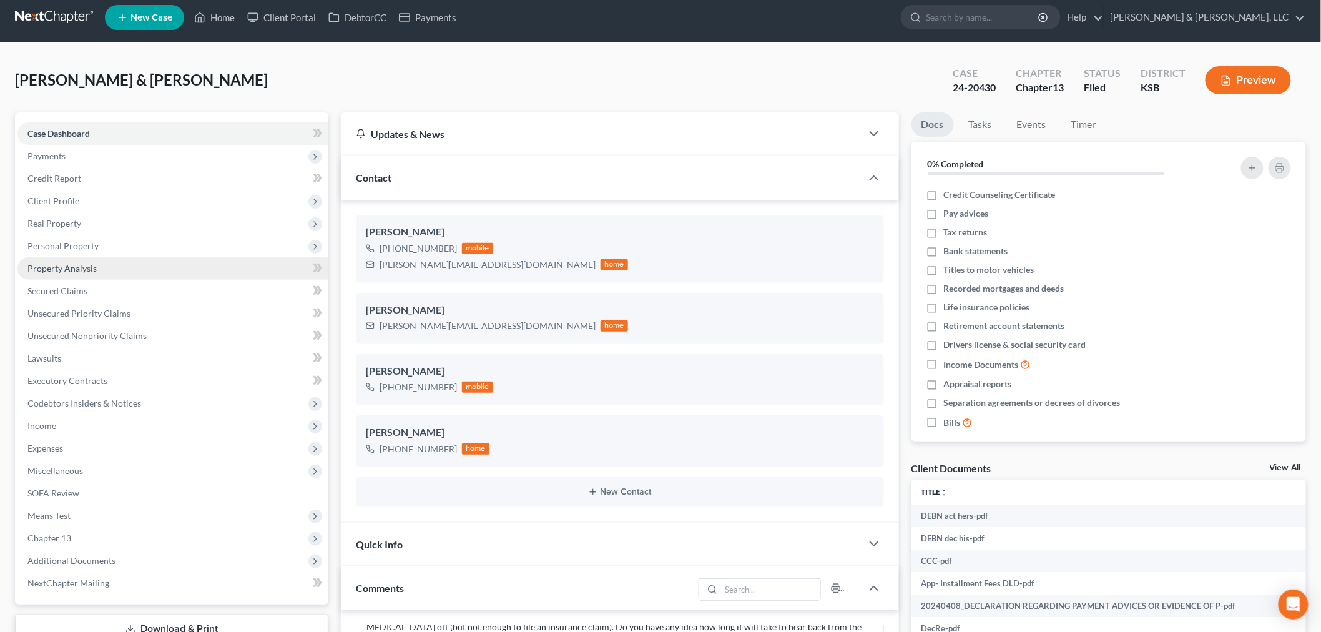
click at [41, 271] on span "Property Analysis" at bounding box center [61, 268] width 69 height 11
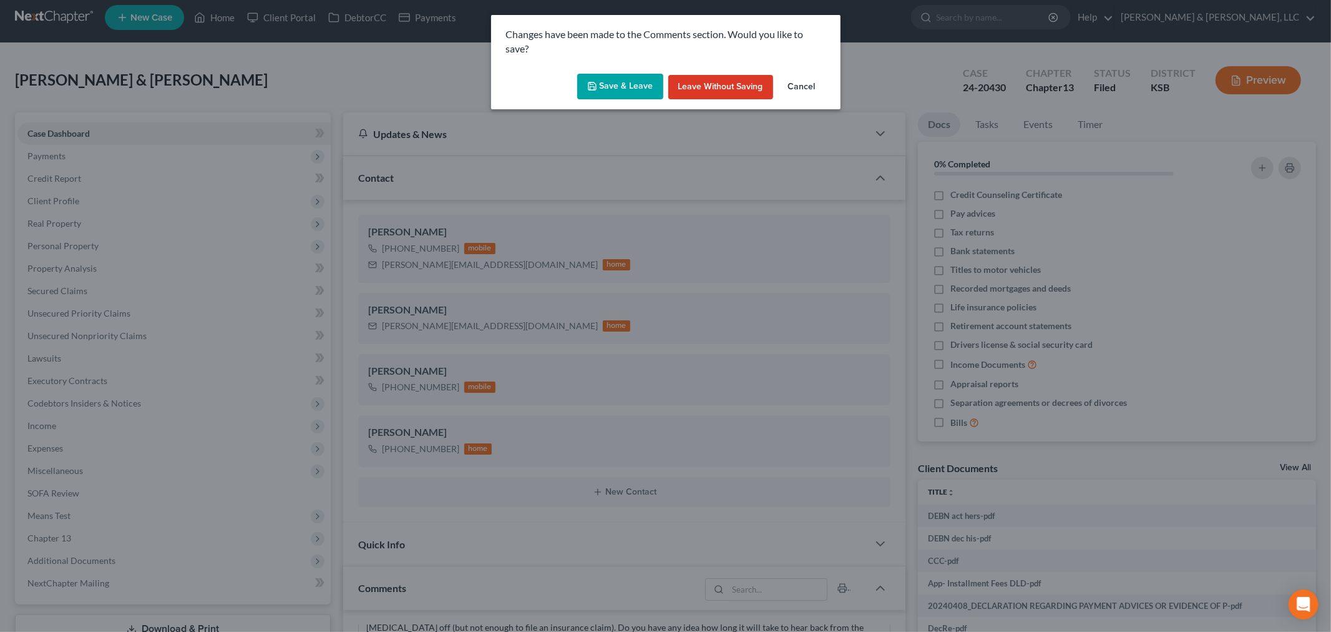
click at [620, 85] on button "Save & Leave" at bounding box center [620, 87] width 86 height 26
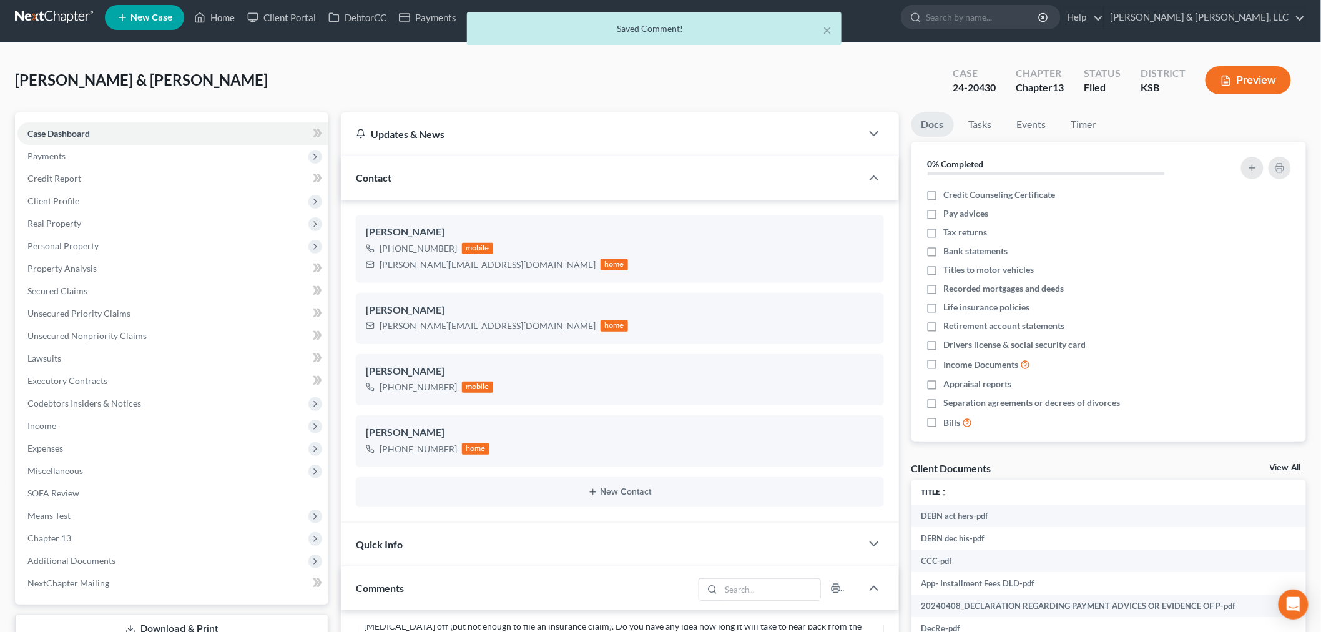
scroll to position [0, 0]
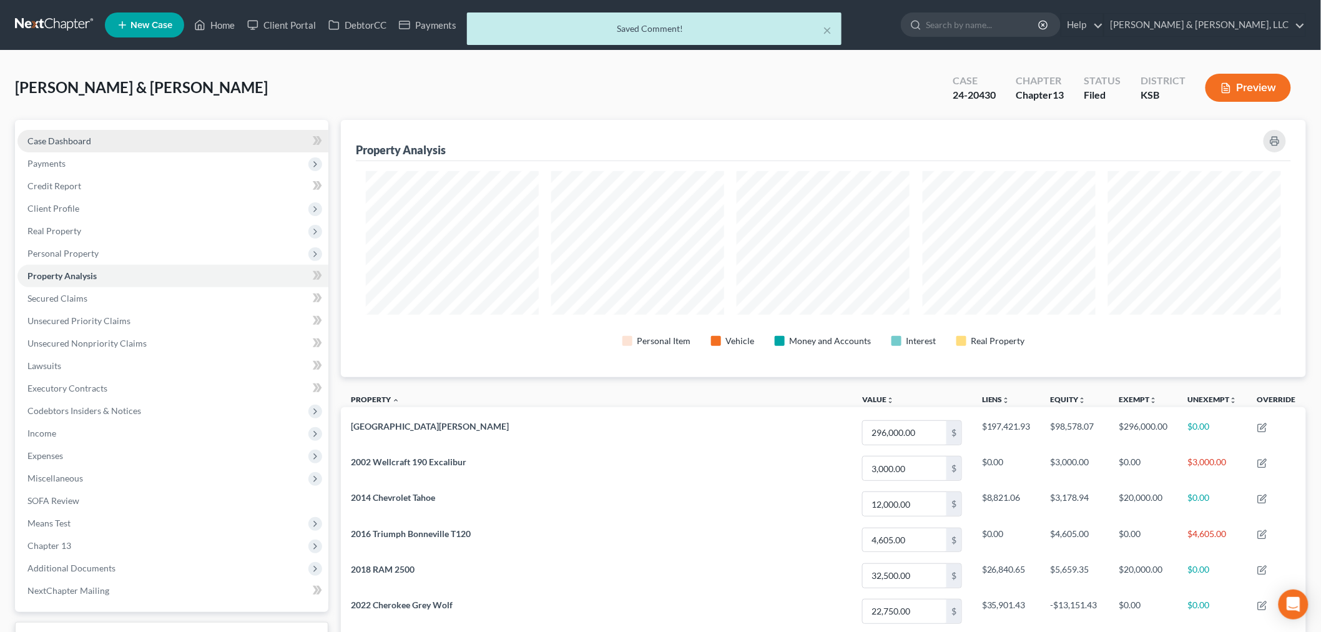
click at [56, 146] on link "Case Dashboard" at bounding box center [172, 141] width 311 height 22
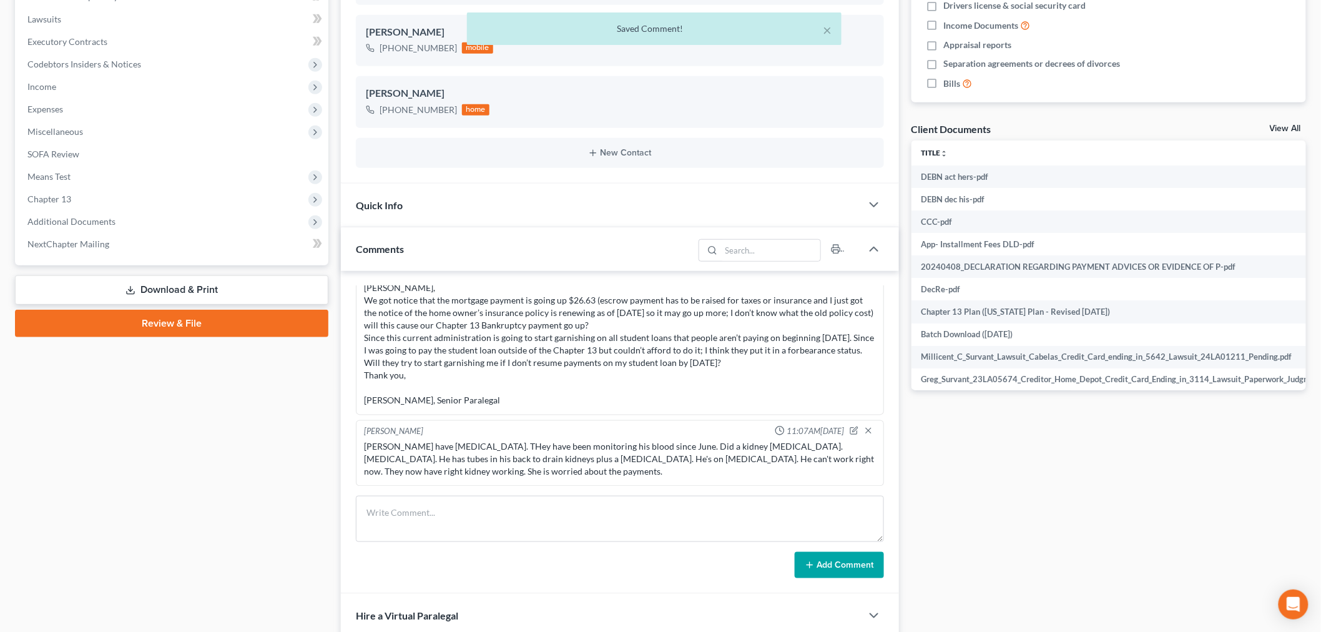
scroll to position [700, 0]
